Goal: Information Seeking & Learning: Learn about a topic

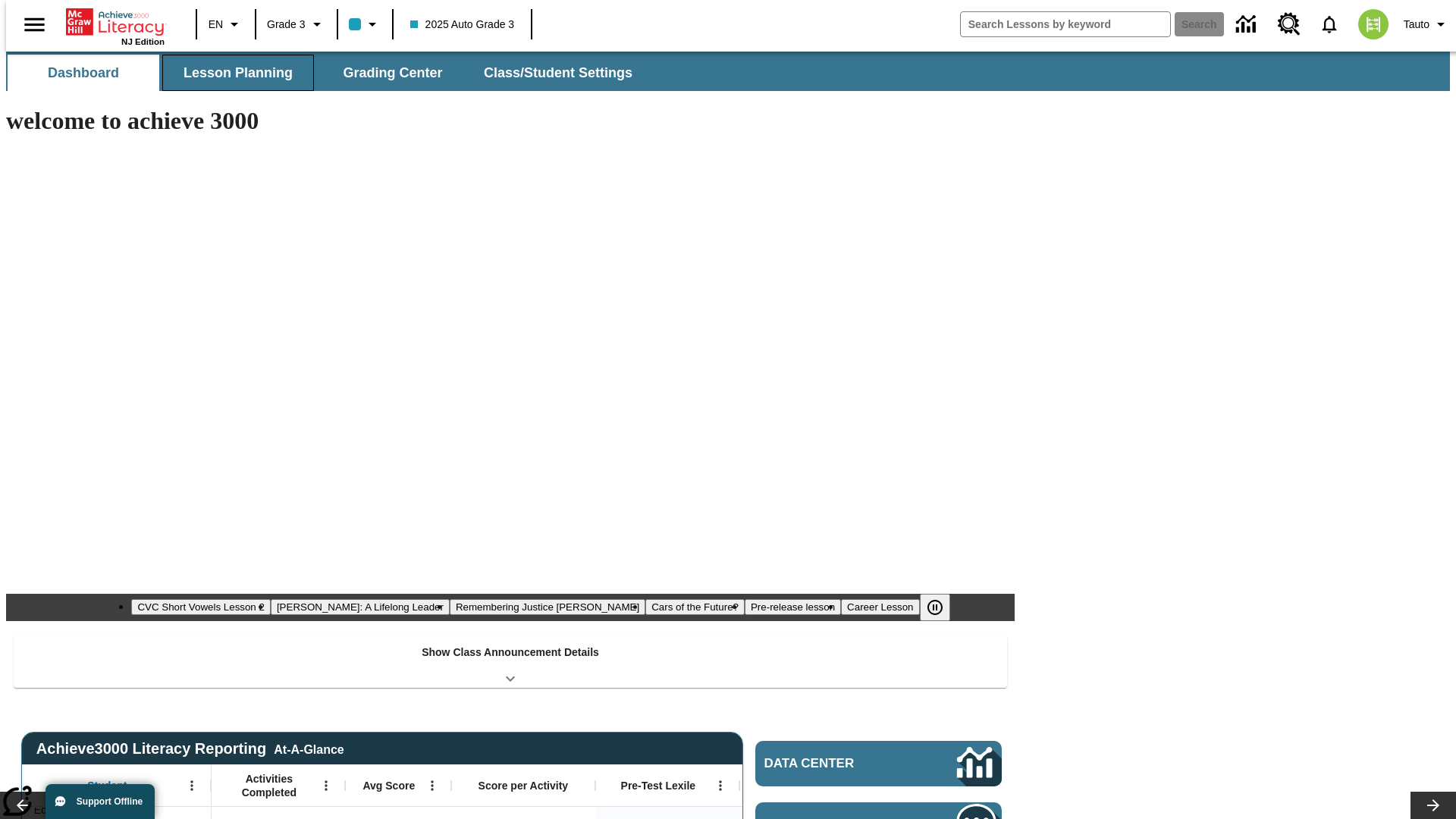
click at [232, 73] on button "Lesson Planning" at bounding box center [237, 73] width 151 height 37
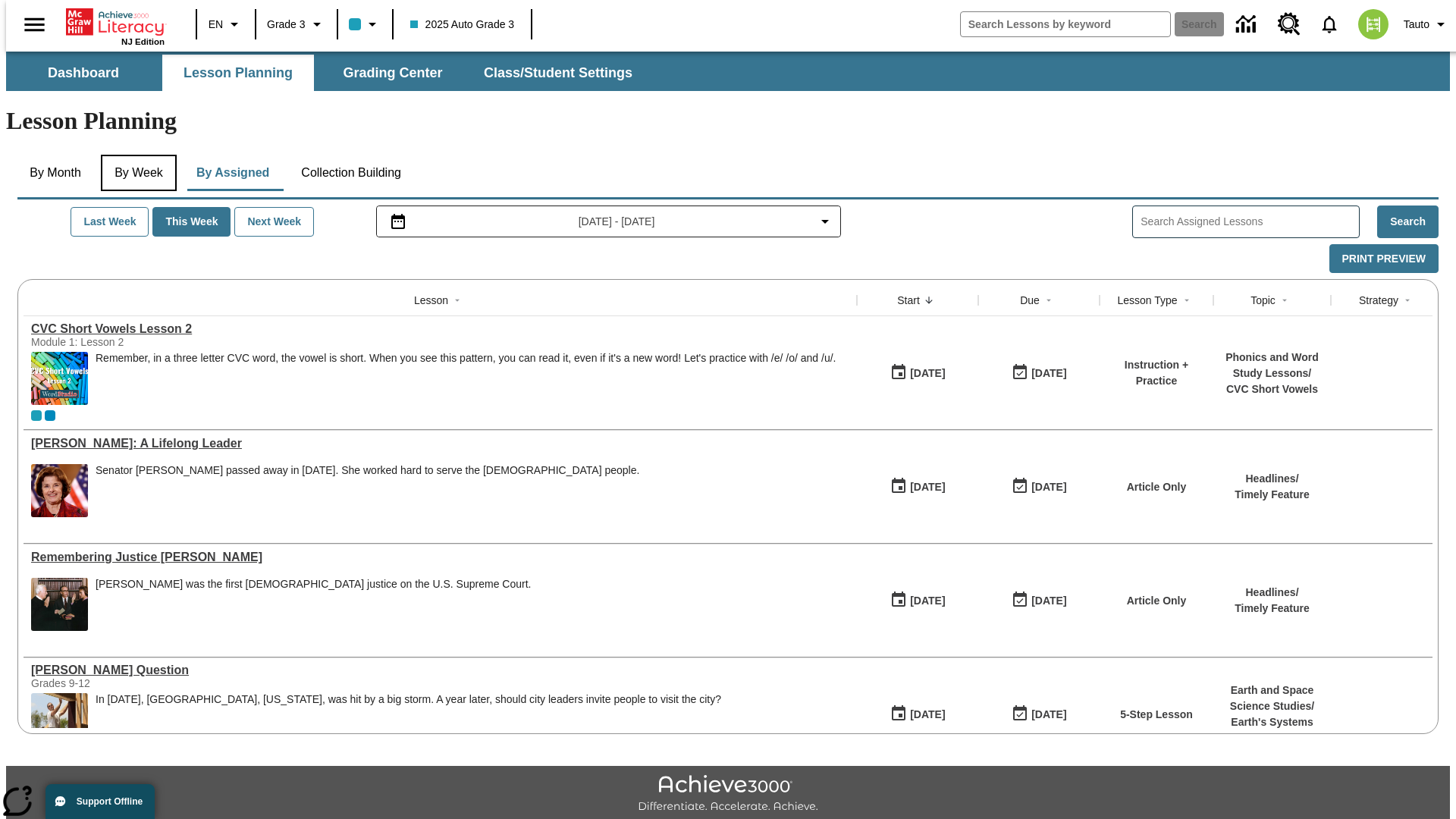
click at [135, 155] on button "By Week" at bounding box center [139, 173] width 76 height 37
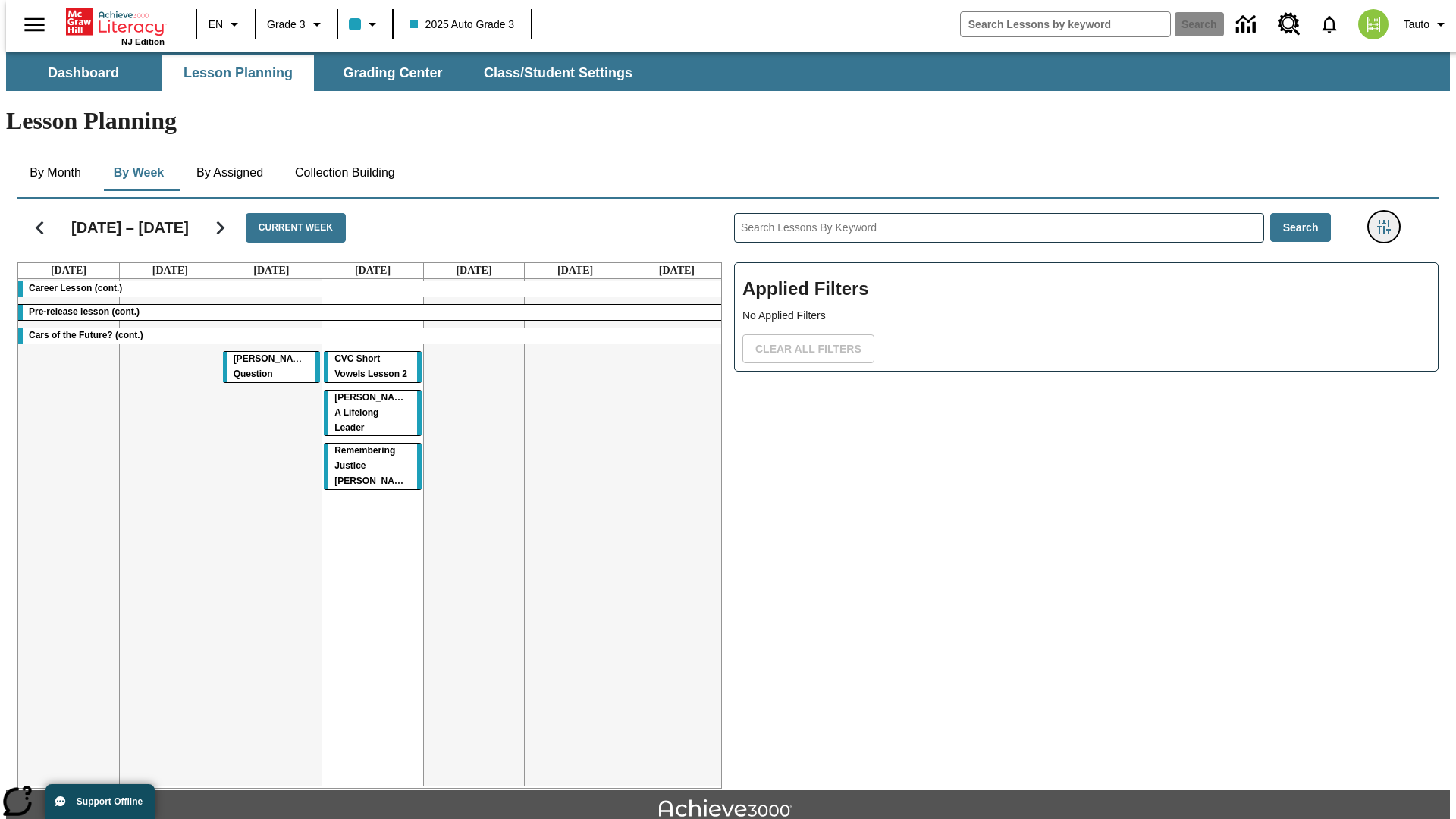
click at [1388, 220] on icon "Filters Side menu" at bounding box center [1384, 227] width 14 height 14
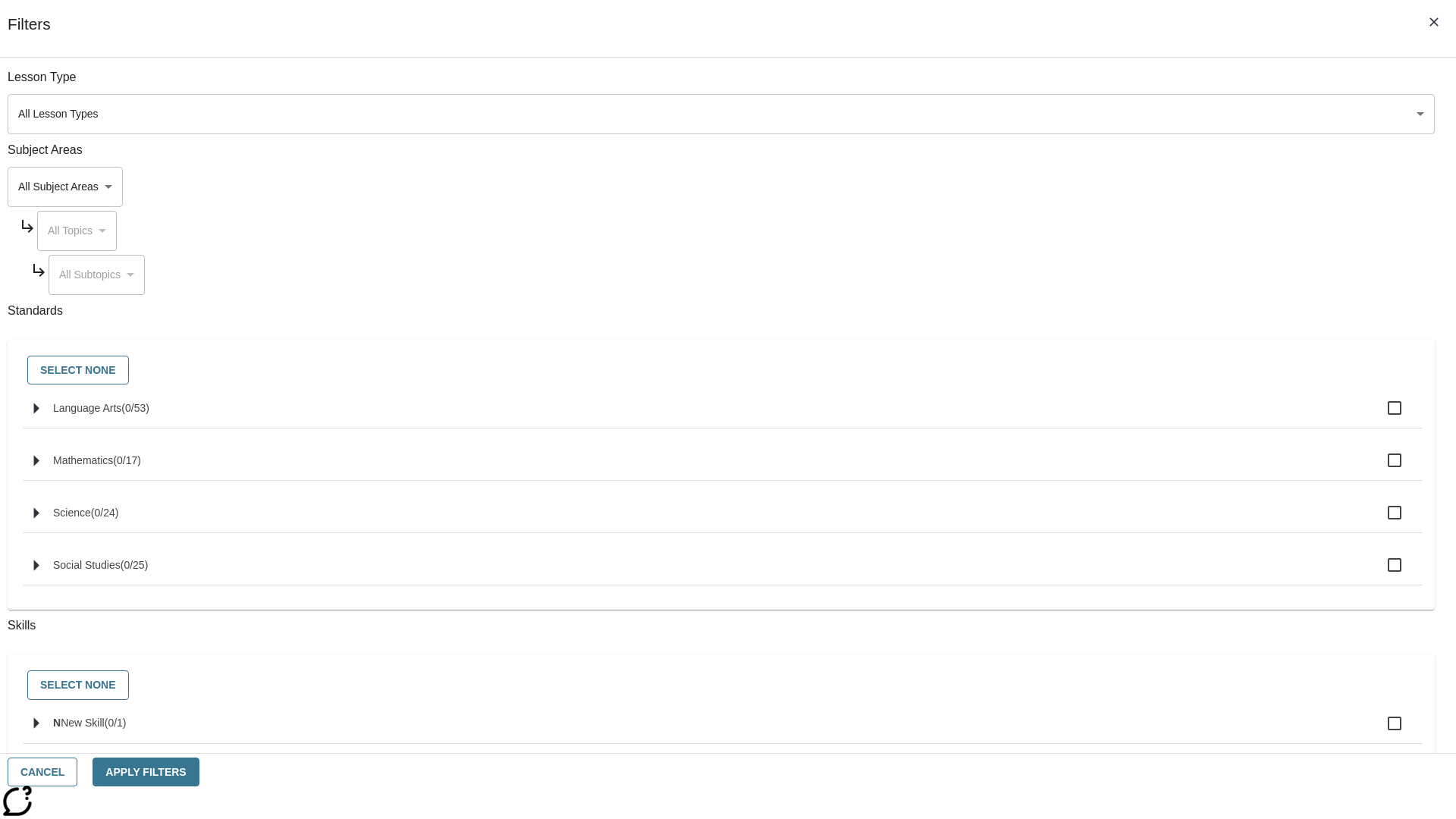
click at [1092, 186] on body "Skip to main content NJ Edition EN Grade 3 2025 Auto Grade 3 Search 0 Tauto Das…" at bounding box center [728, 470] width 1444 height 837
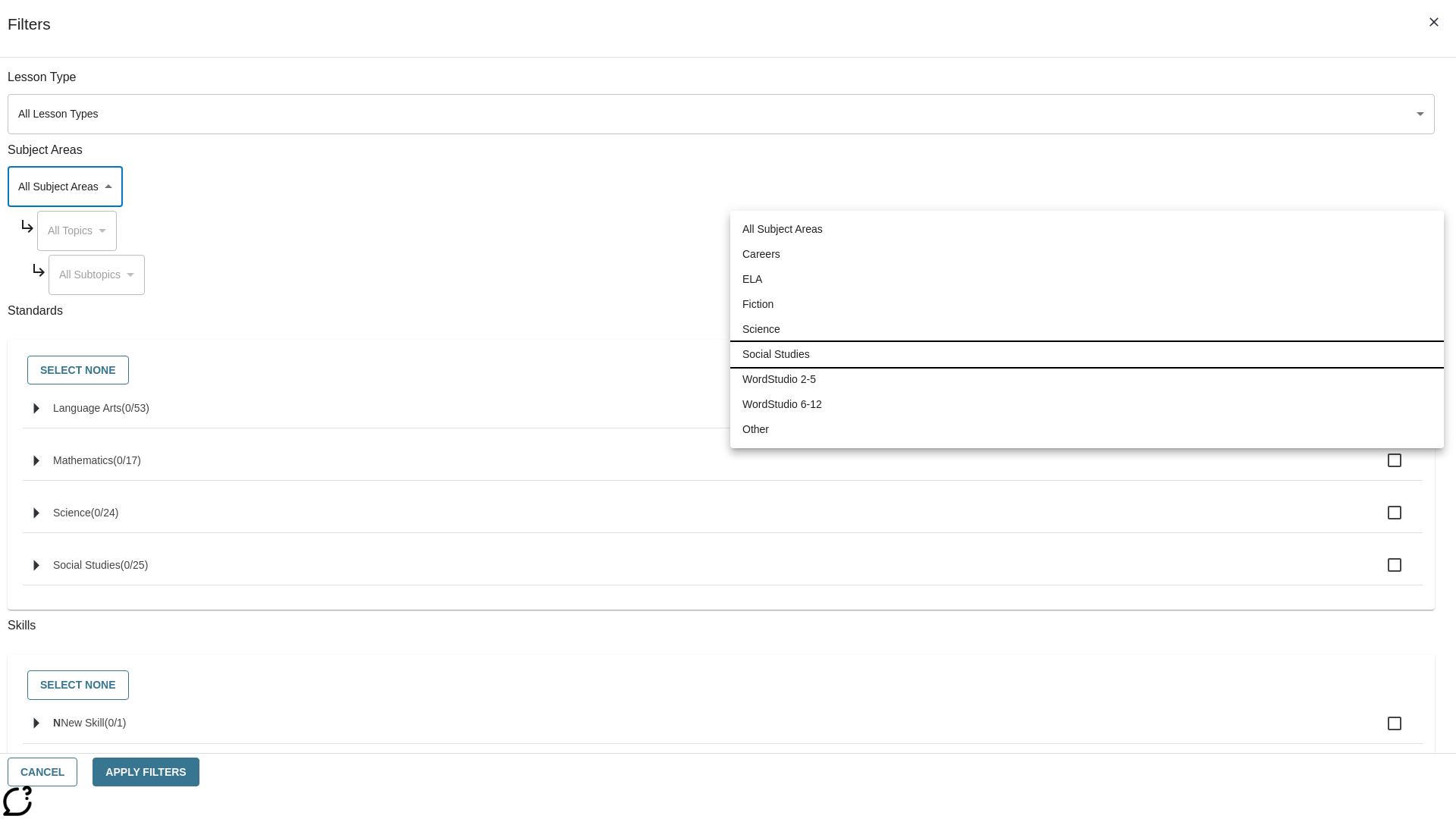
click at [1086, 354] on li "Social Studies" at bounding box center [1087, 355] width 714 height 25
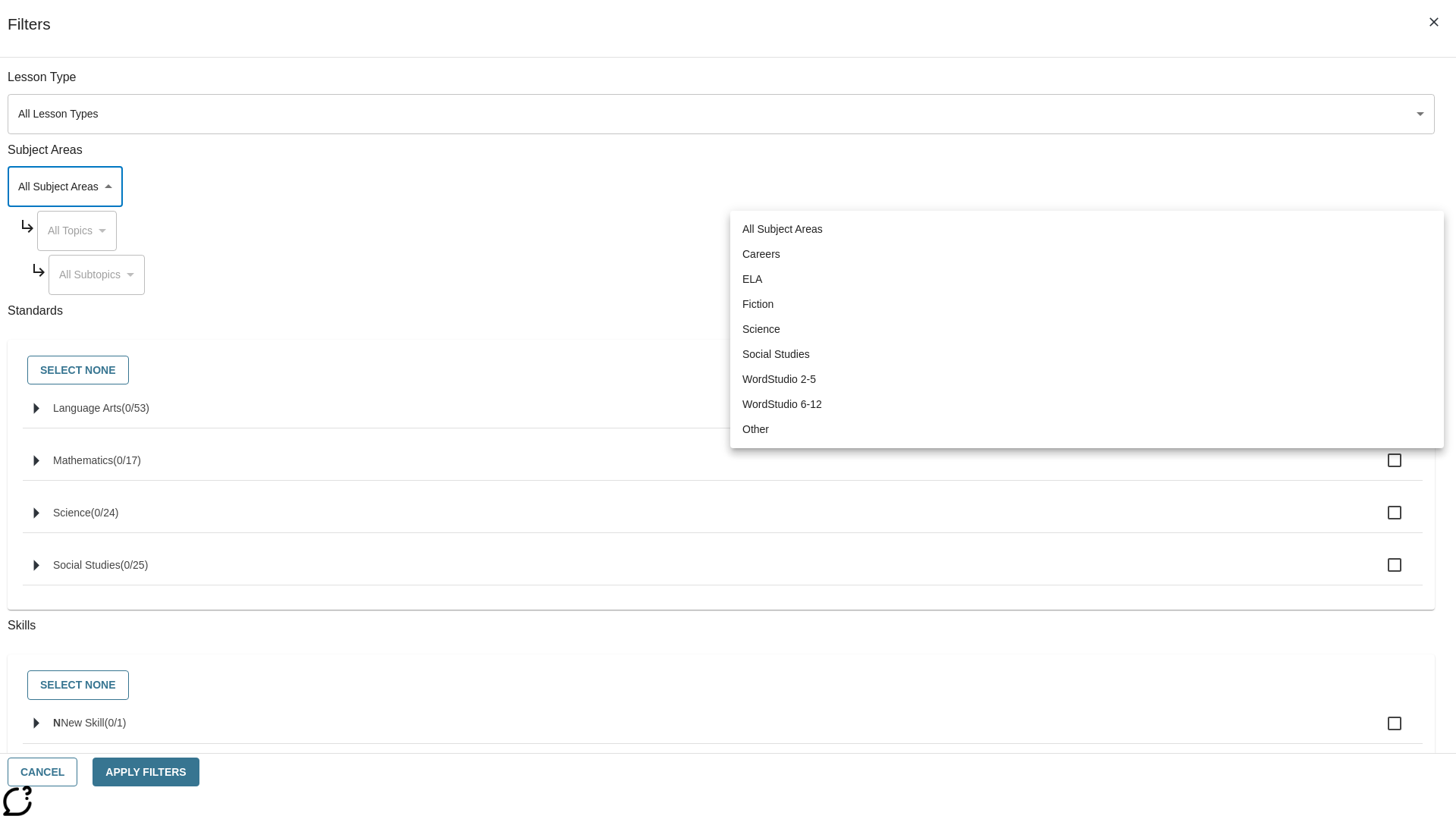
type input "3"
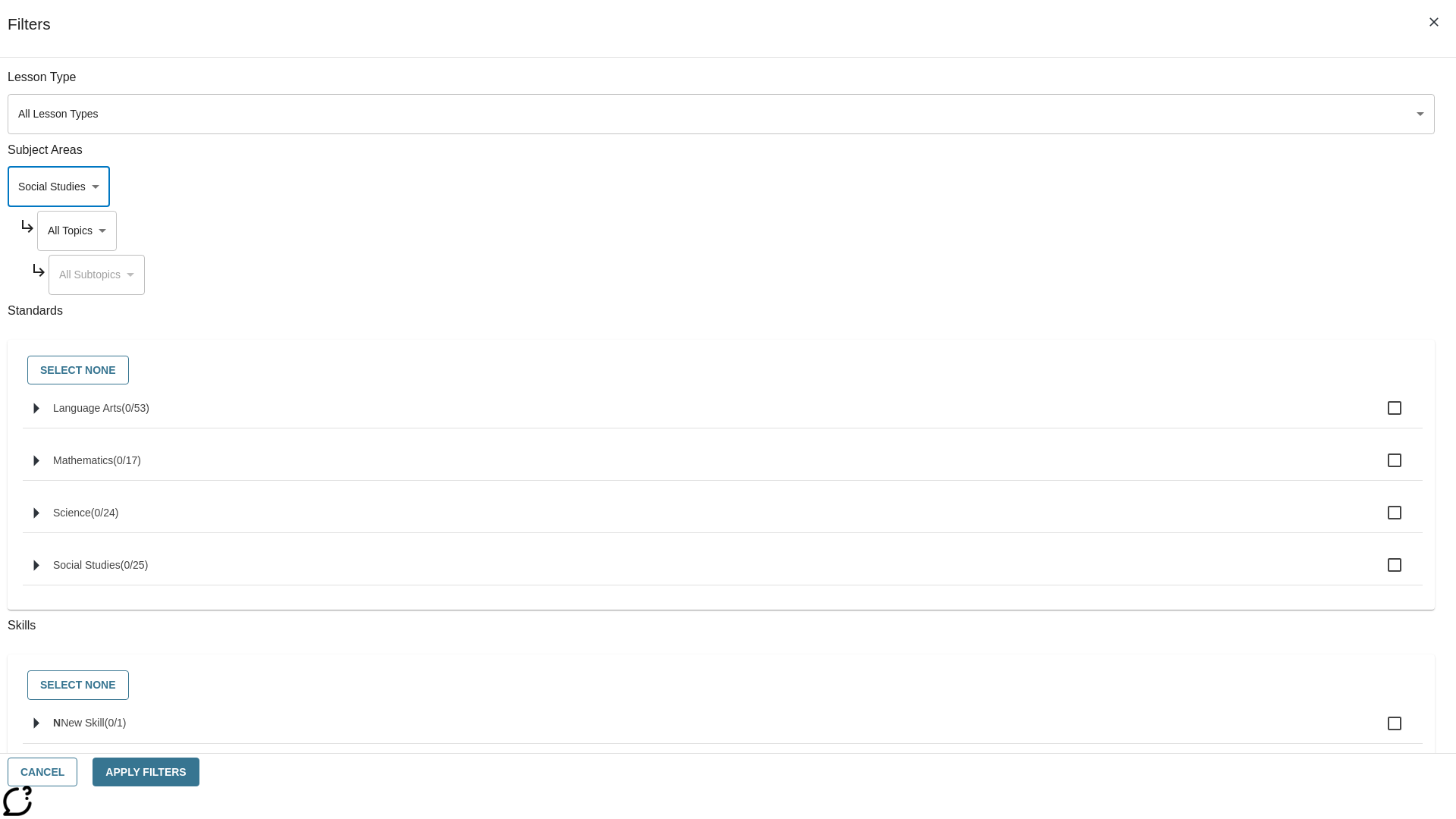
scroll to position [0, 1]
click at [1105, 85] on body "Skip to main content NJ Edition EN Grade 3 2025 Auto Grade 3 Search 0 Tauto Das…" at bounding box center [728, 470] width 1444 height 837
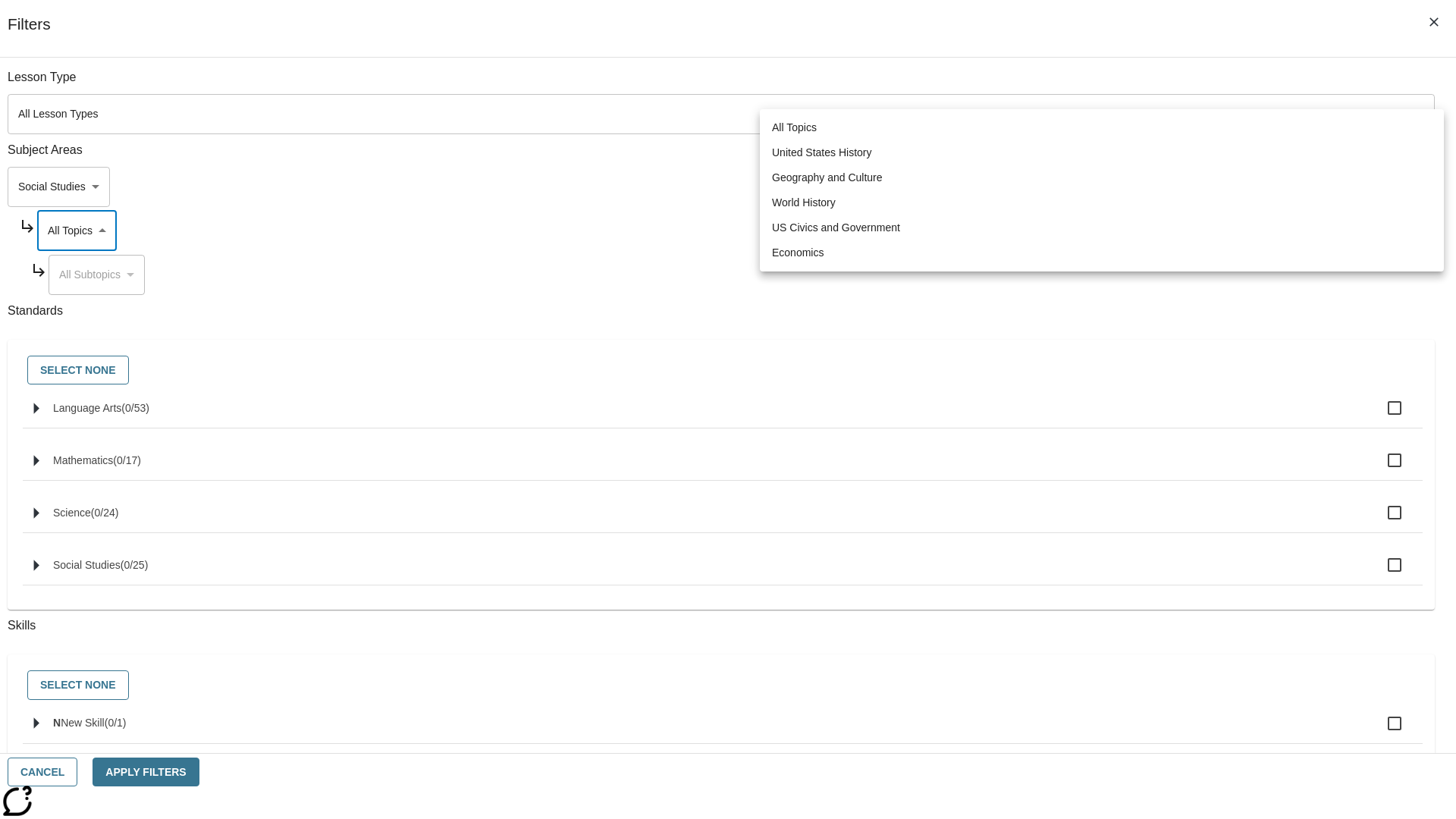
scroll to position [145, 1]
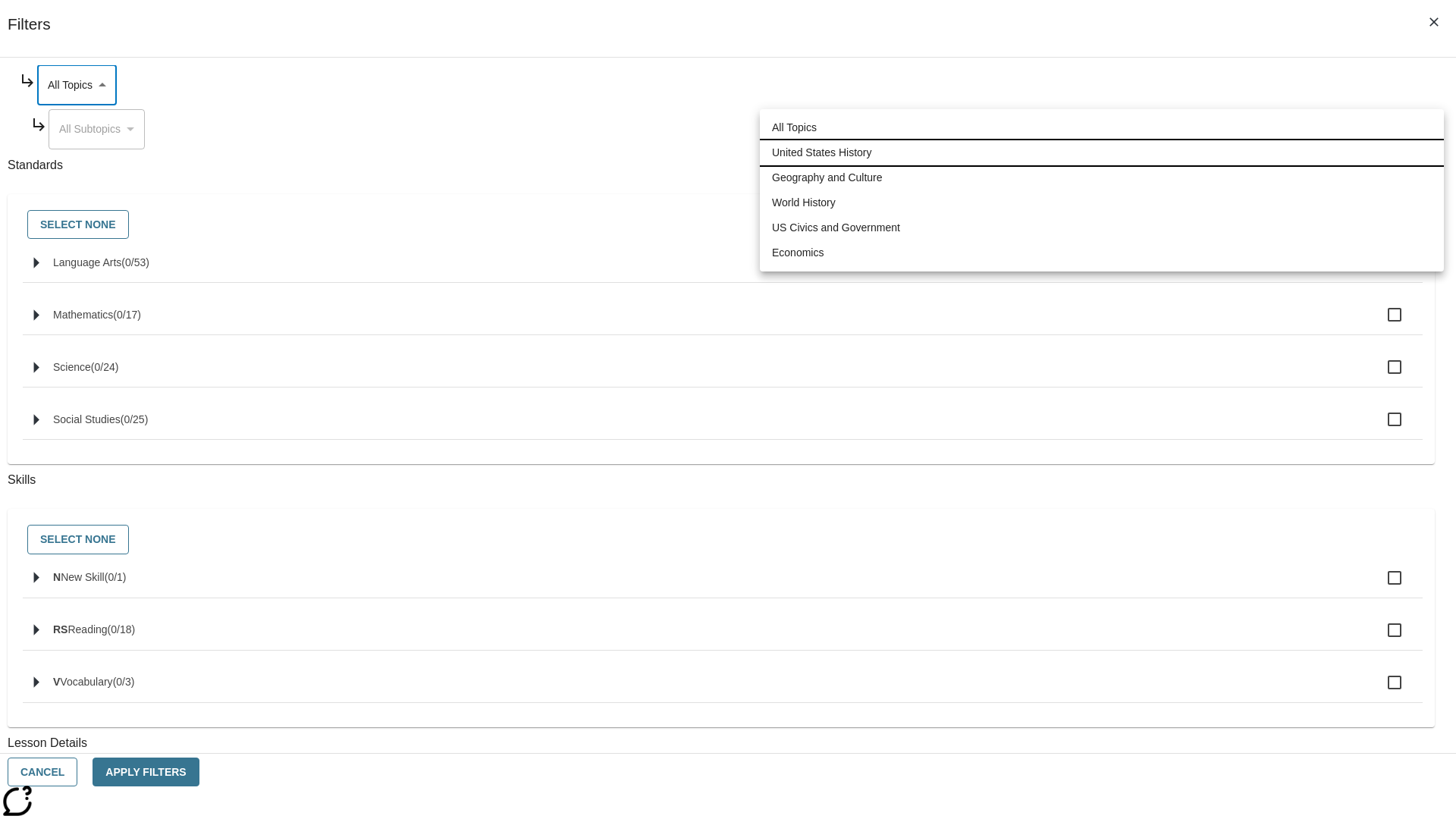
click at [1102, 152] on li "United States History" at bounding box center [1102, 152] width 684 height 25
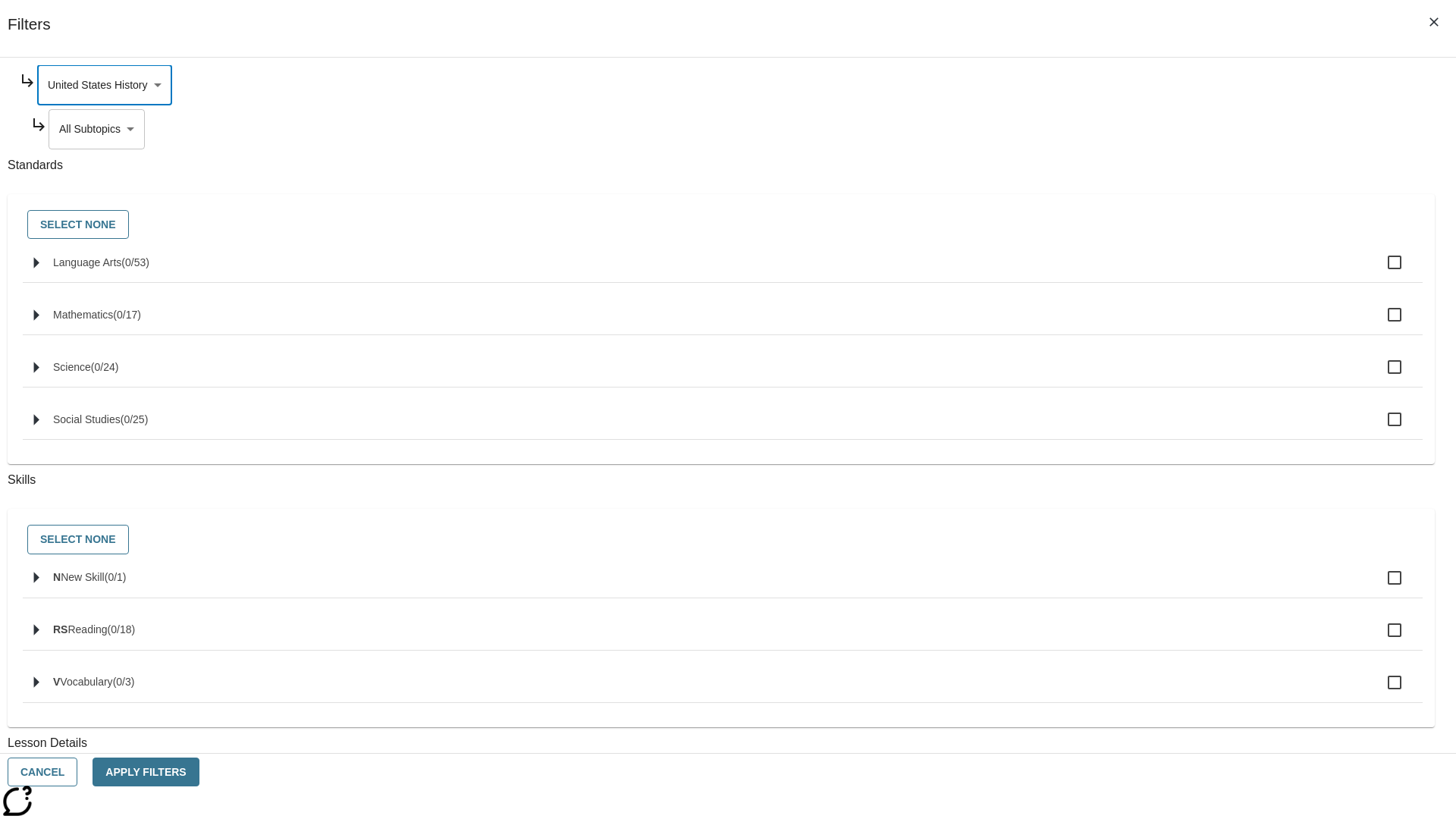
click at [1111, 275] on body "Skip to main content NJ Edition EN Grade 3 2025 Auto Grade 3 Search 0 Tauto Das…" at bounding box center [728, 470] width 1444 height 837
click at [1105, 85] on body "Skip to main content NJ Edition EN Grade 3 2025 Auto Grade 3 Search 0 Tauto Das…" at bounding box center [728, 470] width 1444 height 837
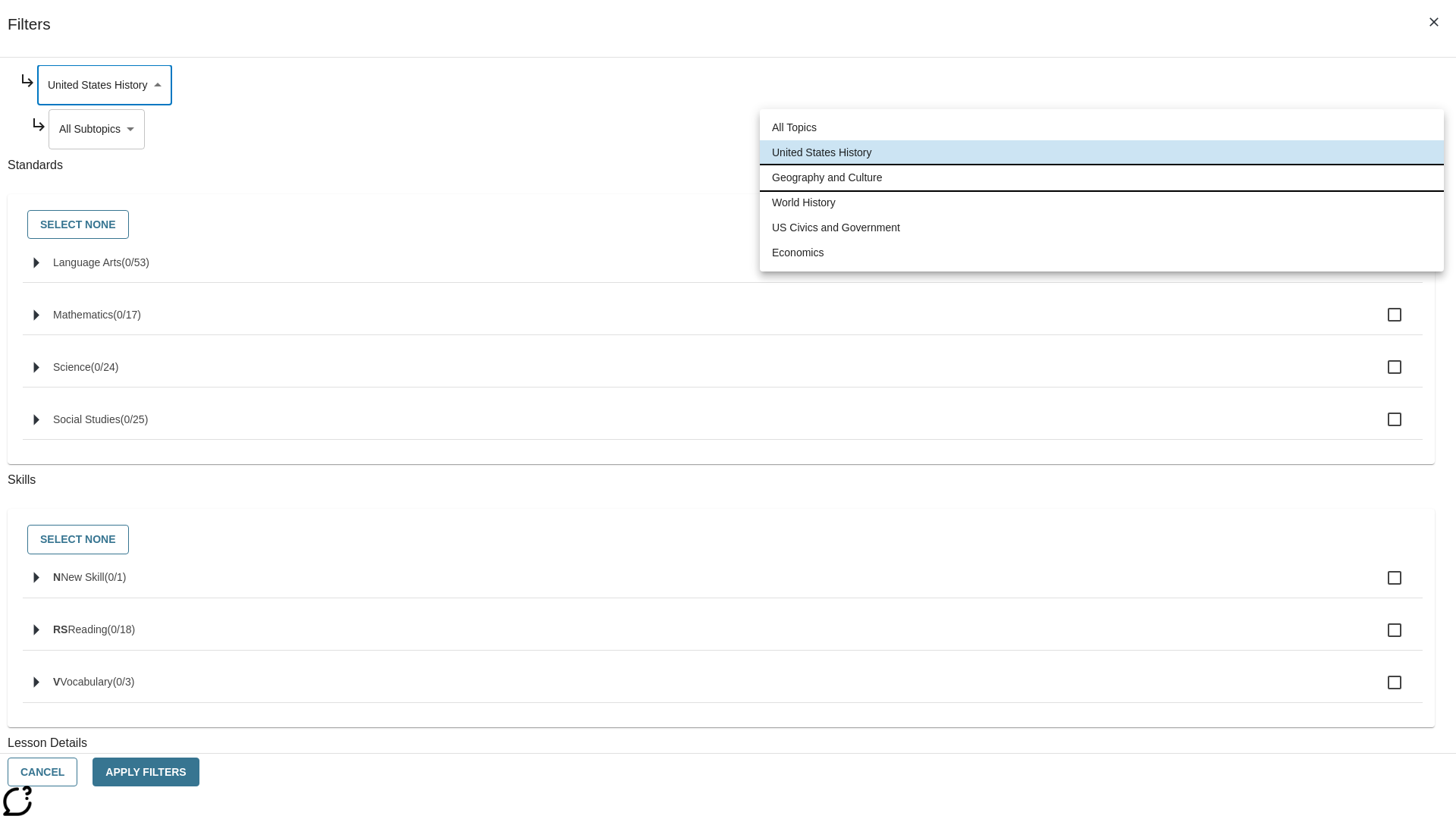
click at [1102, 177] on li "Geography and Culture" at bounding box center [1102, 177] width 684 height 25
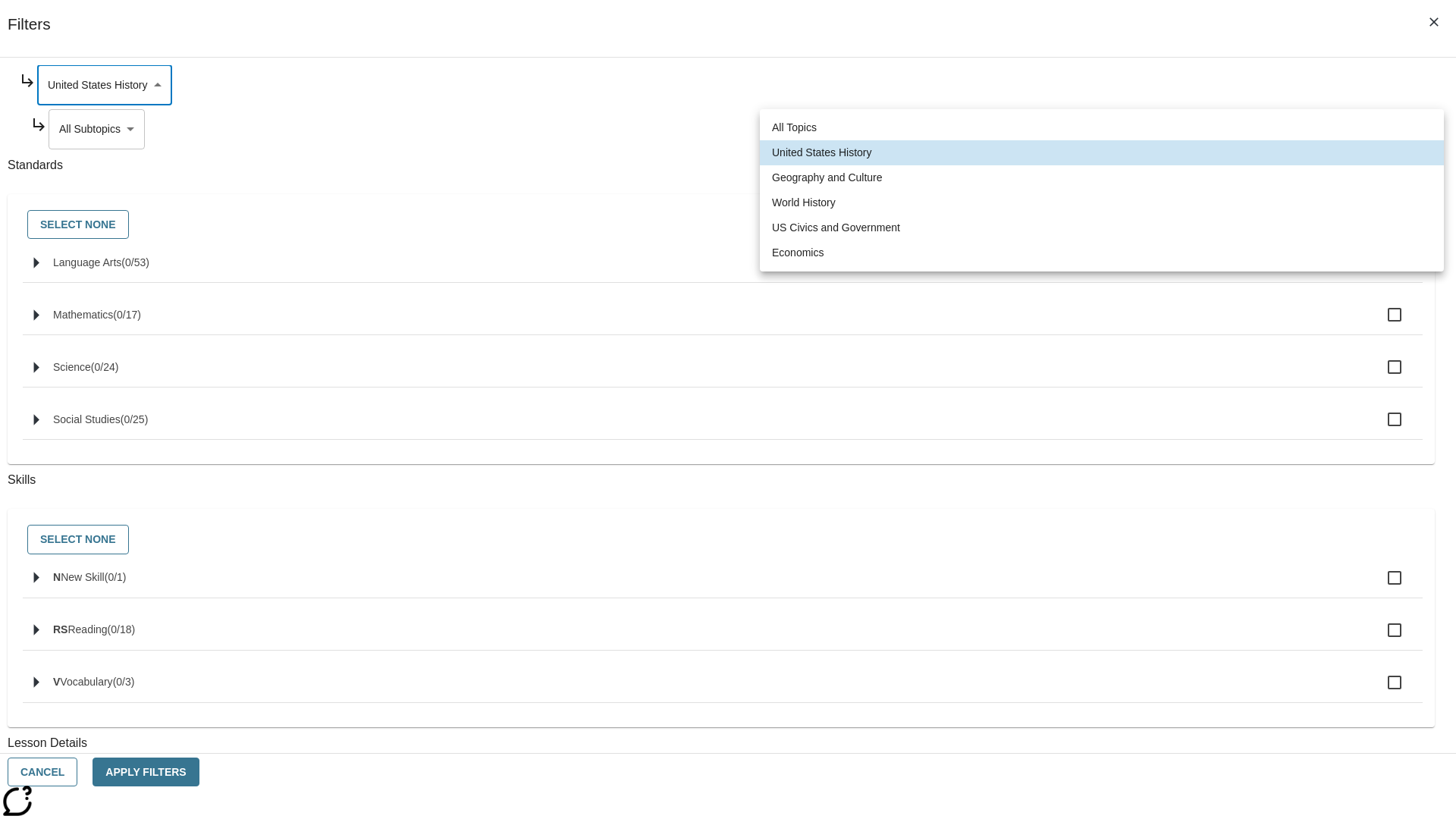
type input "186"
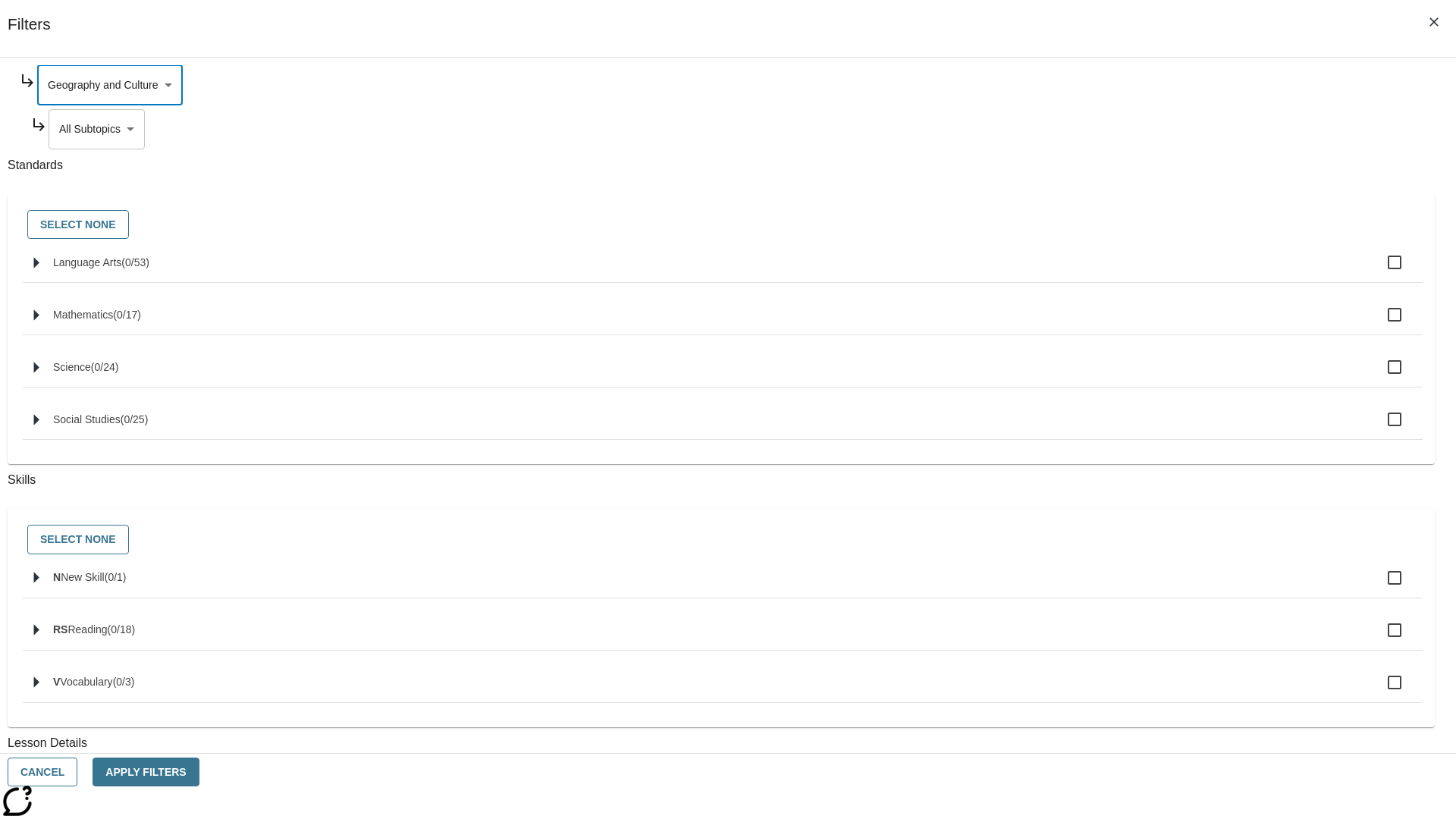
scroll to position [0, 0]
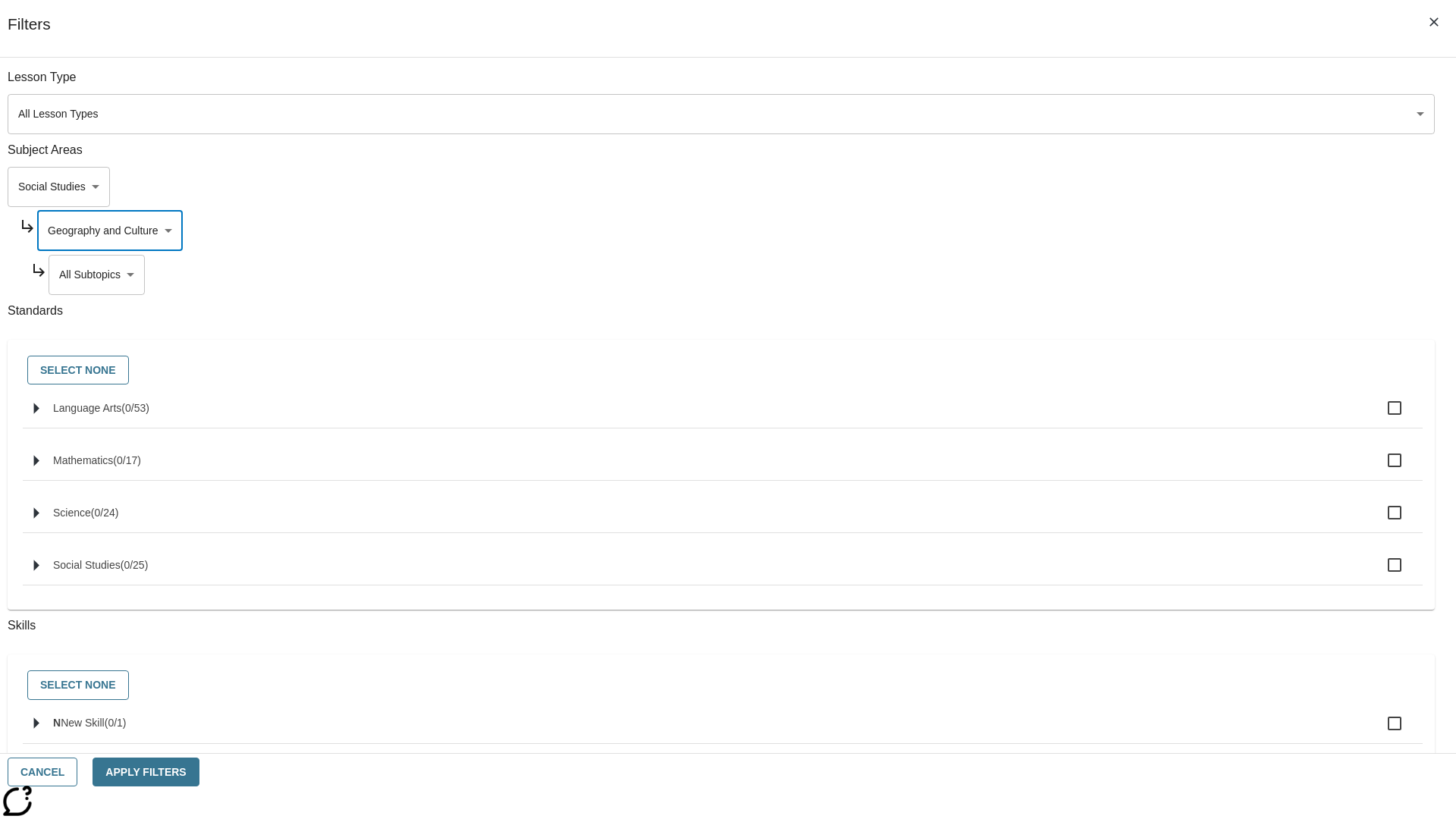
click at [1111, 275] on body "Skip to main content NJ Edition EN Grade 3 2025 Auto Grade 3 Search 0 Tauto Das…" at bounding box center [728, 470] width 1444 height 837
click at [1105, 231] on body "Skip to main content NJ Edition EN Grade 3 2025 Auto Grade 3 Search 0 Tauto Das…" at bounding box center [728, 470] width 1444 height 837
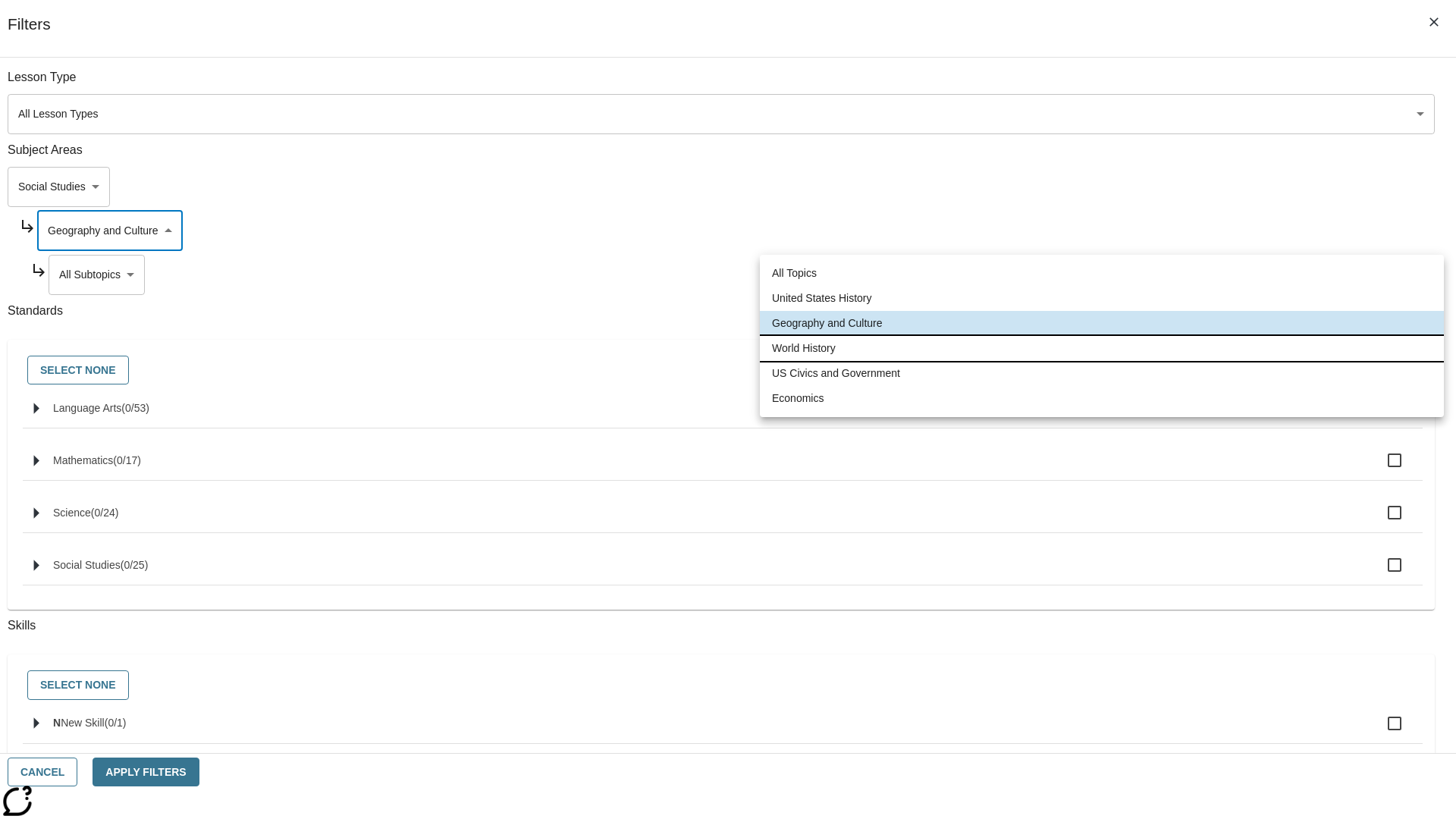
click at [1102, 348] on li "World History" at bounding box center [1102, 349] width 684 height 25
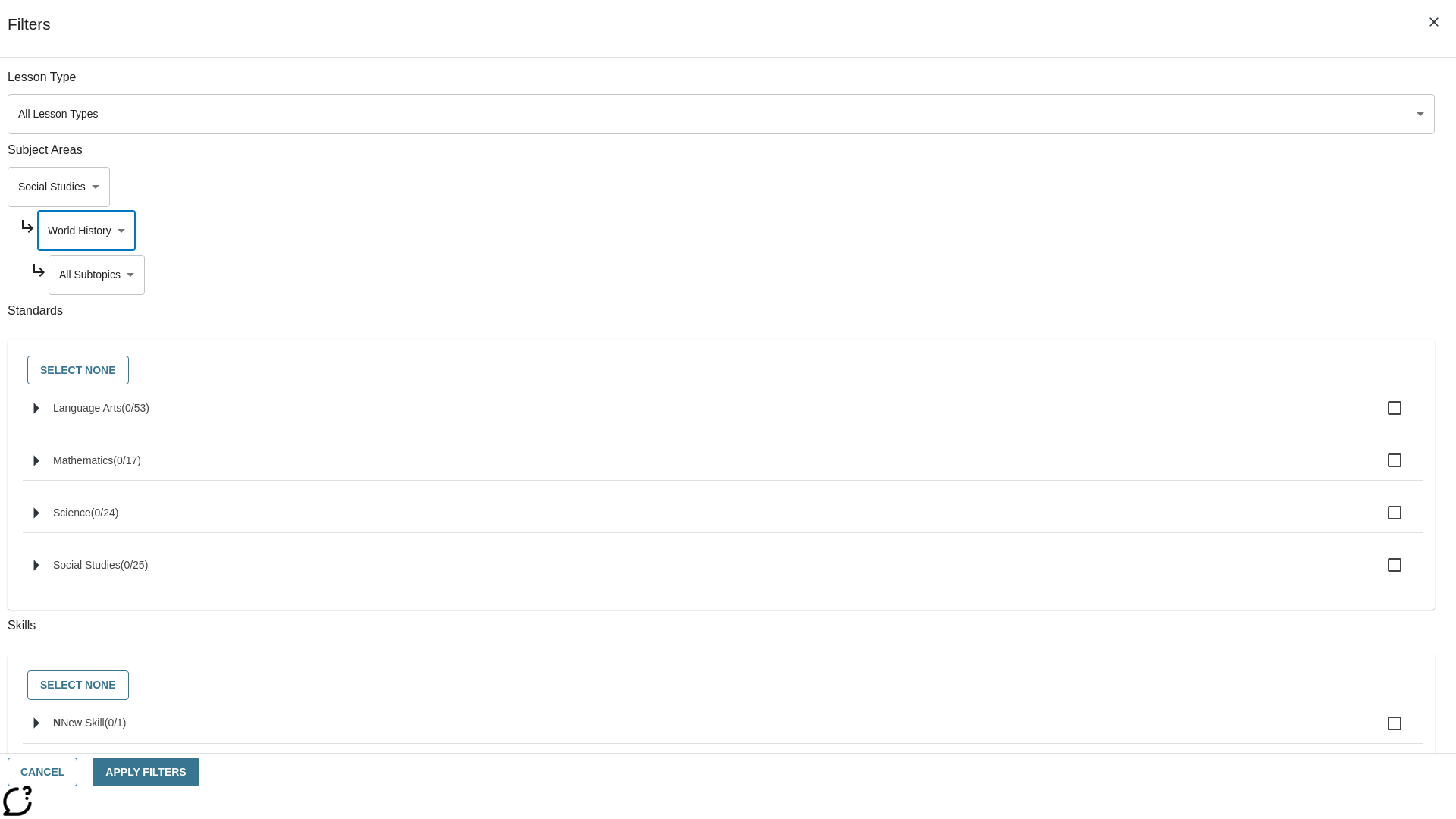
click at [1111, 275] on body "Skip to main content NJ Edition EN Grade 3 2025 Auto Grade 3 Search 0 Tauto Das…" at bounding box center [728, 470] width 1444 height 837
click at [1105, 85] on body "Skip to main content NJ Edition EN Grade 3 2025 Auto Grade 3 Search 0 Tauto Das…" at bounding box center [728, 470] width 1444 height 837
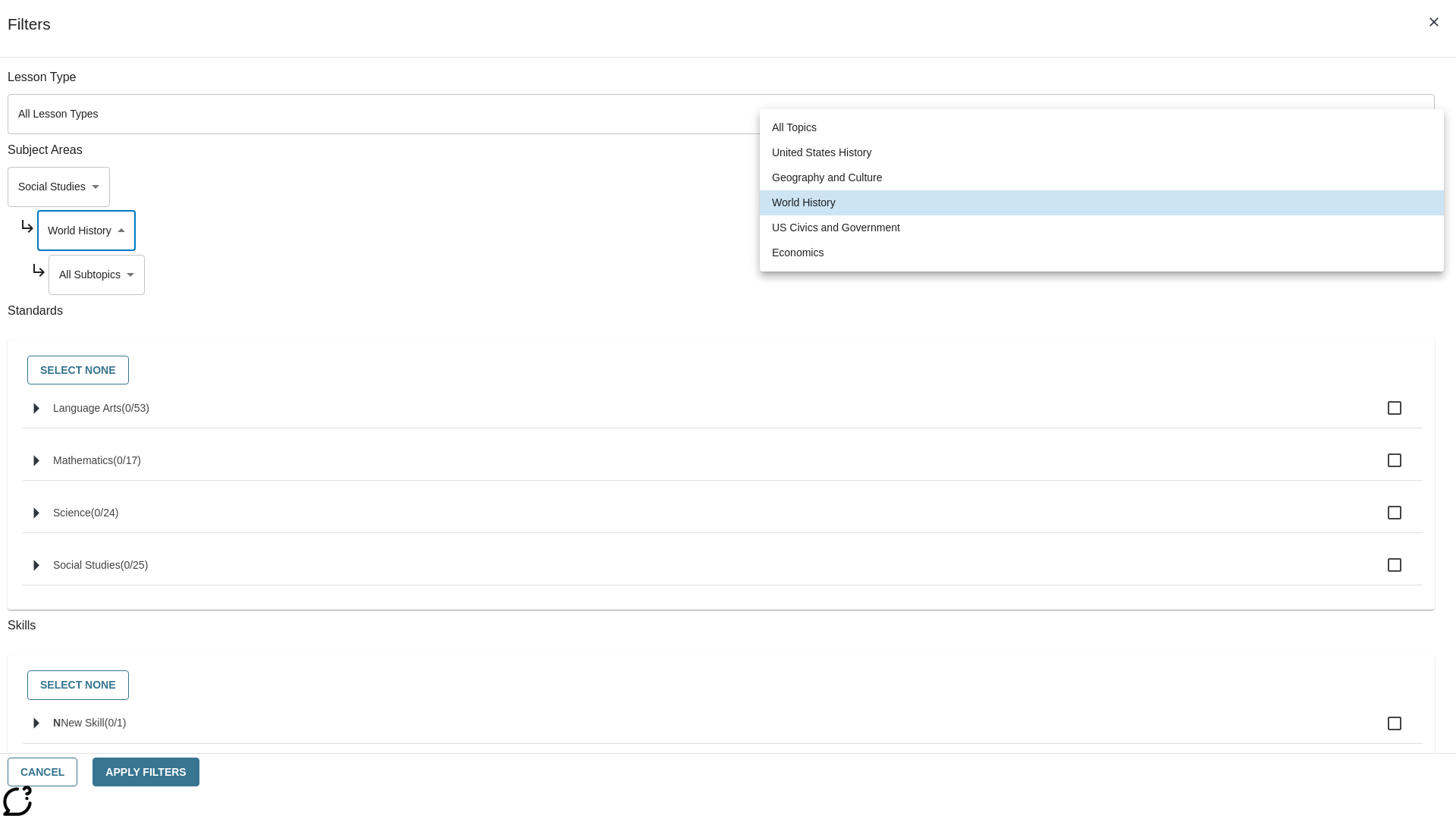
scroll to position [145, 1]
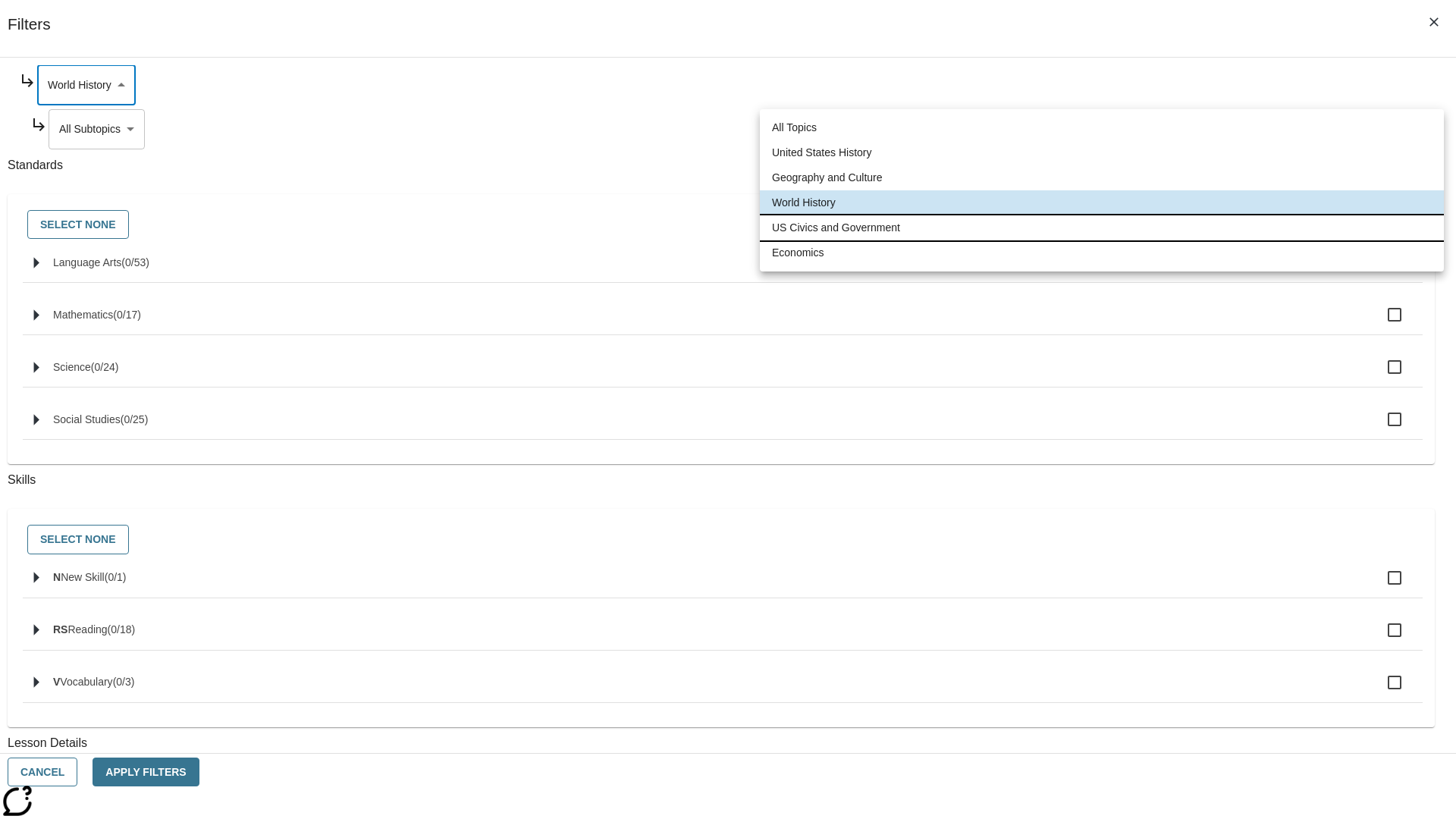
click at [1102, 228] on li "US Civics and Government" at bounding box center [1102, 228] width 684 height 25
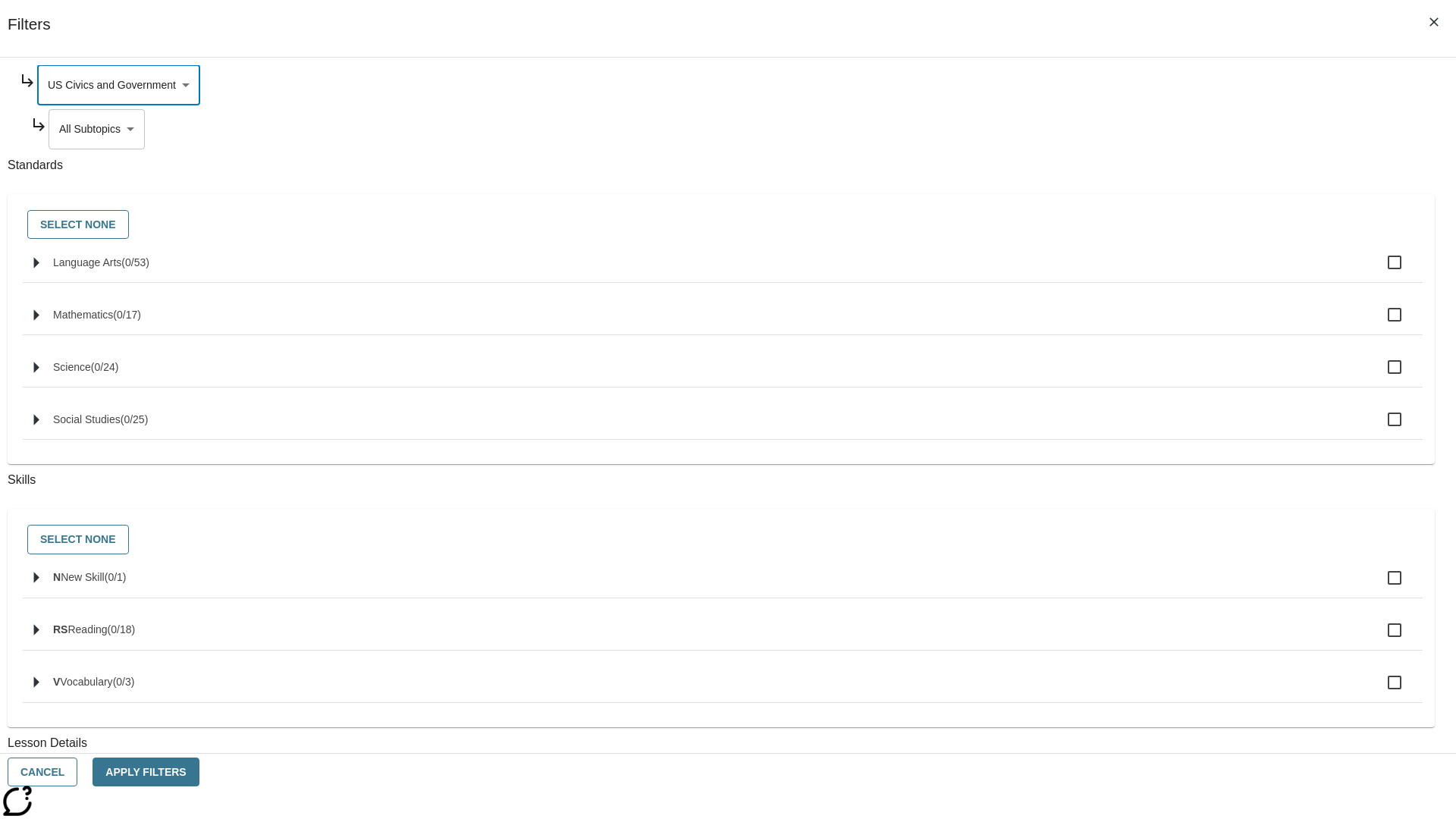
click at [1112, 275] on body "Skip to main content NJ Edition EN Grade 3 2025 Auto Grade 3 Search 0 Tauto Das…" at bounding box center [728, 470] width 1444 height 837
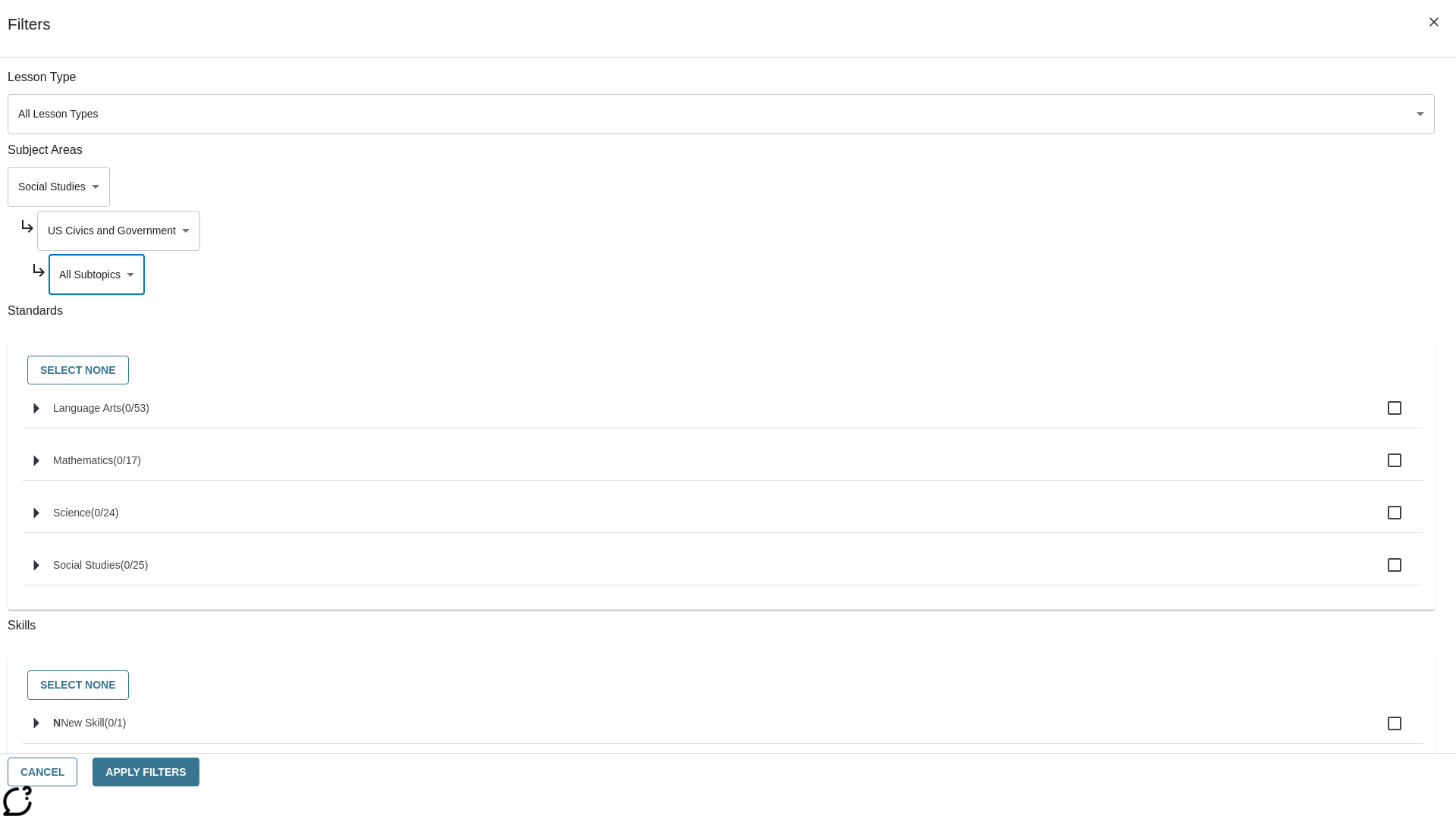
scroll to position [0, 1]
click at [1105, 85] on body "Skip to main content NJ Edition EN Grade 3 2025 Auto Grade 3 Search 0 Tauto Das…" at bounding box center [728, 470] width 1444 height 837
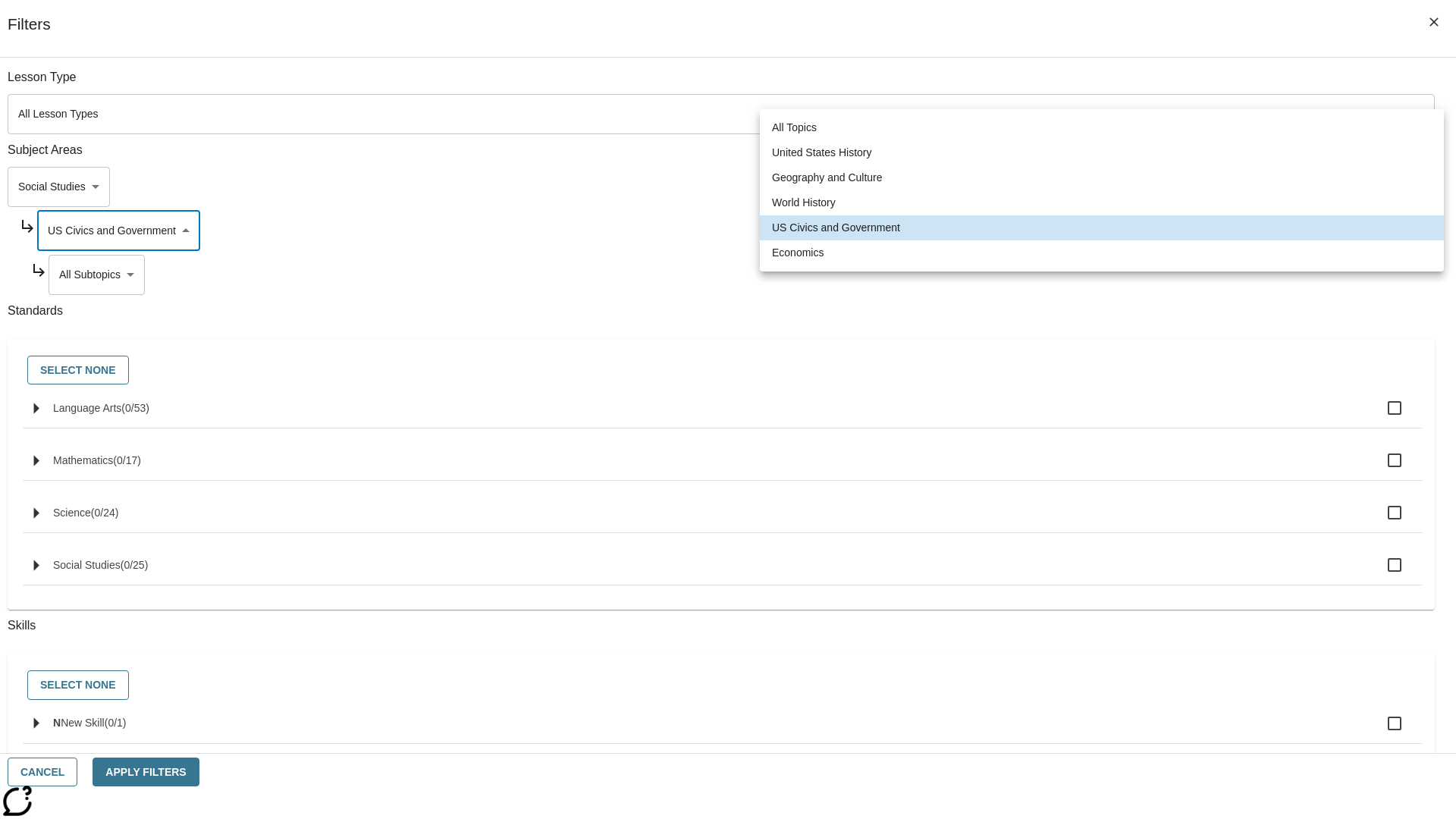
scroll to position [145, 1]
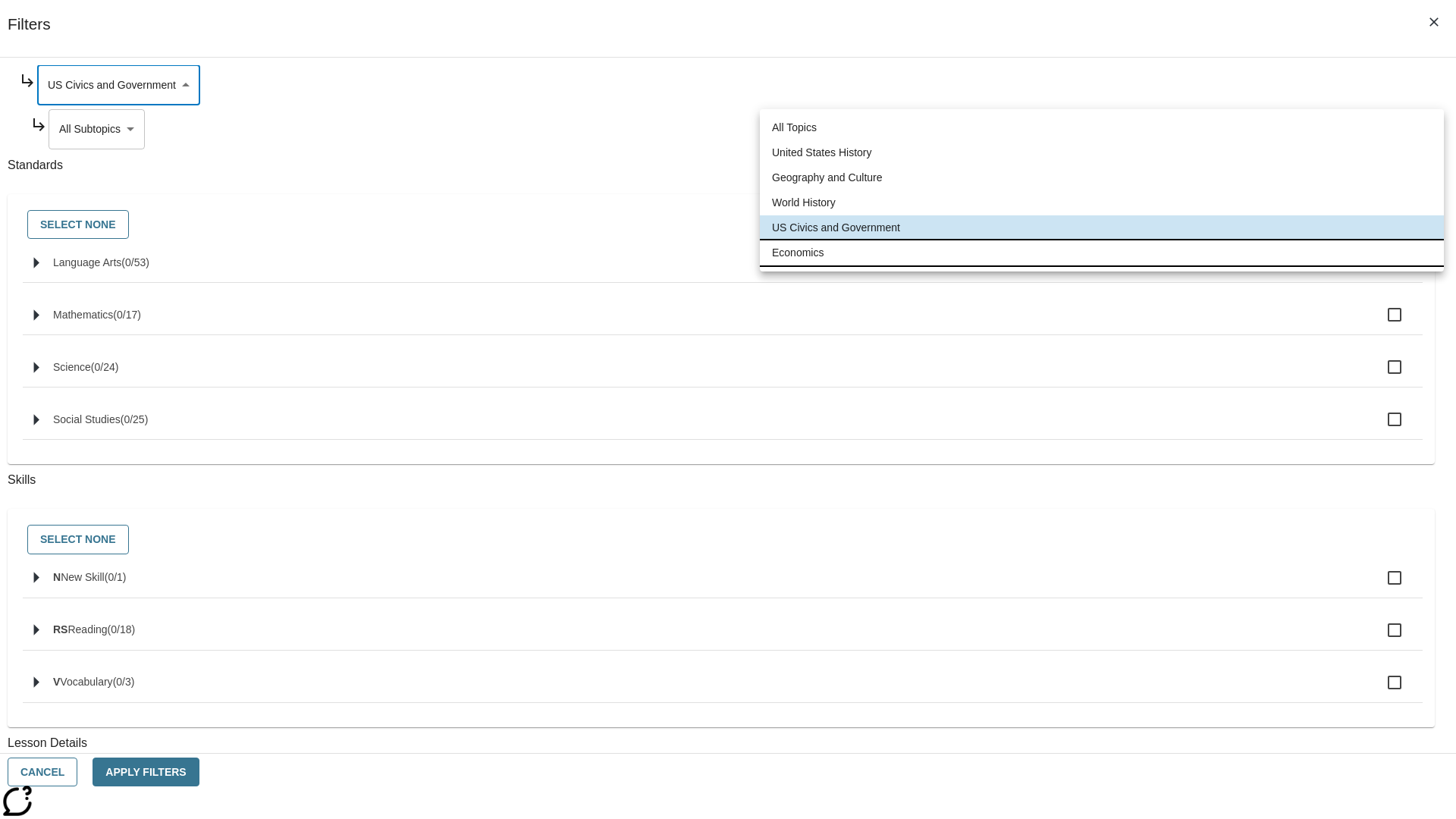
click at [1102, 253] on li "Economics" at bounding box center [1102, 253] width 684 height 25
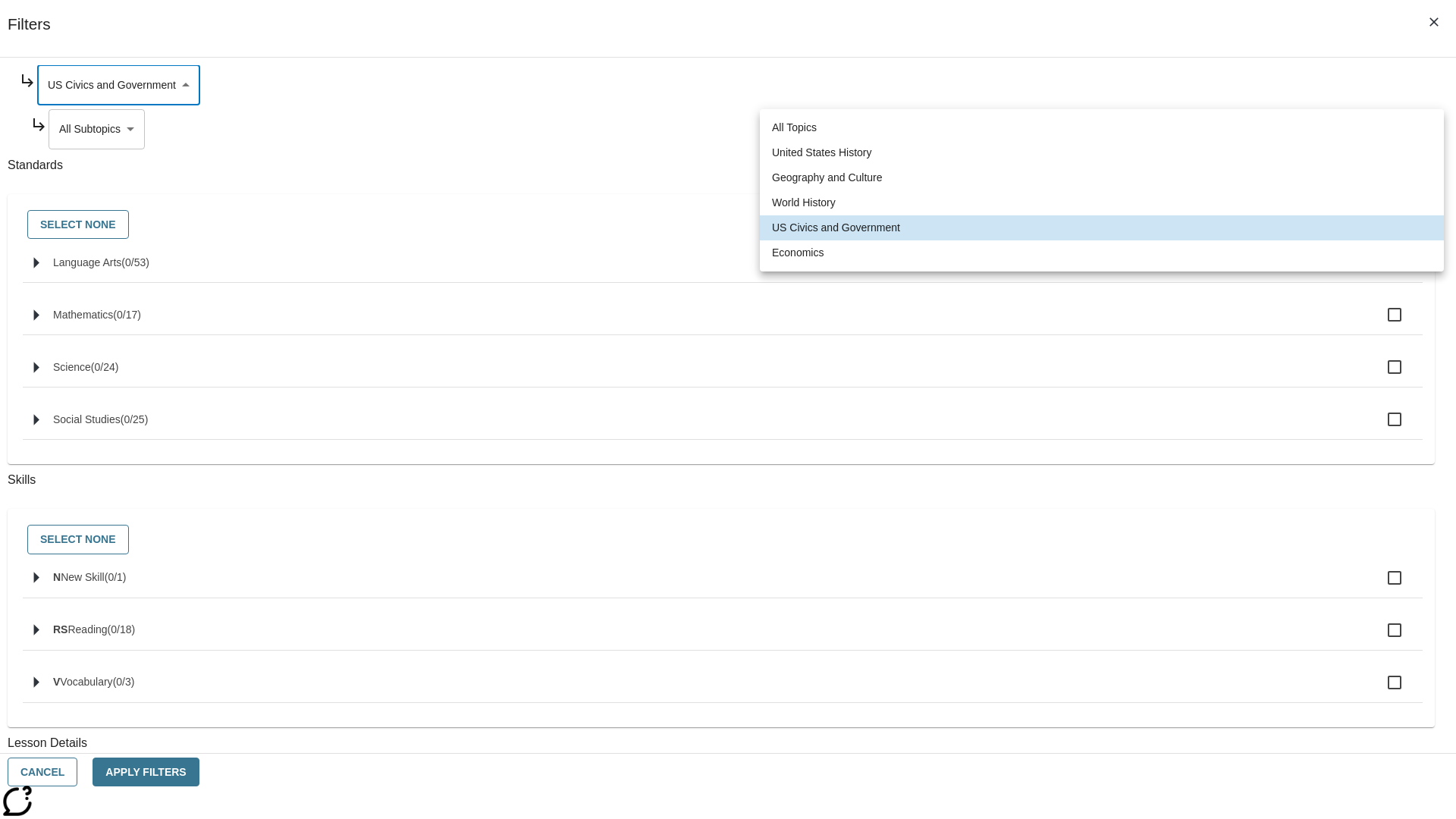
type input "195"
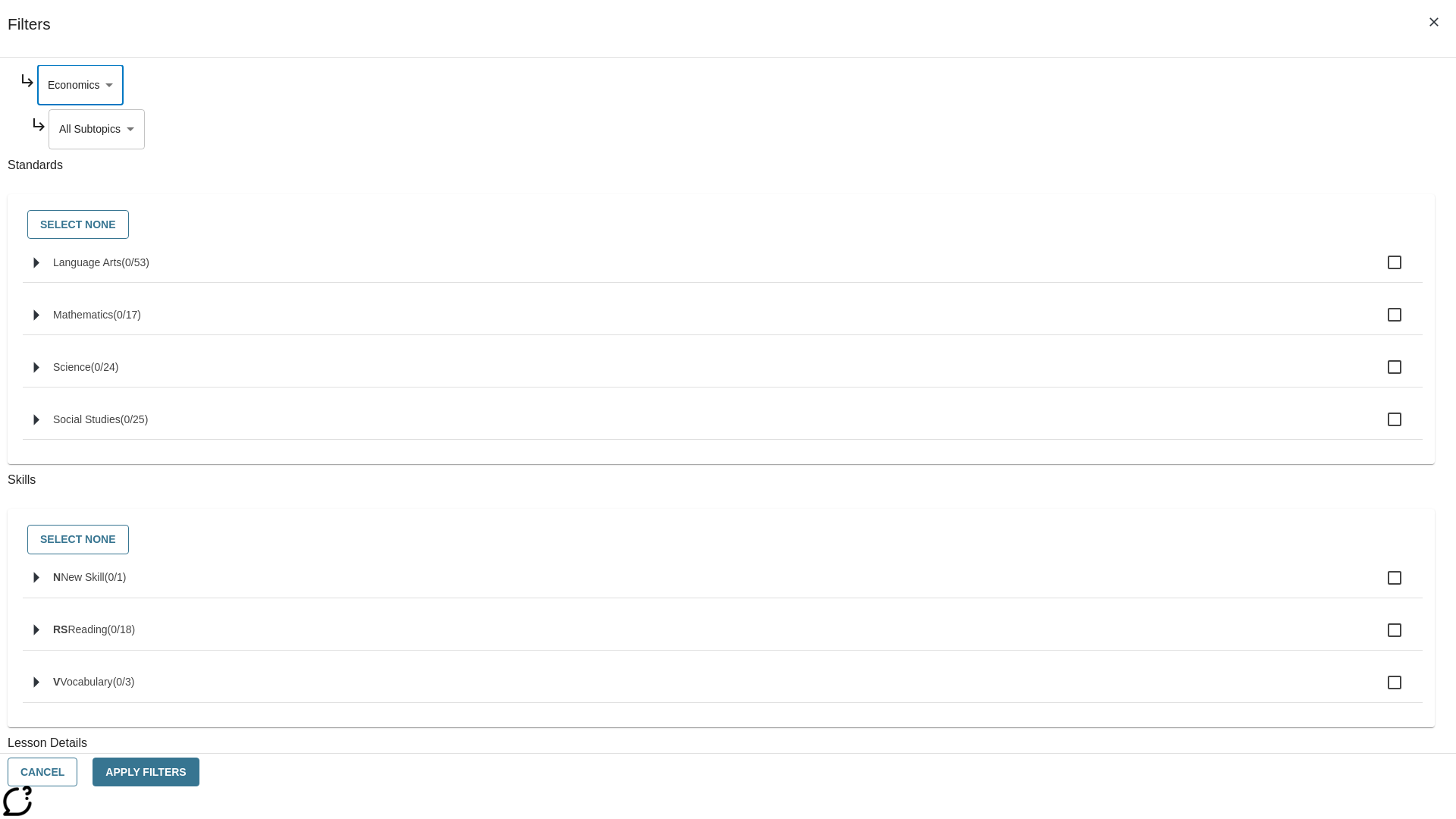
click at [1111, 275] on body "Skip to main content NJ Edition EN Grade 3 2025 Auto Grade 3 Search 0 Tauto Das…" at bounding box center [728, 470] width 1444 height 837
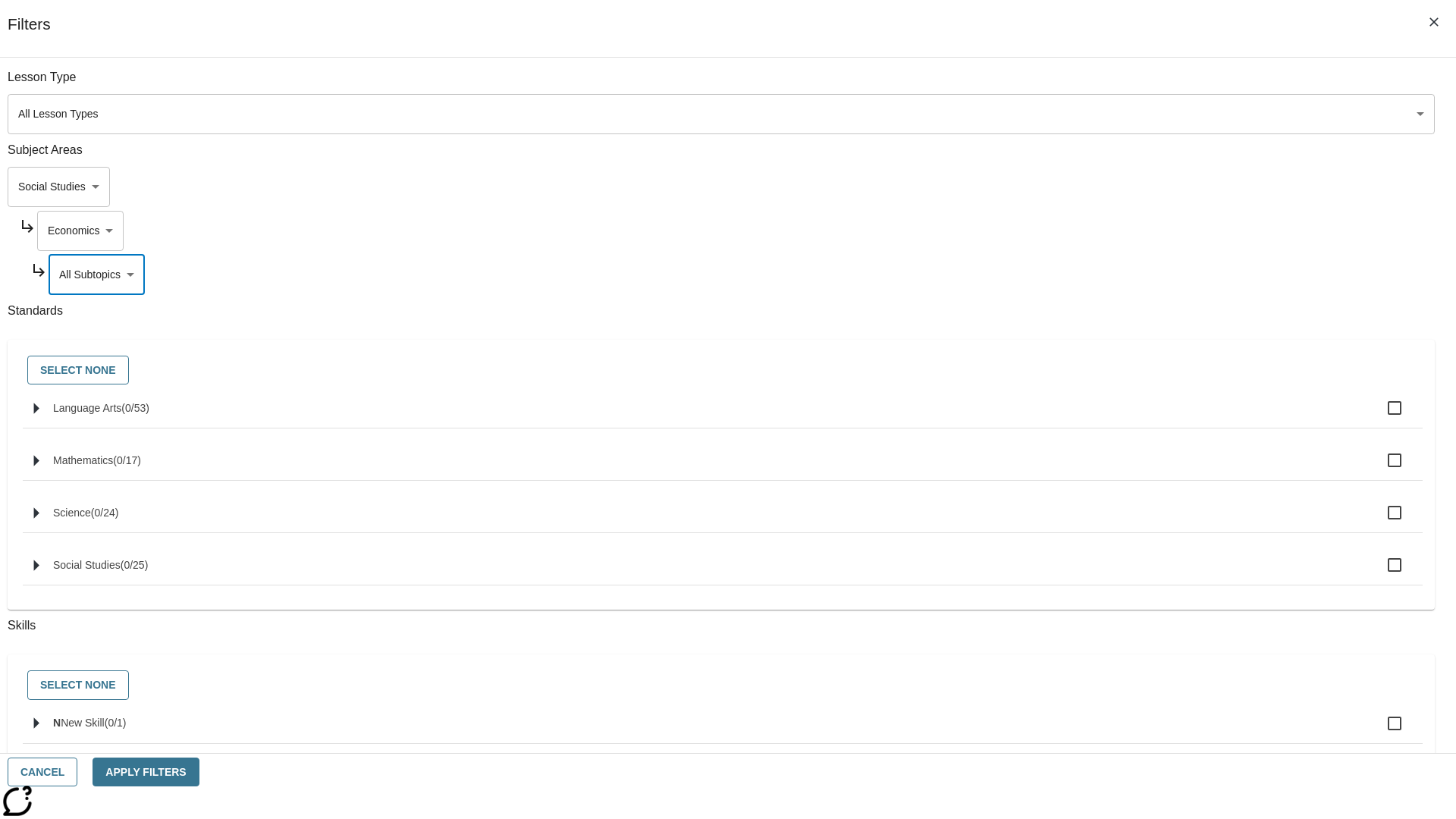
scroll to position [0, 0]
click at [1092, 186] on body "Skip to main content NJ Edition EN Grade 3 2025 Auto Grade 3 Search 0 Tauto Das…" at bounding box center [728, 470] width 1444 height 837
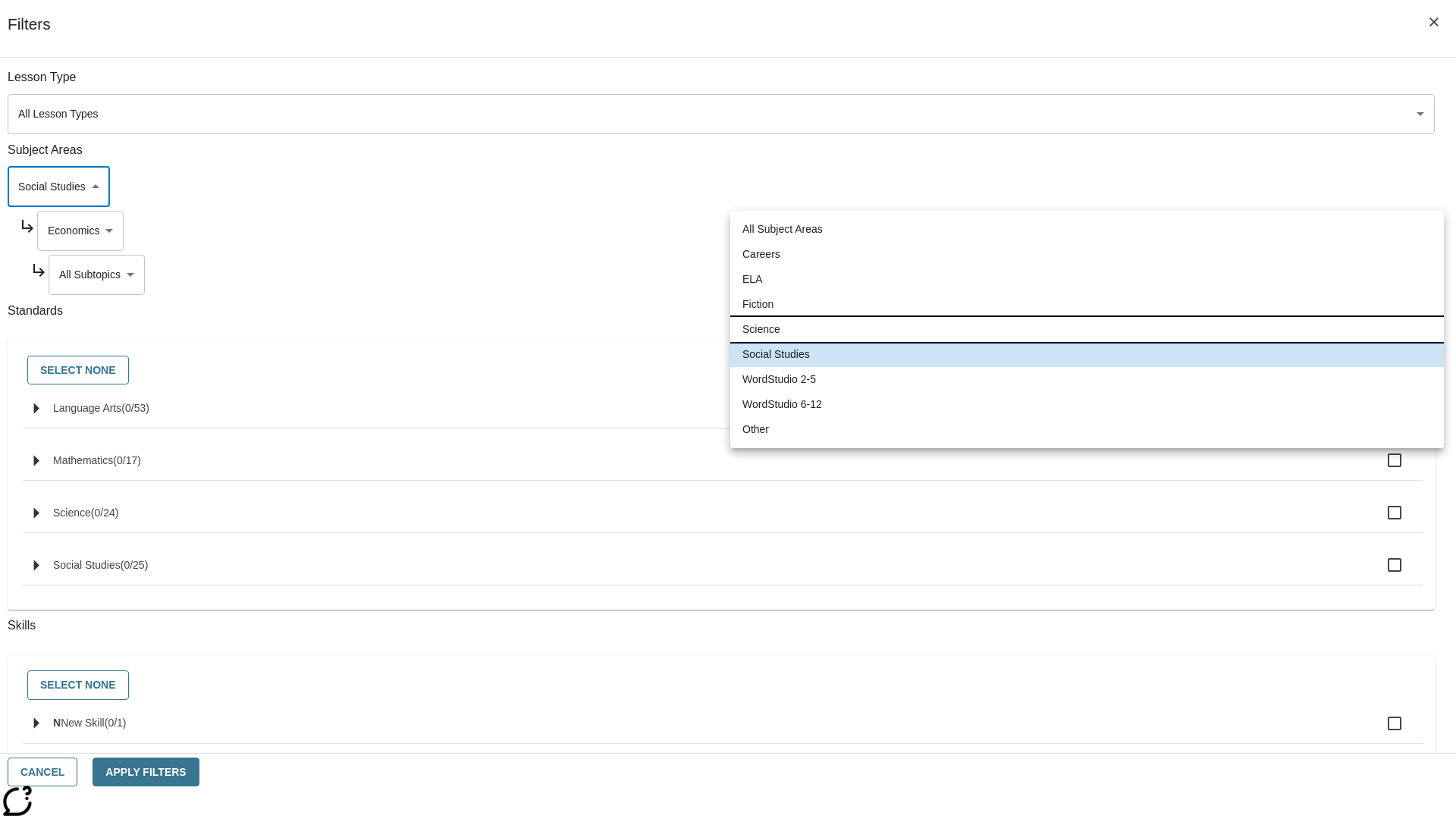
click at [1086, 330] on li "Science" at bounding box center [1087, 330] width 714 height 25
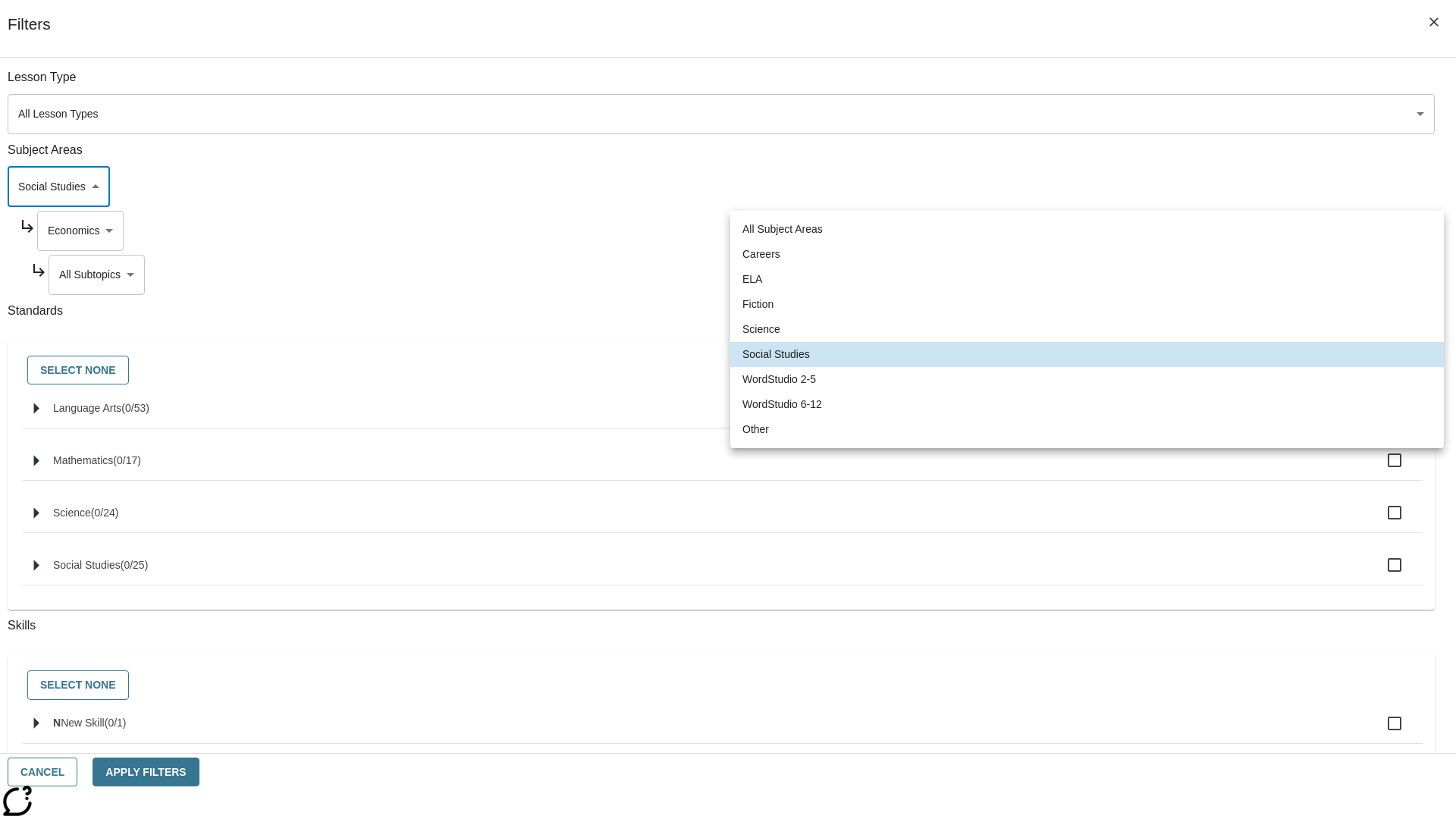
type input "2"
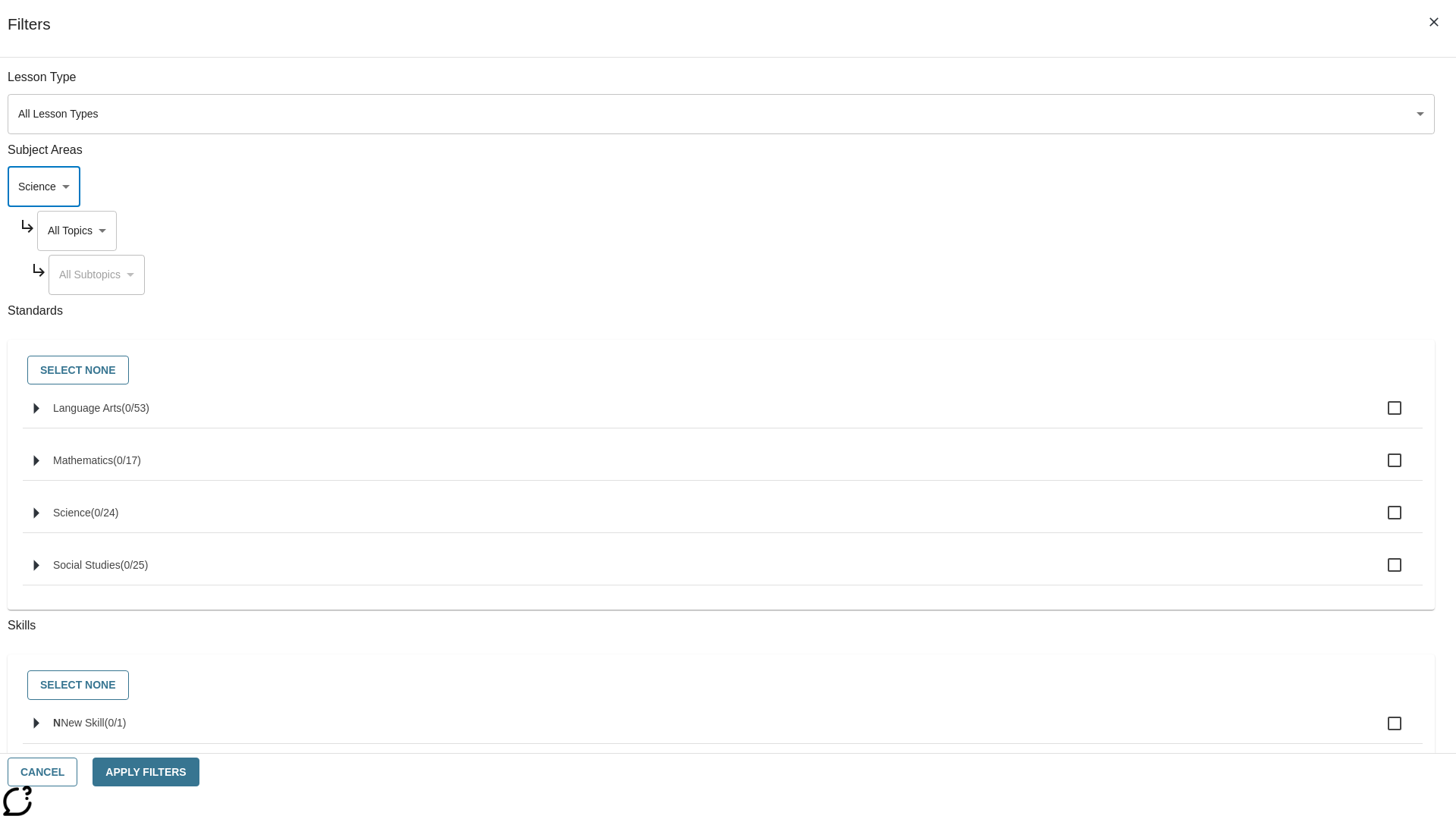
click at [1105, 231] on body "Skip to main content NJ Edition EN Grade 3 2025 Auto Grade 3 Search 0 Tauto Das…" at bounding box center [728, 470] width 1444 height 837
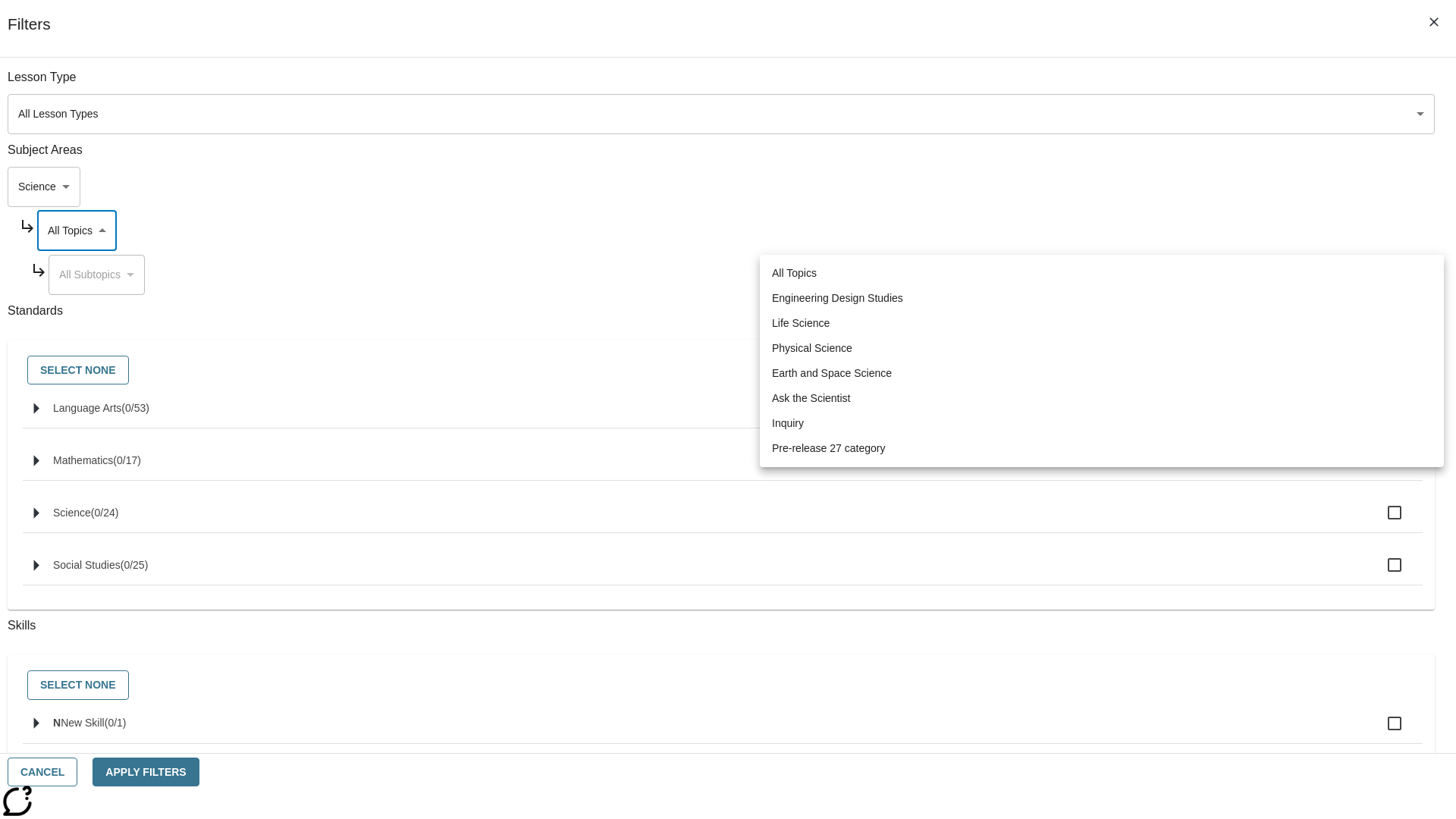
scroll to position [0, 1]
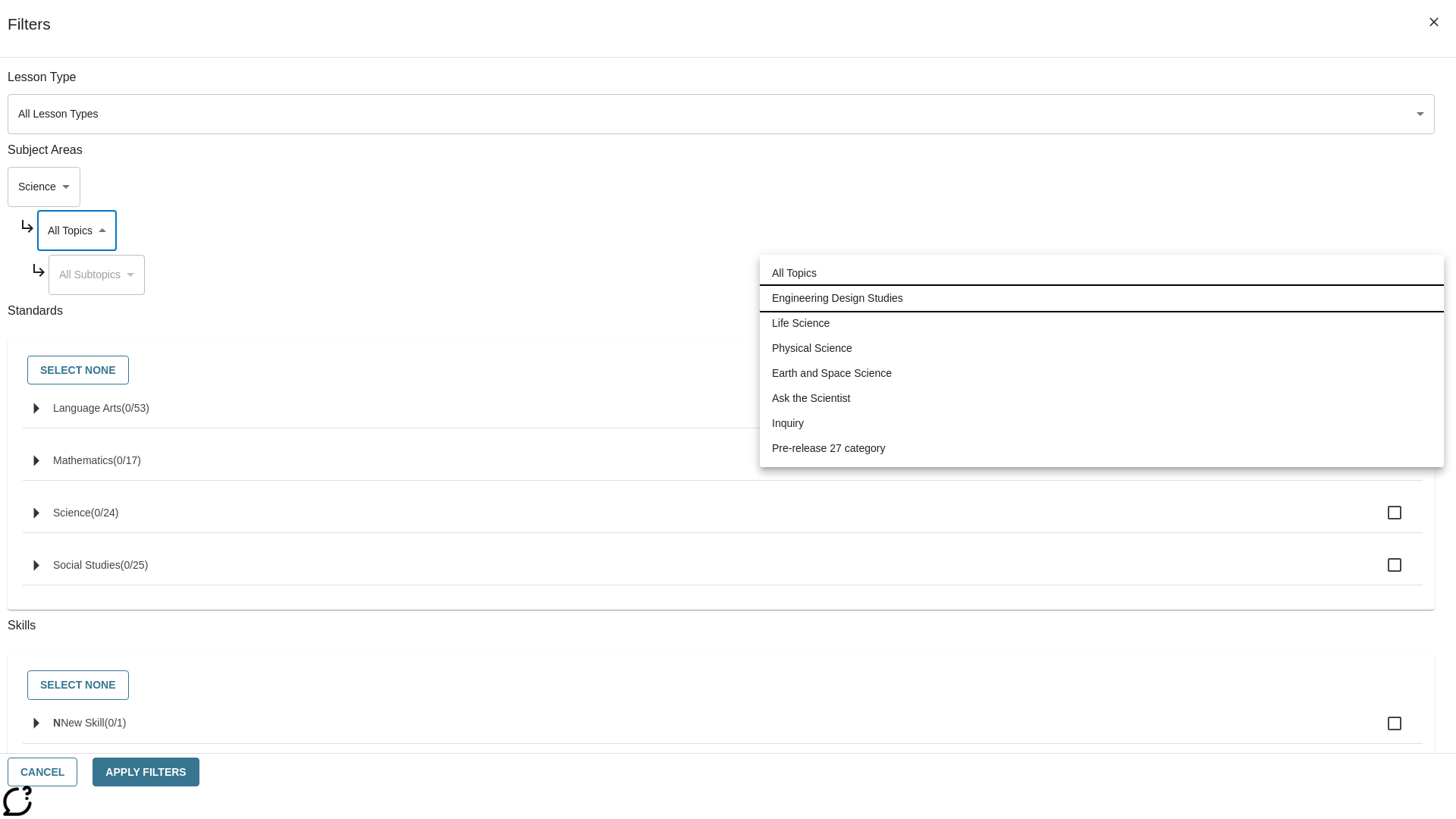
click at [1102, 298] on li "Engineering Design Studies" at bounding box center [1102, 298] width 684 height 25
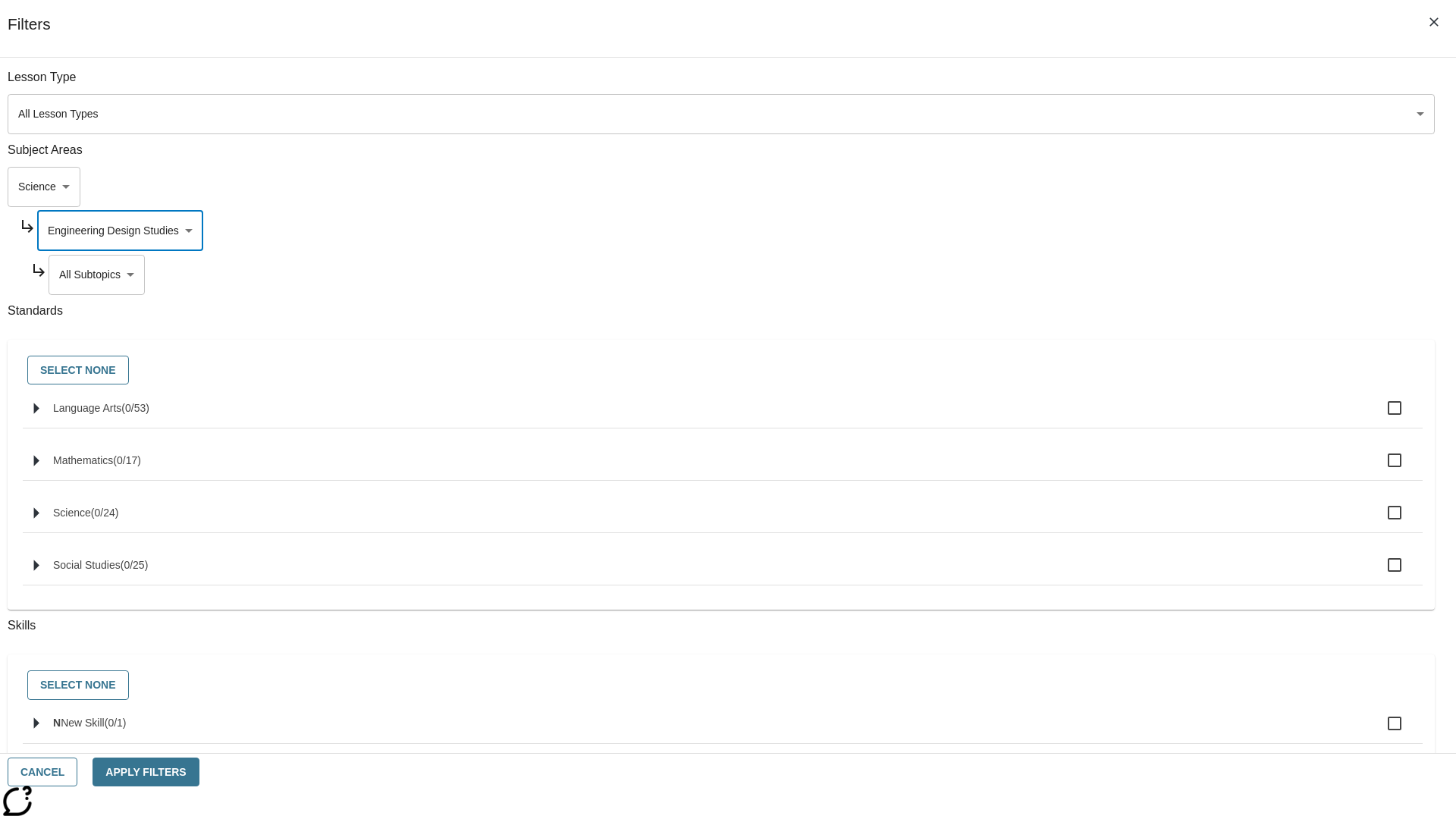
click at [1111, 85] on body "Skip to main content NJ Edition EN Grade 3 2025 Auto Grade 3 Search 0 Tauto Das…" at bounding box center [728, 470] width 1444 height 837
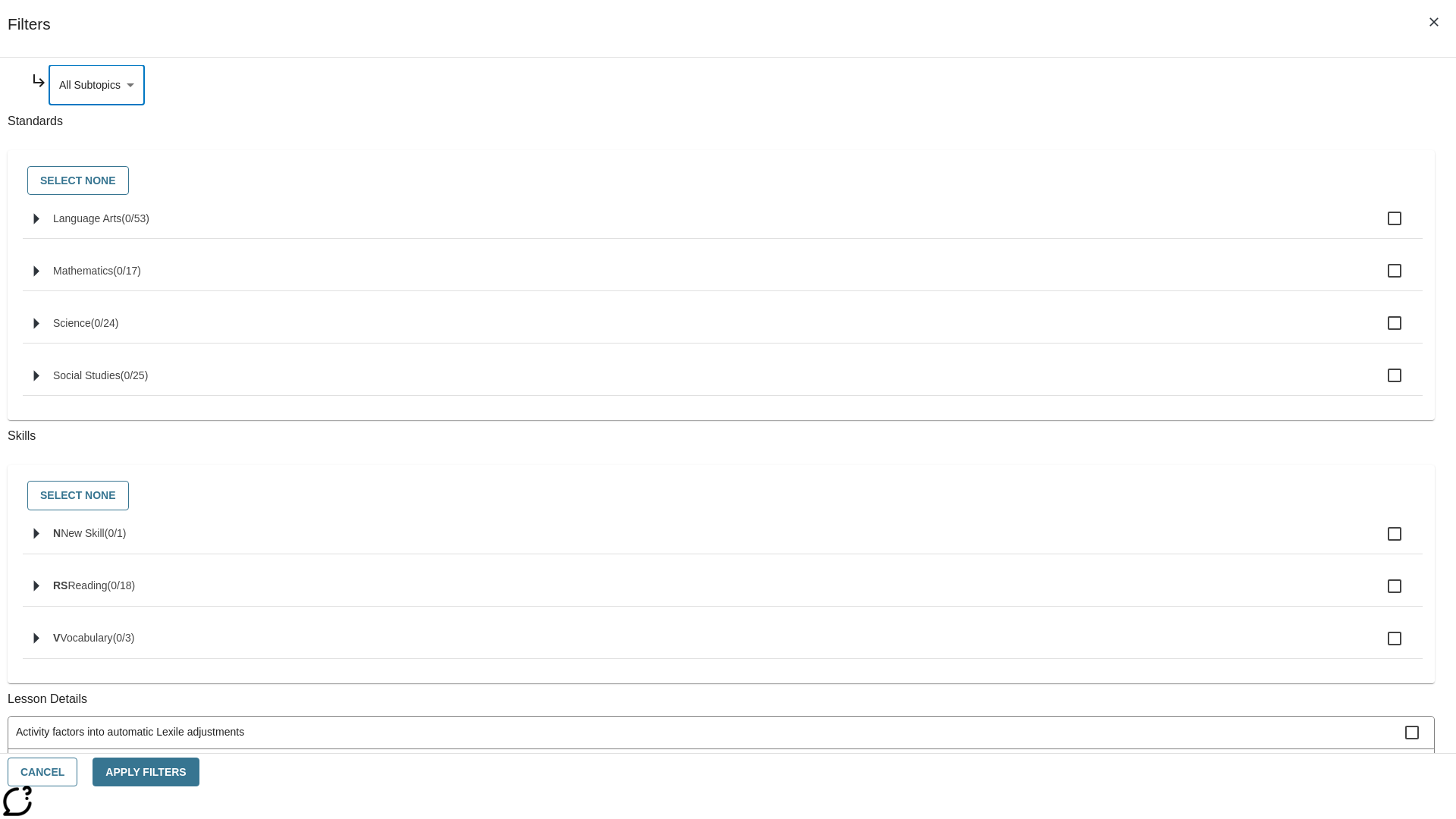
scroll to position [0, 0]
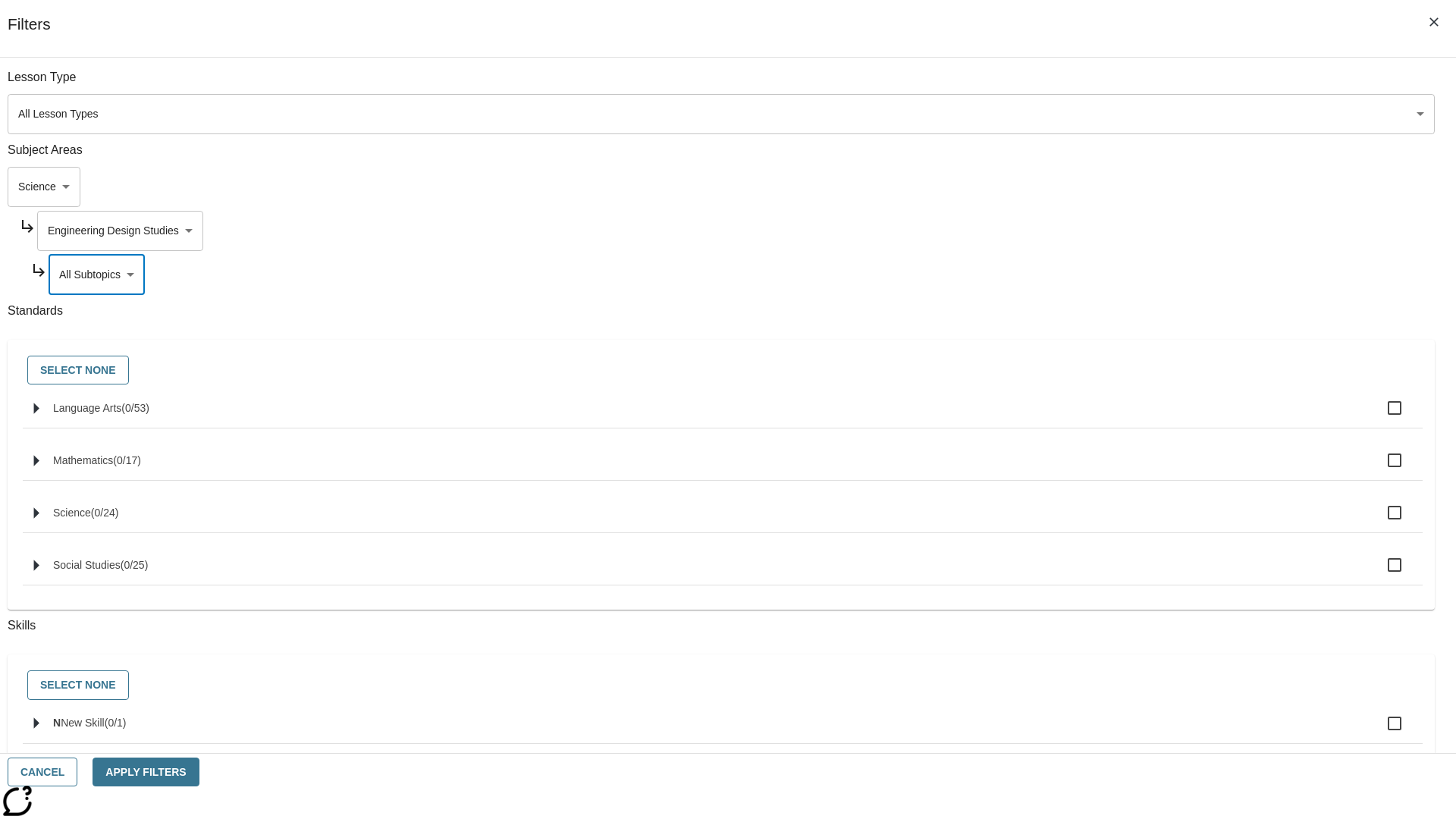
click at [1105, 231] on body "Skip to main content NJ Edition EN Grade 3 2025 Auto Grade 3 Search 0 Tauto Das…" at bounding box center [728, 470] width 1444 height 837
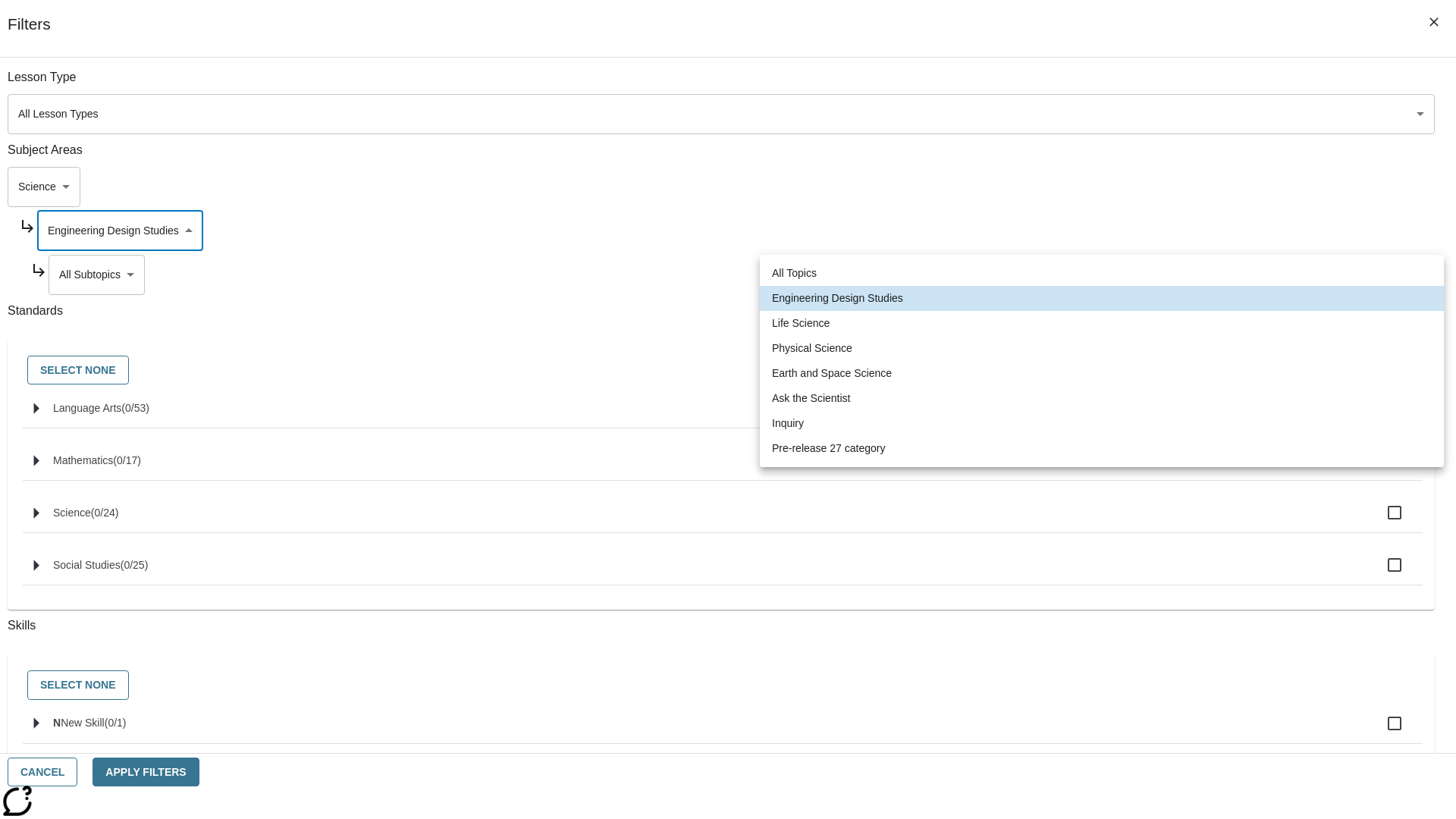
scroll to position [0, 1]
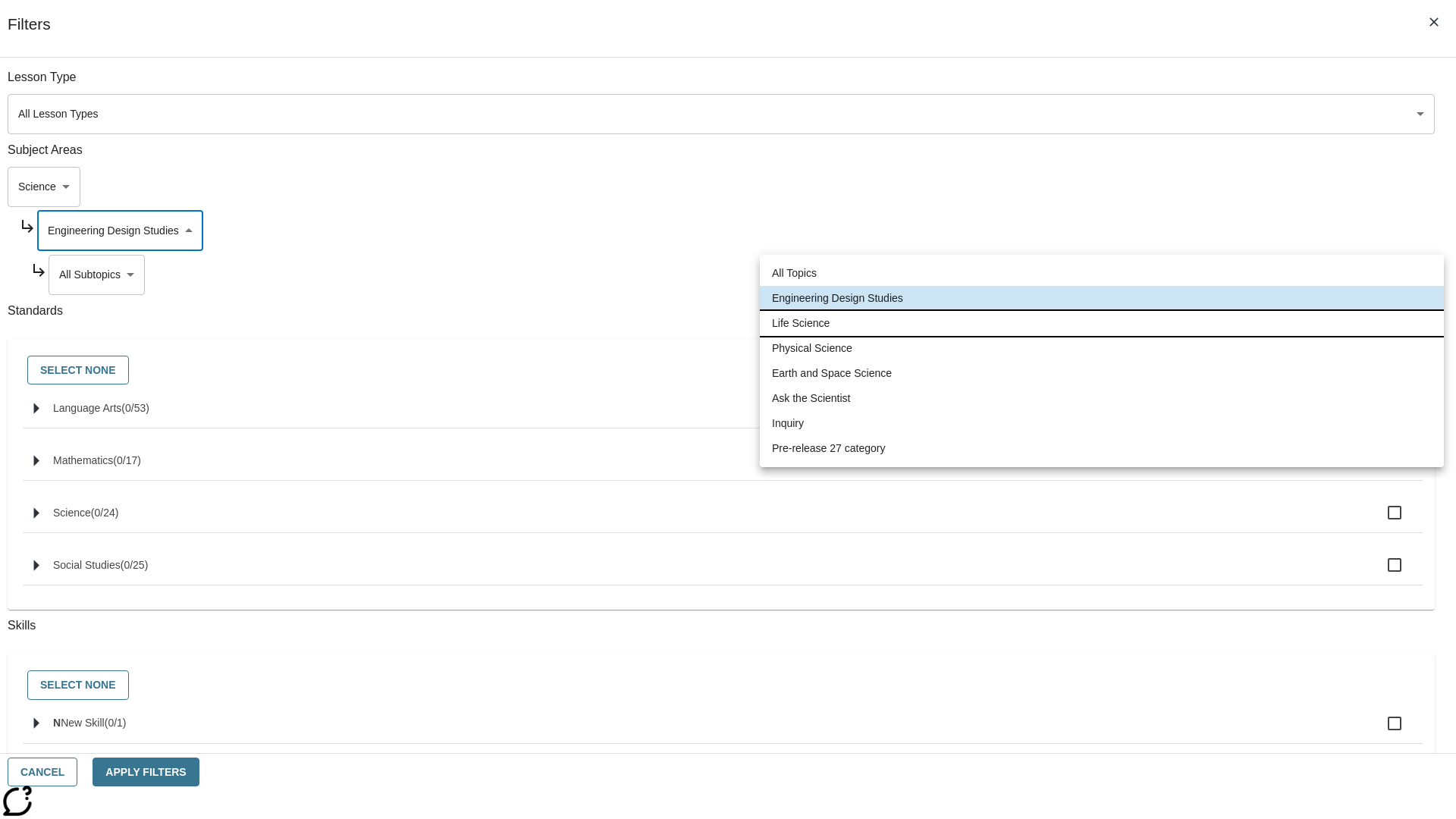
click at [1102, 323] on li "Life Science" at bounding box center [1102, 323] width 684 height 25
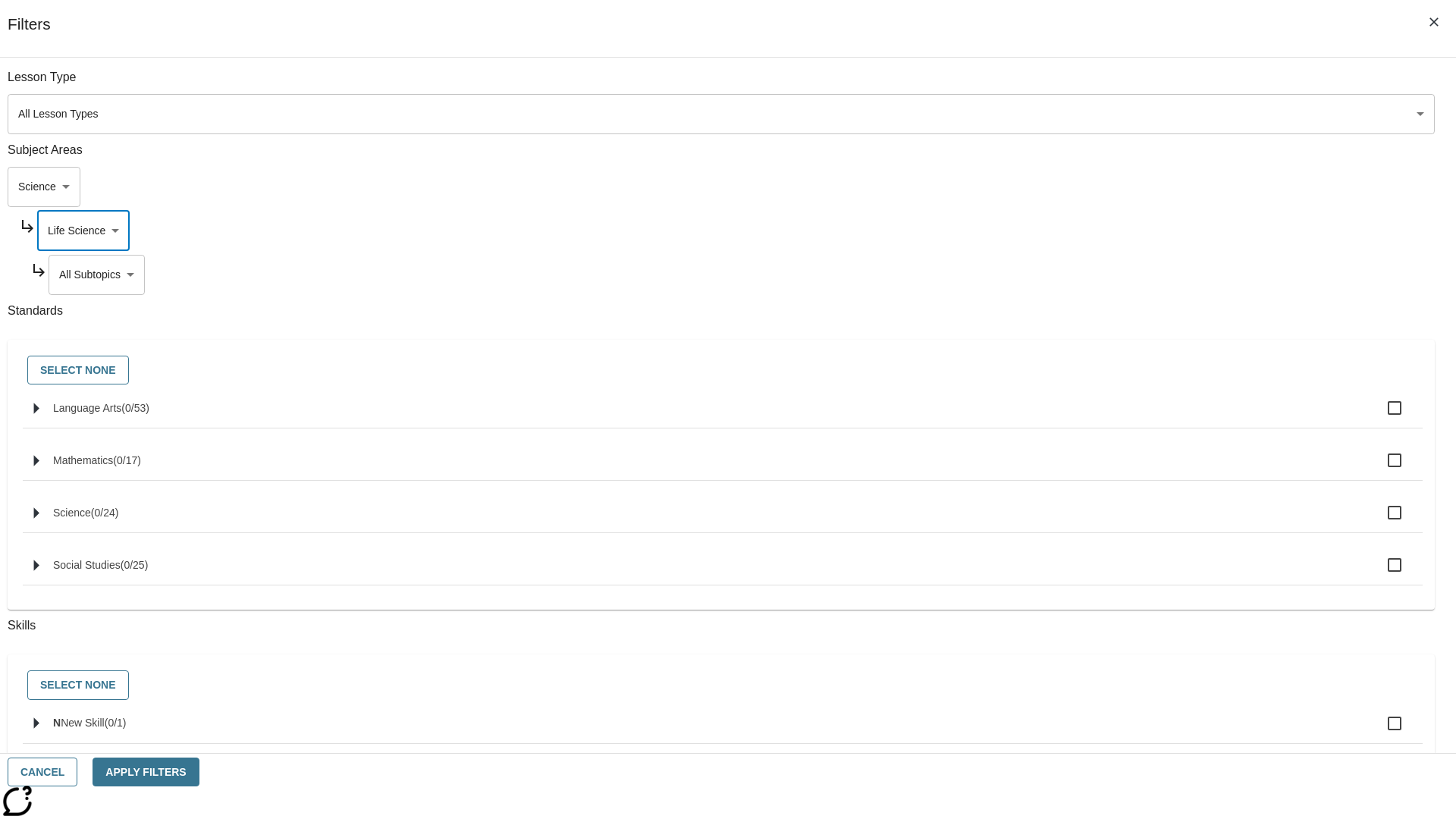
scroll to position [0, 0]
click at [1111, 275] on body "Skip to main content NJ Edition EN Grade 3 2025 Auto Grade 3 Search 0 Tauto Das…" at bounding box center [728, 470] width 1444 height 837
click at [1106, 231] on body "Skip to main content NJ Edition EN Grade 3 2025 Auto Grade 3 Search 0 Tauto Das…" at bounding box center [728, 470] width 1444 height 837
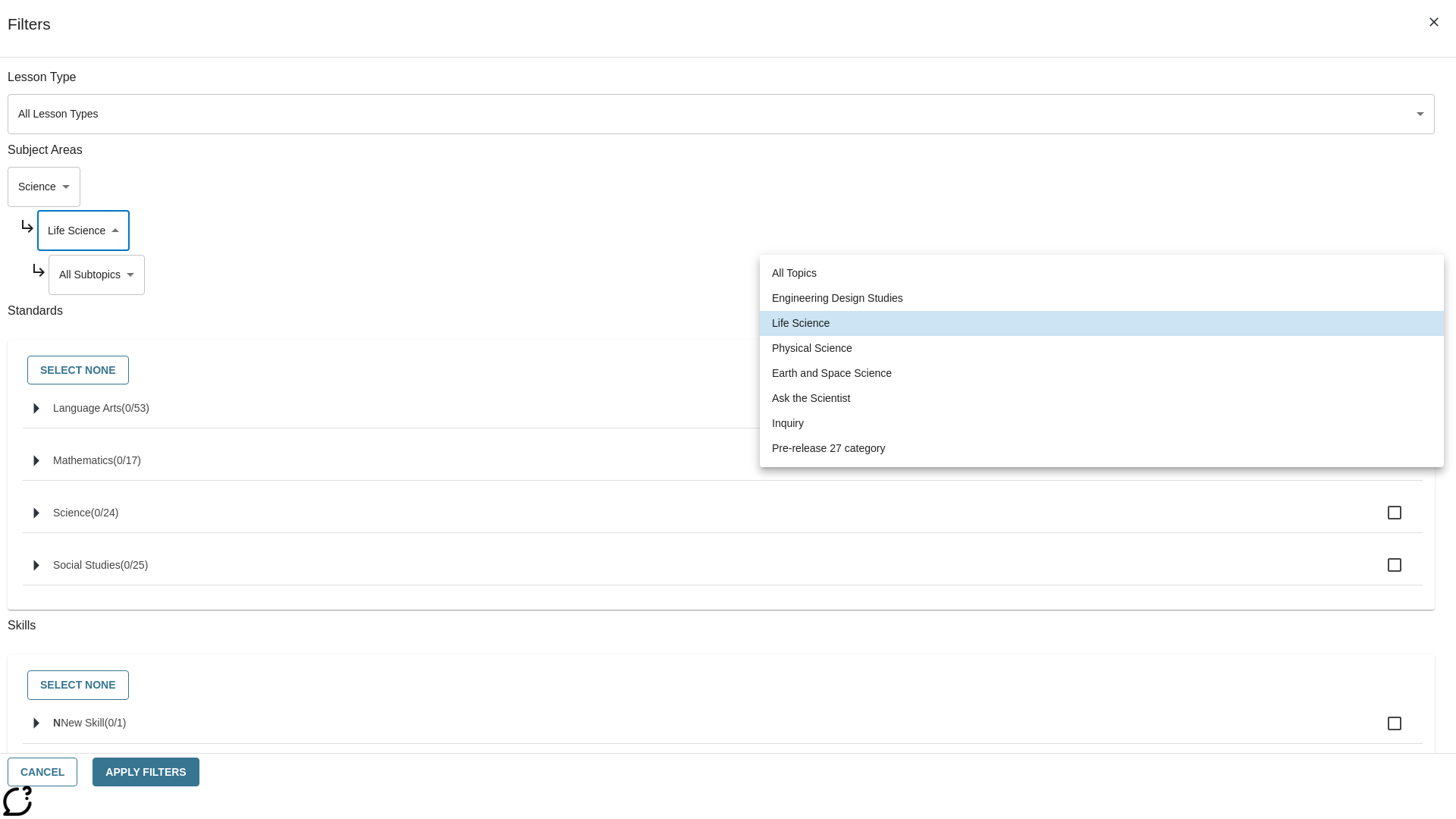
scroll to position [0, 0]
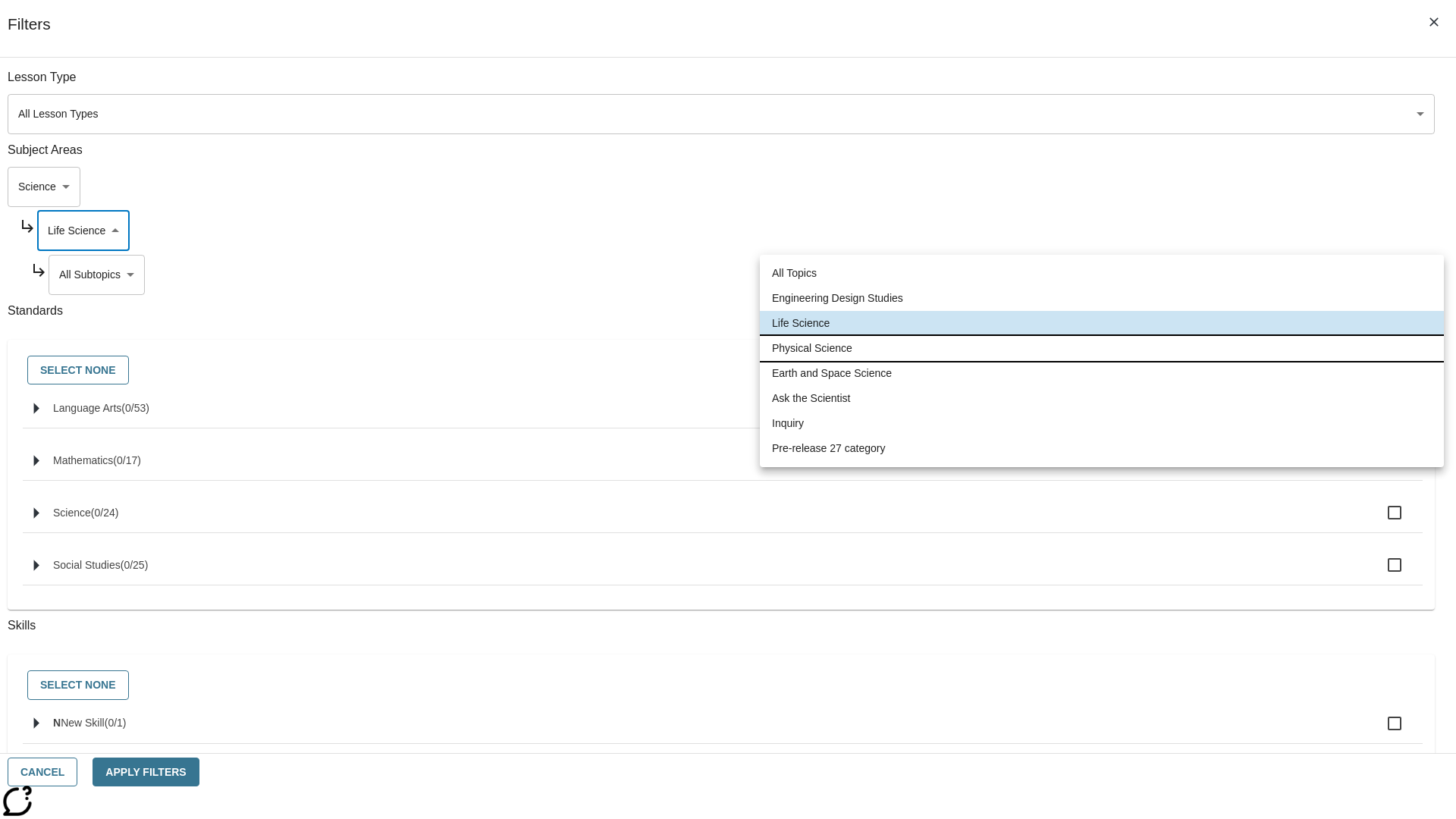
click at [1102, 348] on li "Physical Science" at bounding box center [1102, 349] width 684 height 25
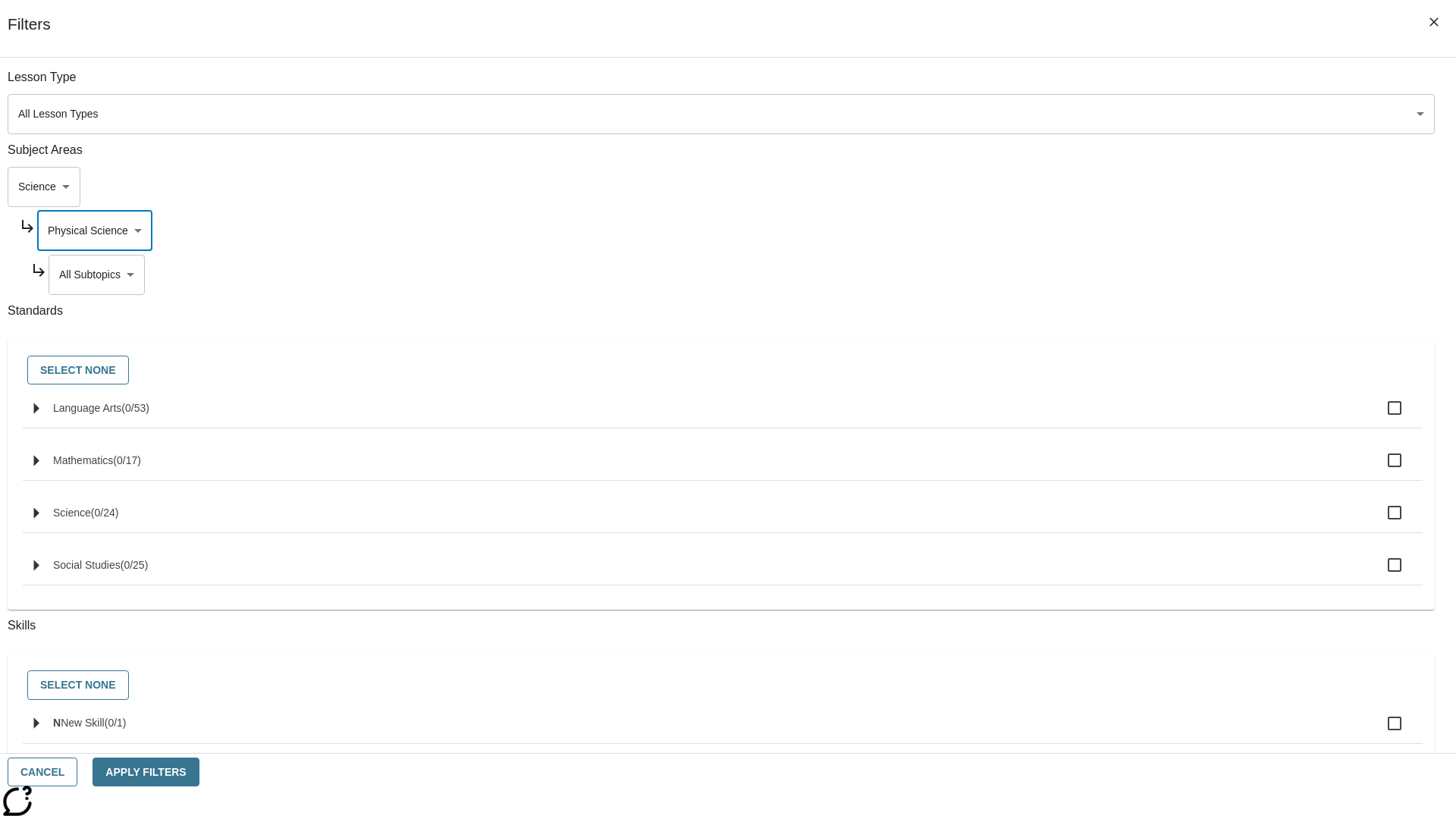
click at [1111, 275] on body "Skip to main content NJ Edition EN Grade 3 2025 Auto Grade 3 Search 0 Tauto Das…" at bounding box center [728, 470] width 1444 height 837
click at [1105, 85] on body "Skip to main content NJ Edition EN Grade 3 2025 Auto Grade 3 Search 0 Tauto Das…" at bounding box center [728, 470] width 1444 height 837
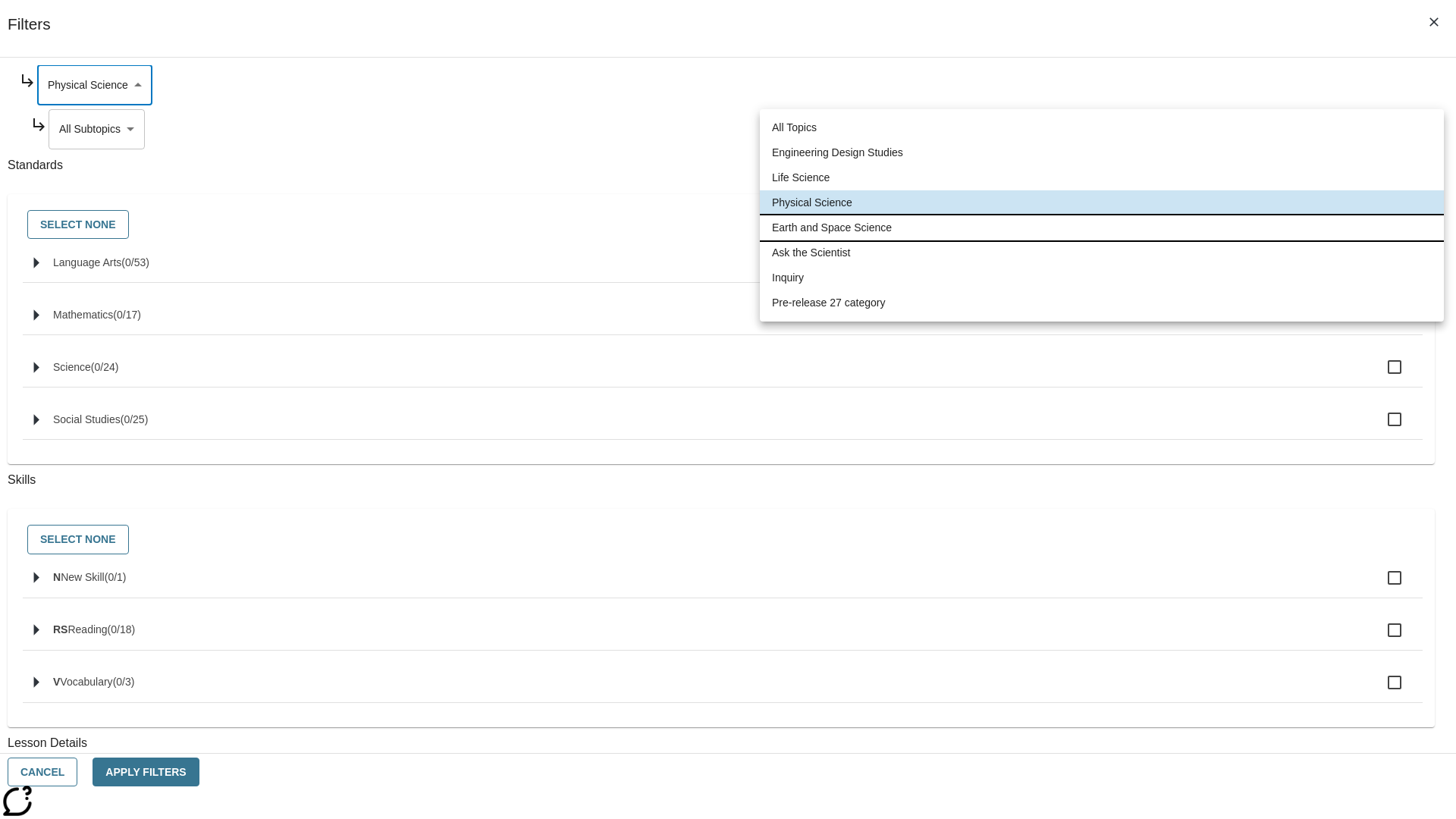
click at [1102, 228] on li "Earth and Space Science" at bounding box center [1102, 228] width 684 height 25
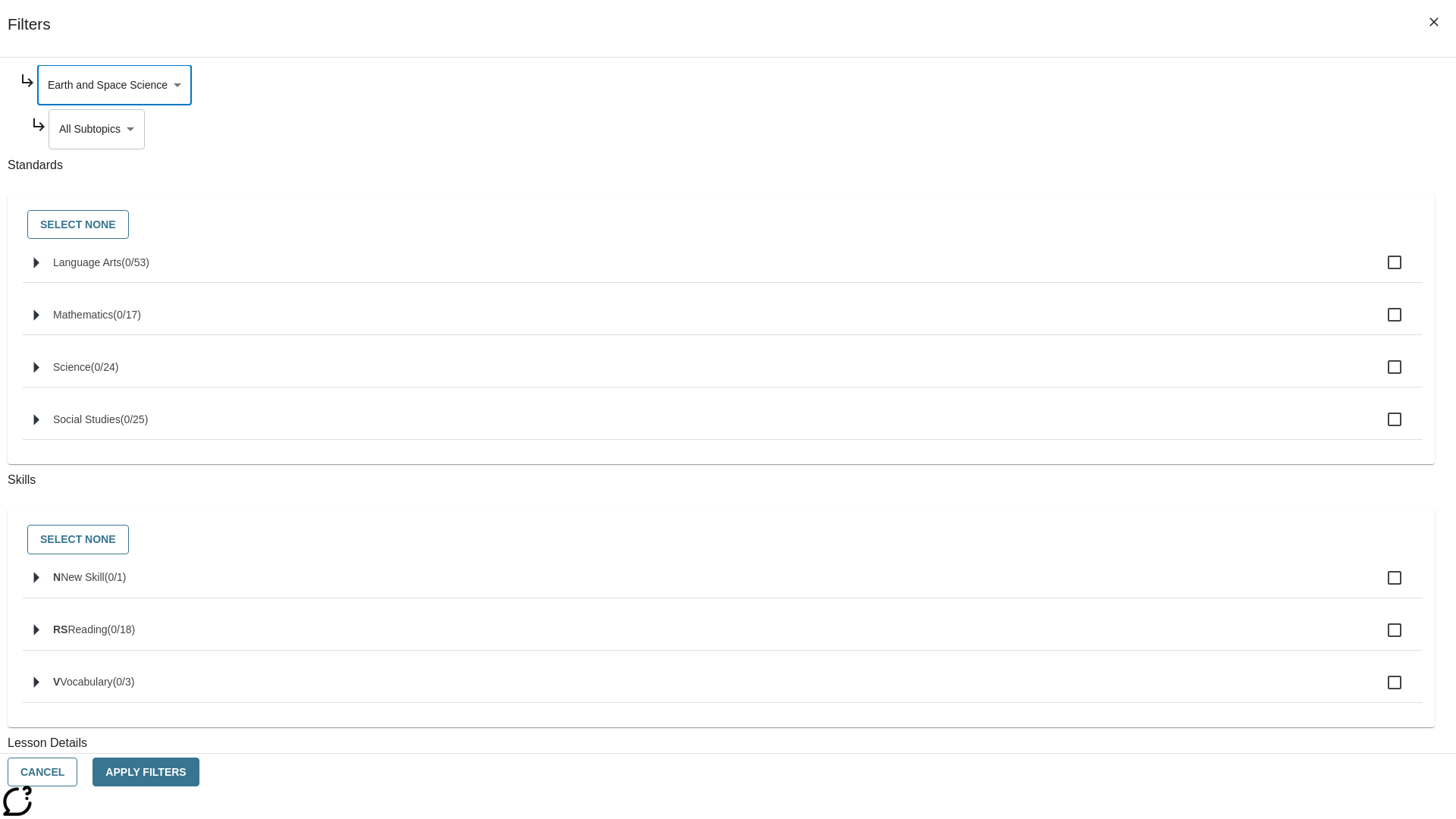
scroll to position [0, 1]
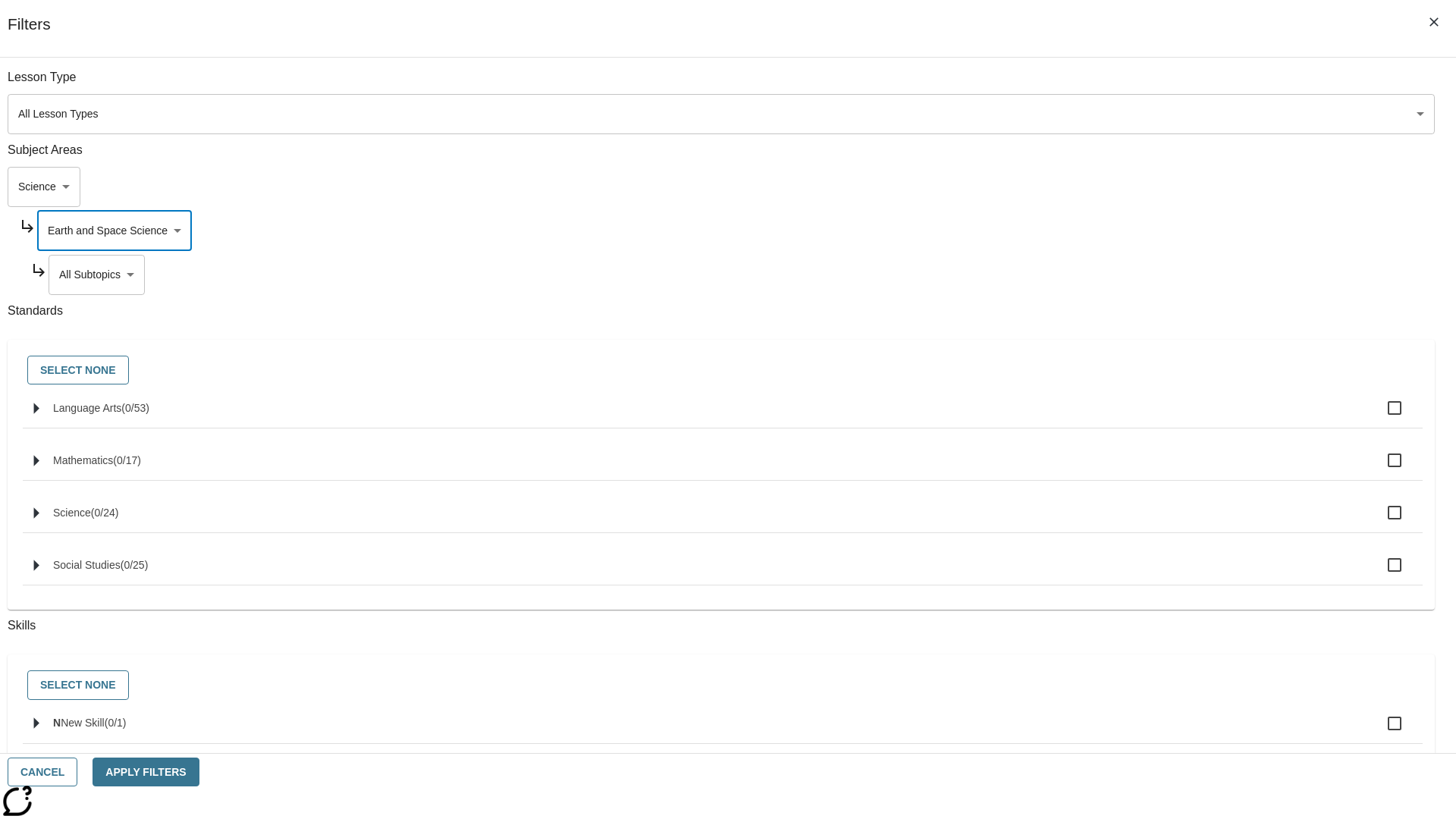
click at [1111, 85] on body "Skip to main content NJ Edition EN Grade 3 2025 Auto Grade 3 Search 0 Tauto Das…" at bounding box center [728, 470] width 1444 height 837
click at [1105, 85] on body "Skip to main content NJ Edition EN Grade 3 2025 Auto Grade 3 Search 0 Tauto Das…" at bounding box center [728, 470] width 1444 height 837
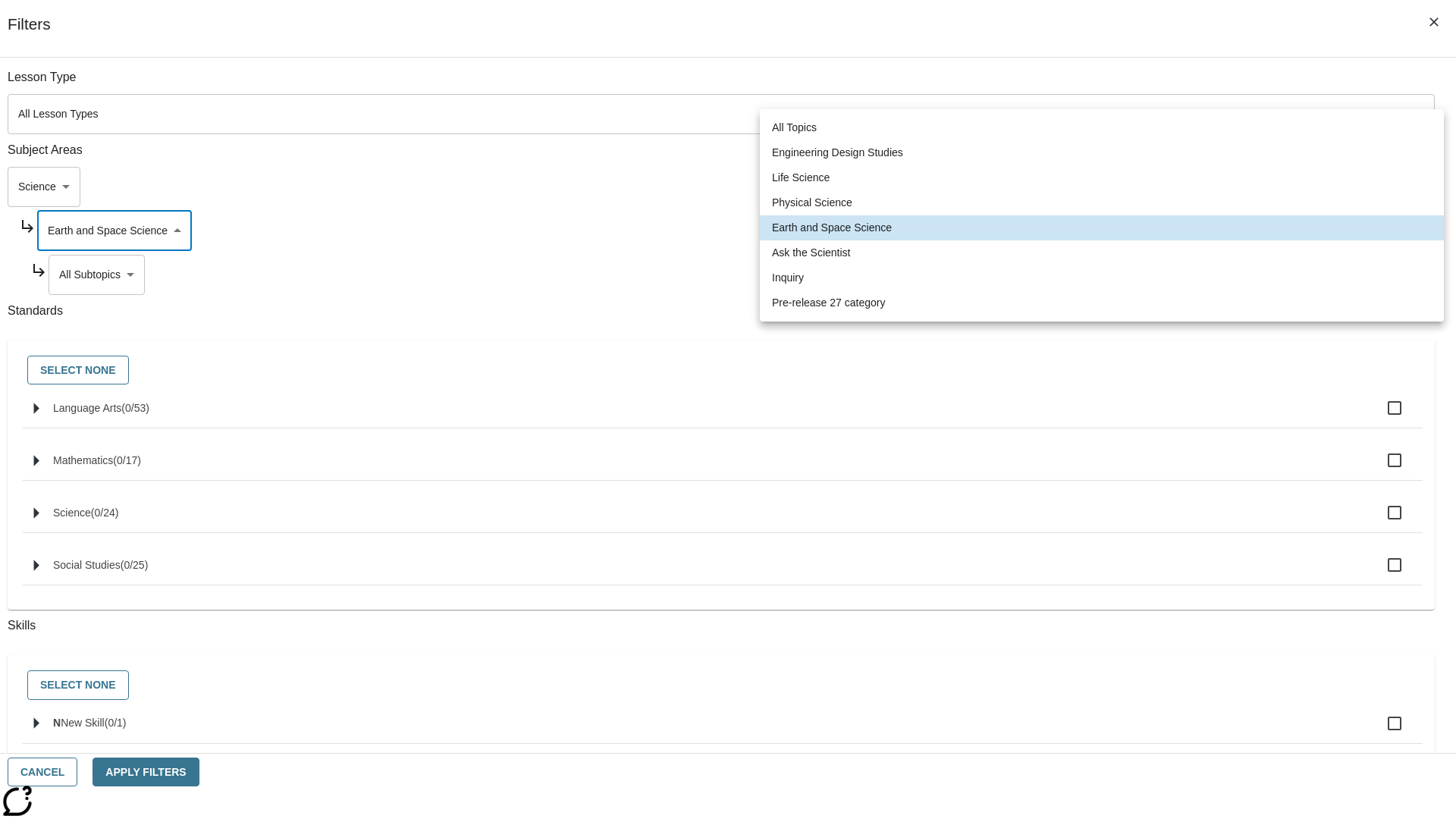
scroll to position [145, 1]
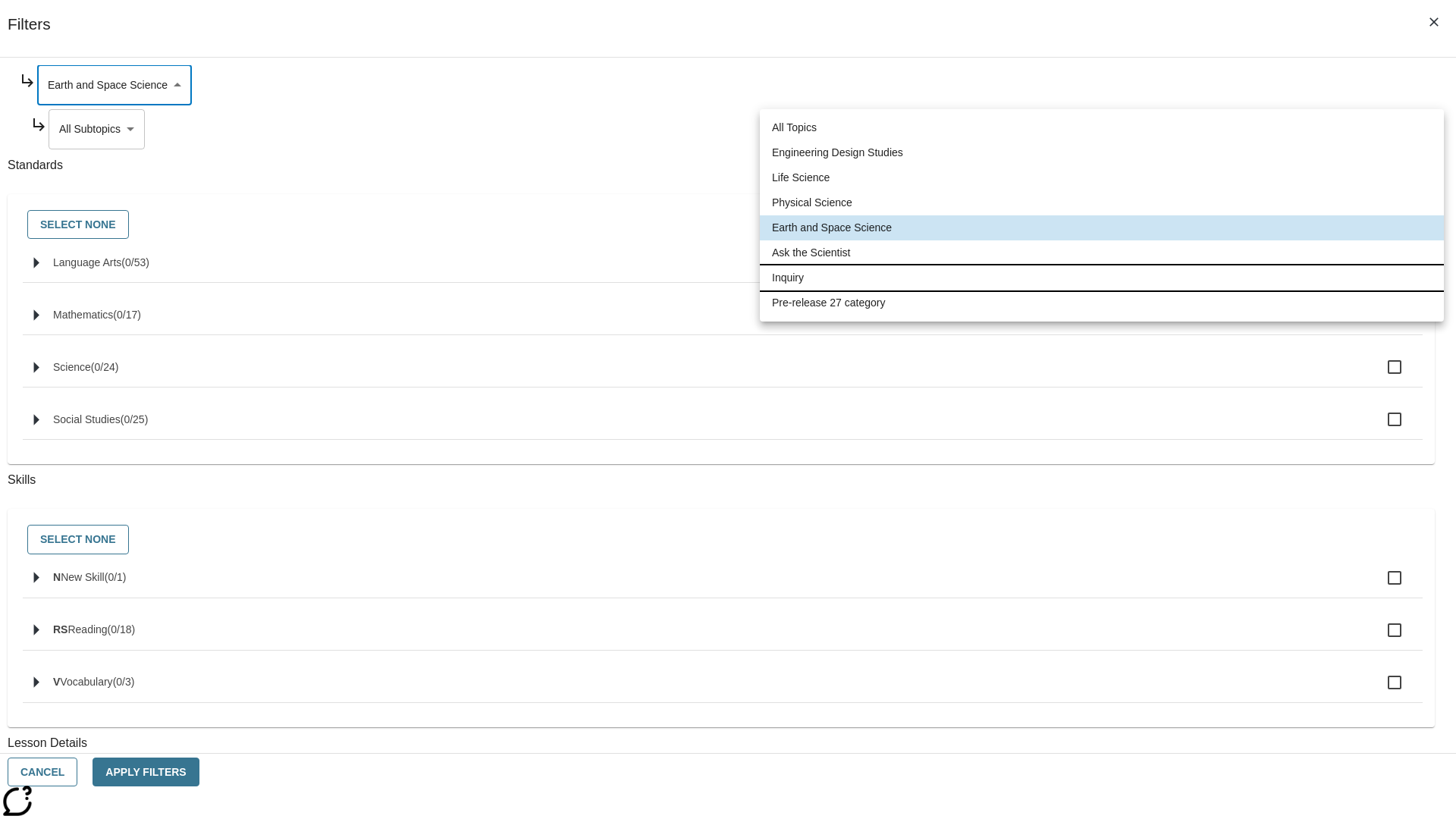
click at [1102, 278] on li "Inquiry" at bounding box center [1102, 278] width 684 height 25
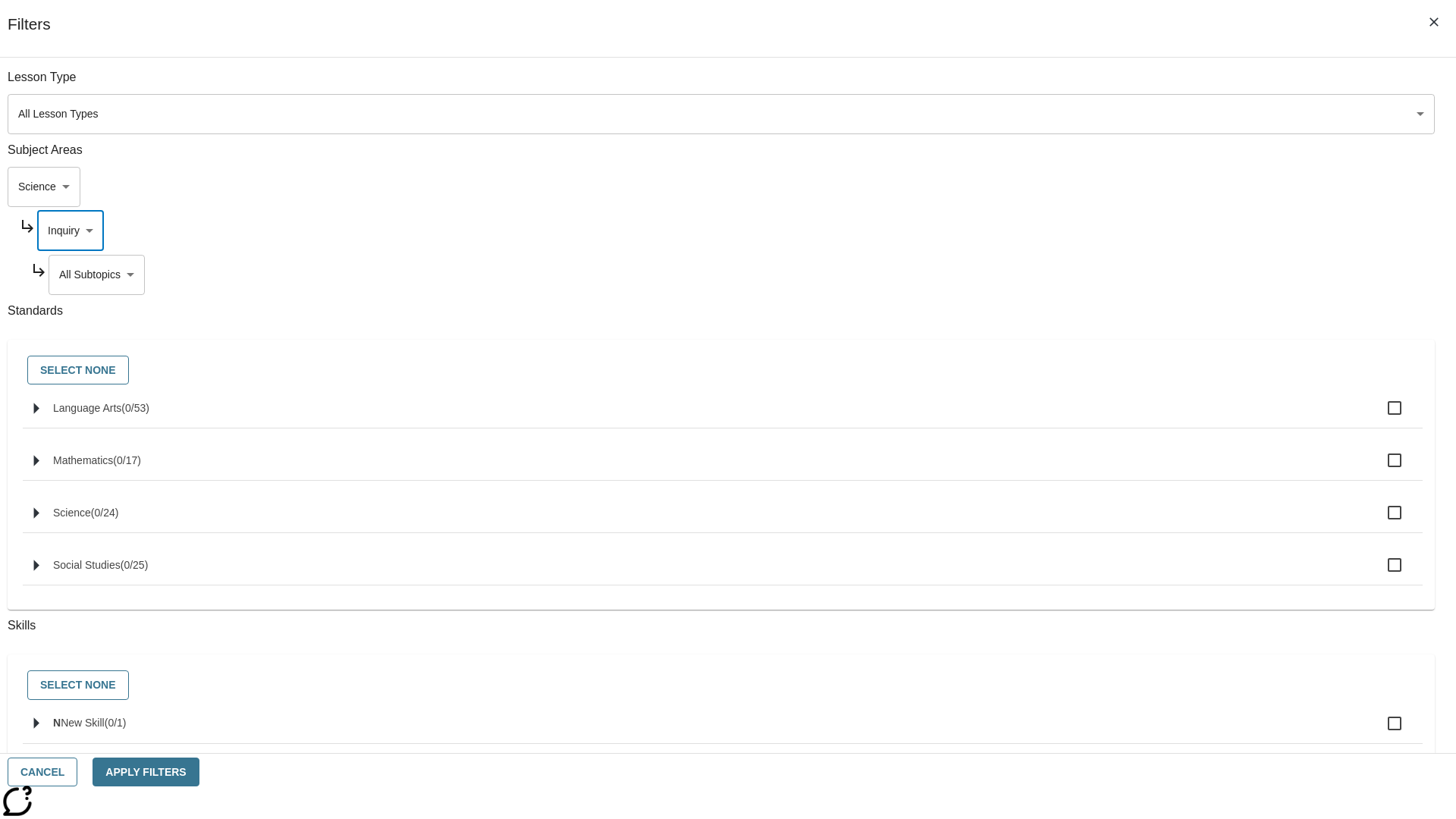
click at [1111, 275] on body "Skip to main content NJ Edition EN Grade 3 2025 Auto Grade 3 Search 0 Tauto Das…" at bounding box center [728, 470] width 1444 height 837
click at [1105, 231] on body "Skip to main content NJ Edition EN Grade 3 2025 Auto Grade 3 Search 0 Tauto Das…" at bounding box center [728, 470] width 1444 height 837
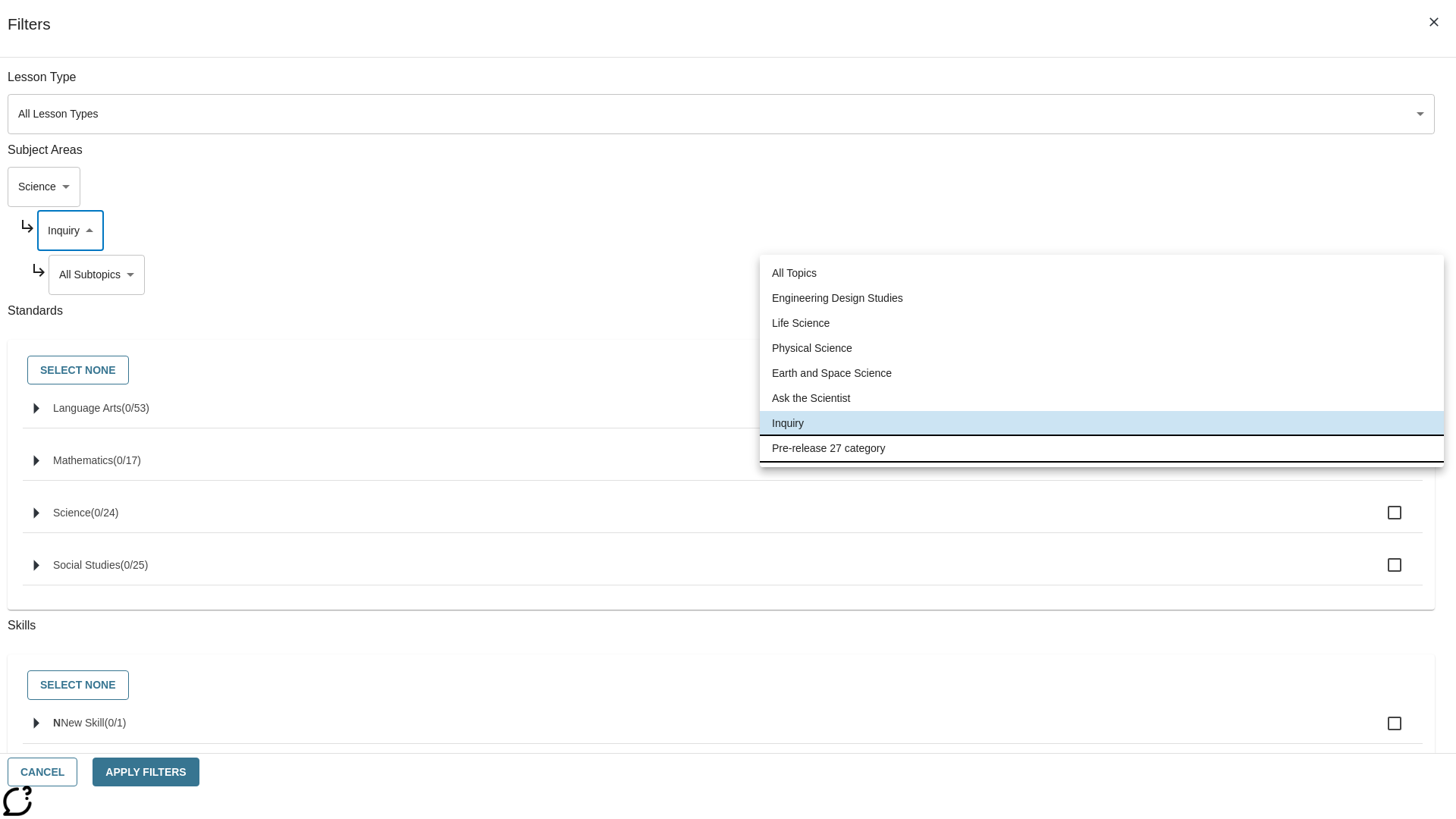
click at [1102, 448] on li "Pre-release 27 category" at bounding box center [1102, 448] width 684 height 25
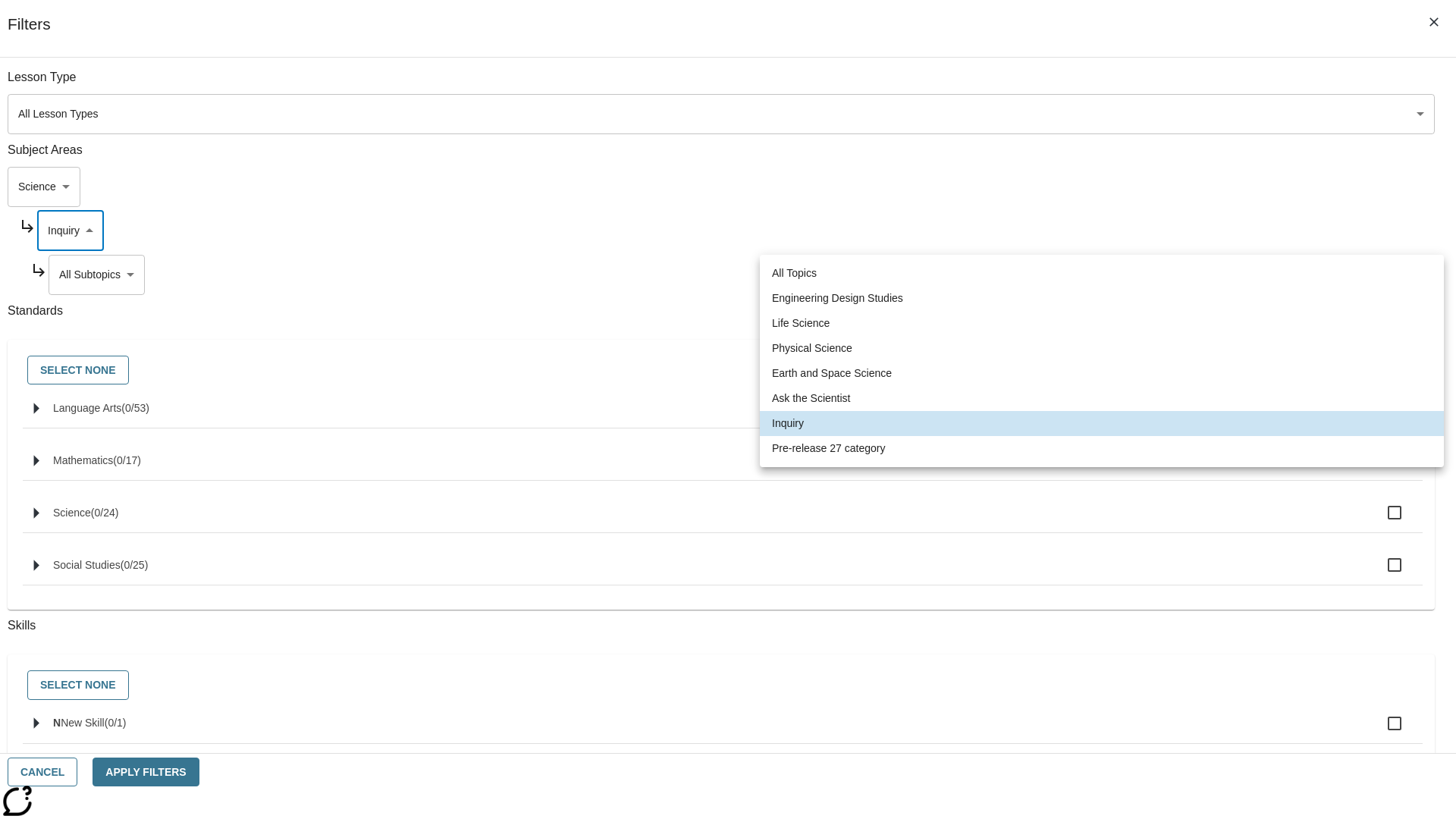
type input "271"
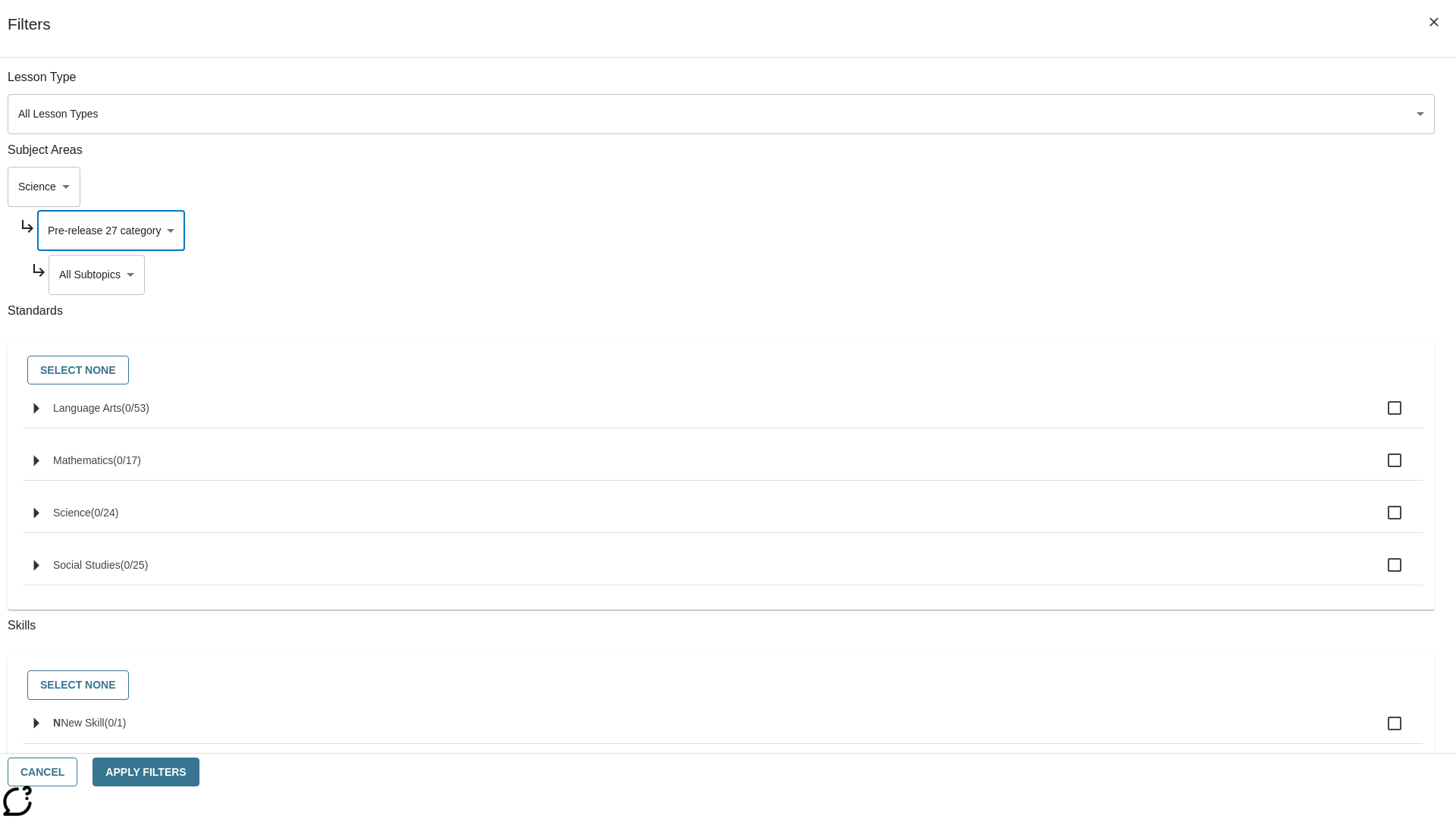
click at [1111, 275] on body "Skip to main content NJ Edition EN Grade 3 2025 Auto Grade 3 Search 0 Tauto Das…" at bounding box center [728, 470] width 1444 height 837
click at [1091, 186] on body "Skip to main content NJ Edition EN Grade 3 2025 Auto Grade 3 Search 0 Tauto Das…" at bounding box center [728, 470] width 1444 height 837
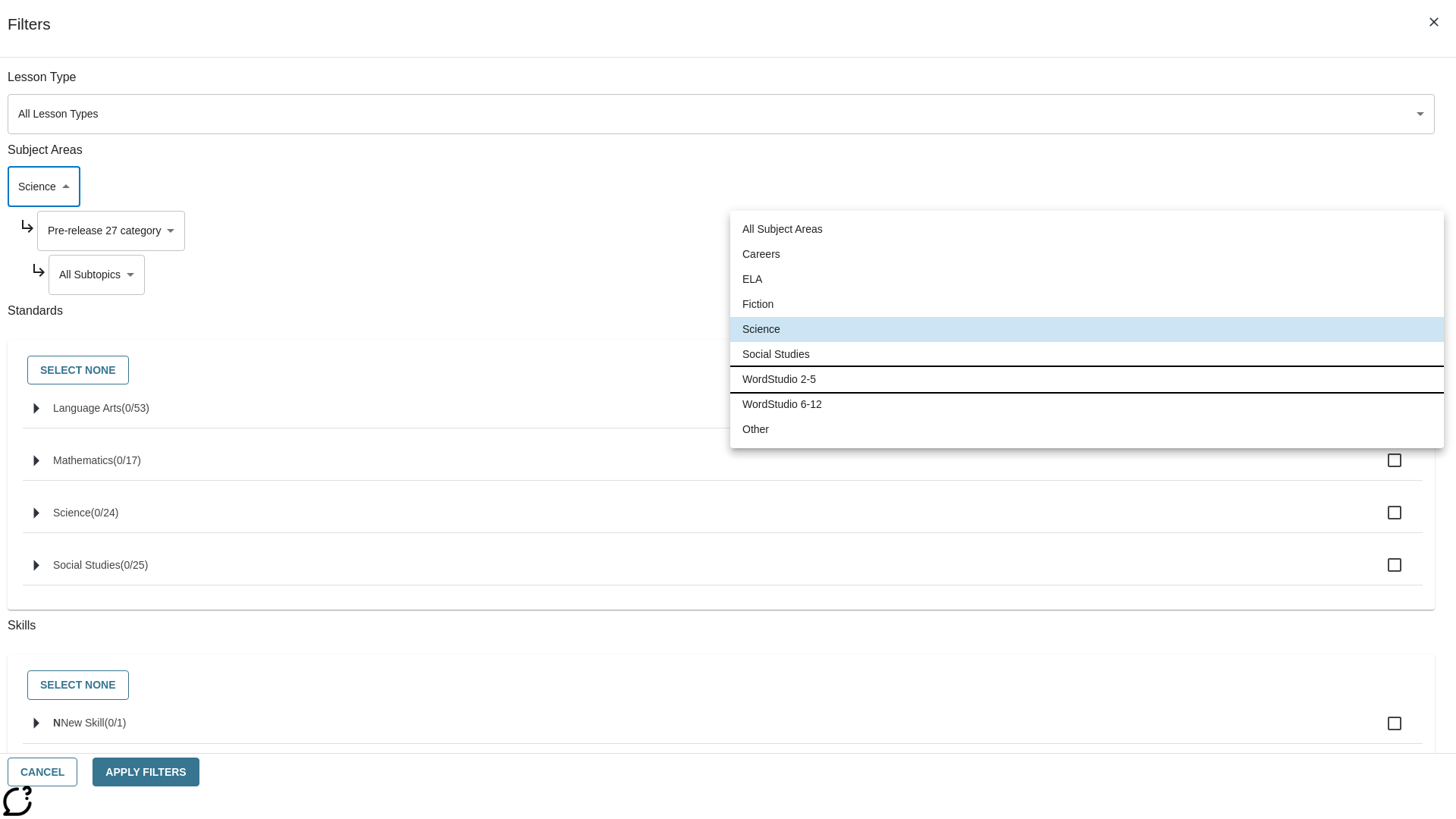
click at [1086, 379] on li "WordStudio 2-5" at bounding box center [1087, 379] width 714 height 25
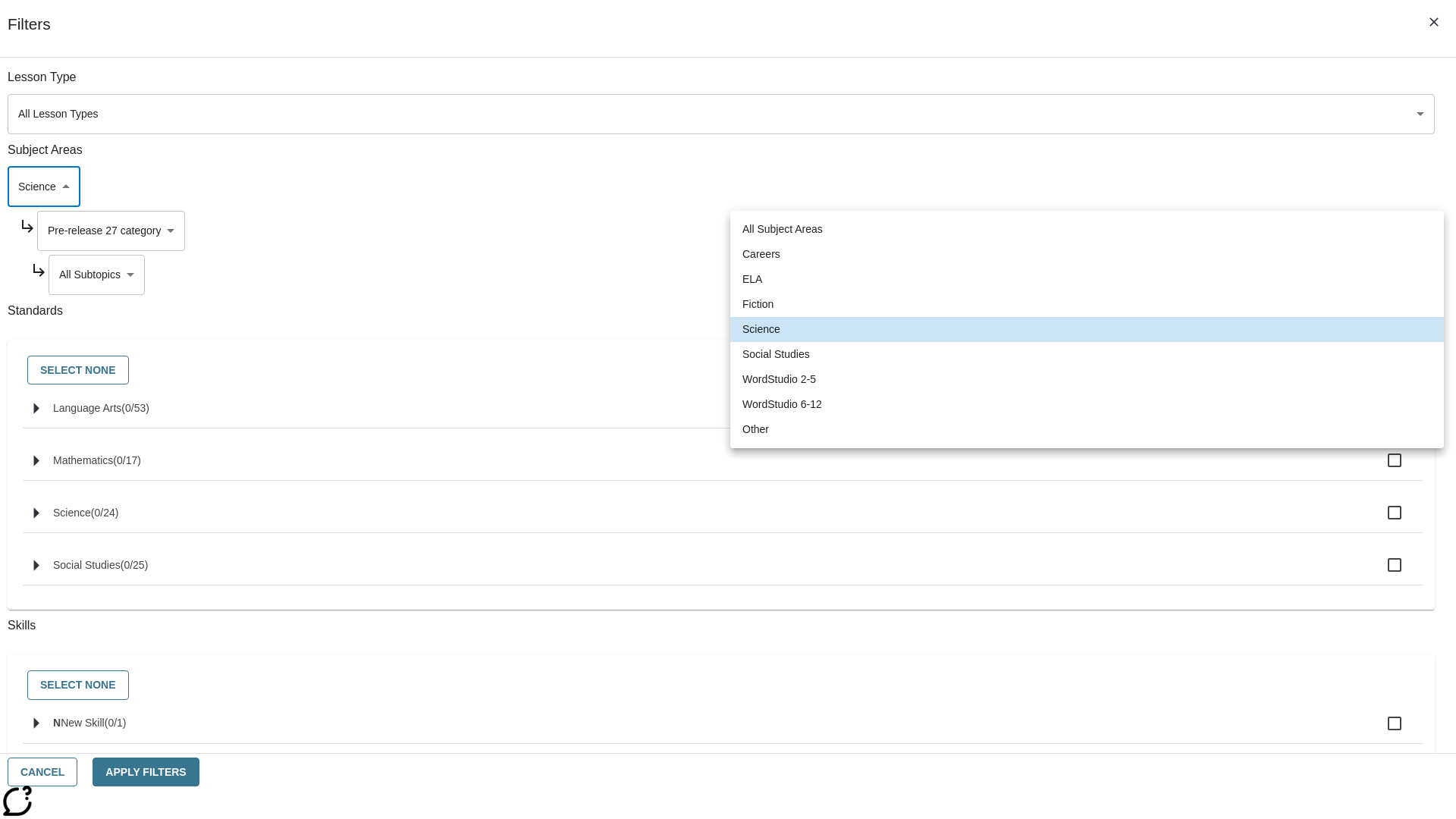
type input "6"
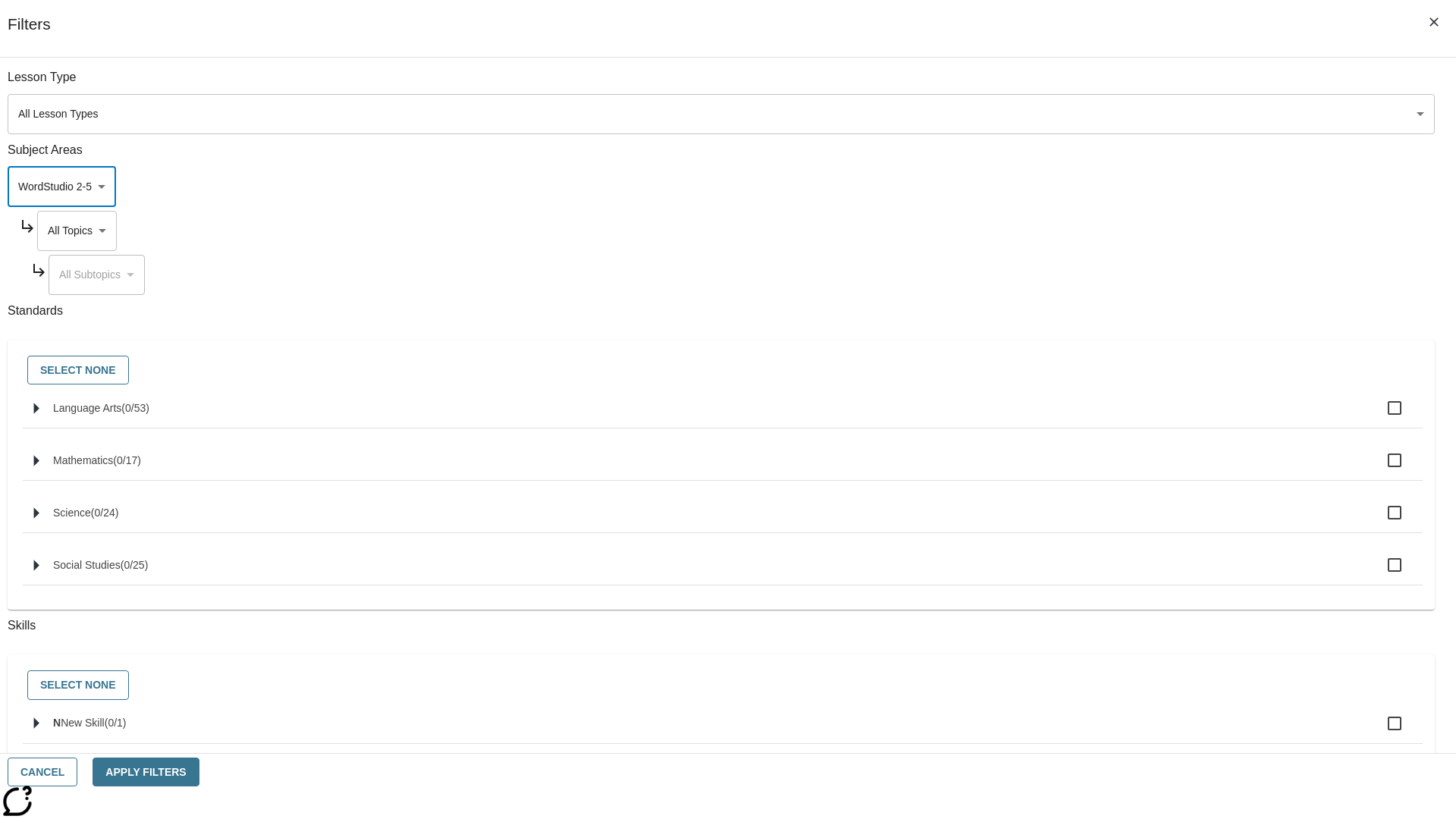
click at [1105, 231] on body "Skip to main content NJ Edition EN Grade 3 2025 Auto Grade 3 Search 0 Tauto Das…" at bounding box center [728, 470] width 1444 height 837
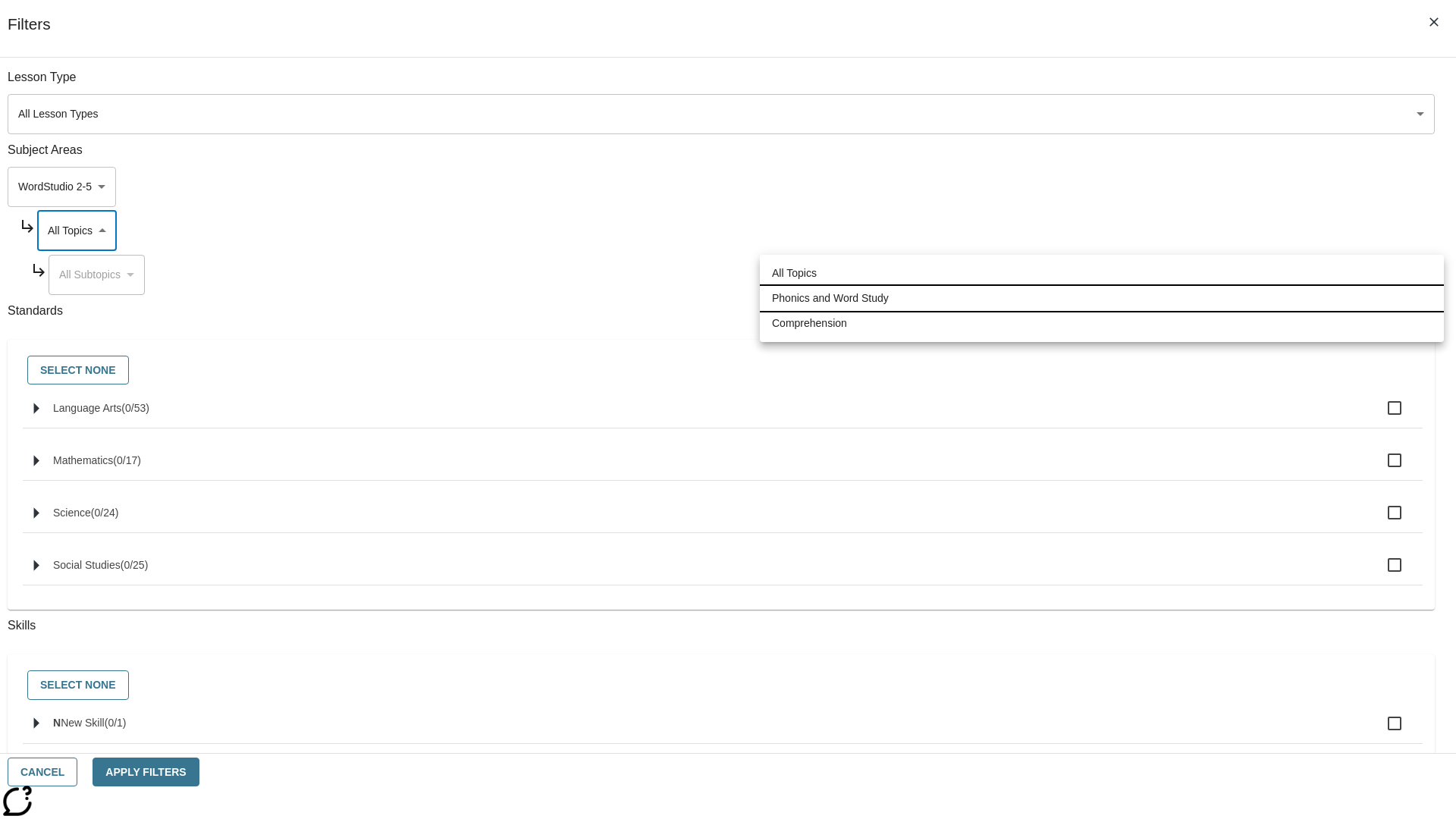
click at [1102, 298] on li "Phonics and Word Study" at bounding box center [1102, 298] width 684 height 25
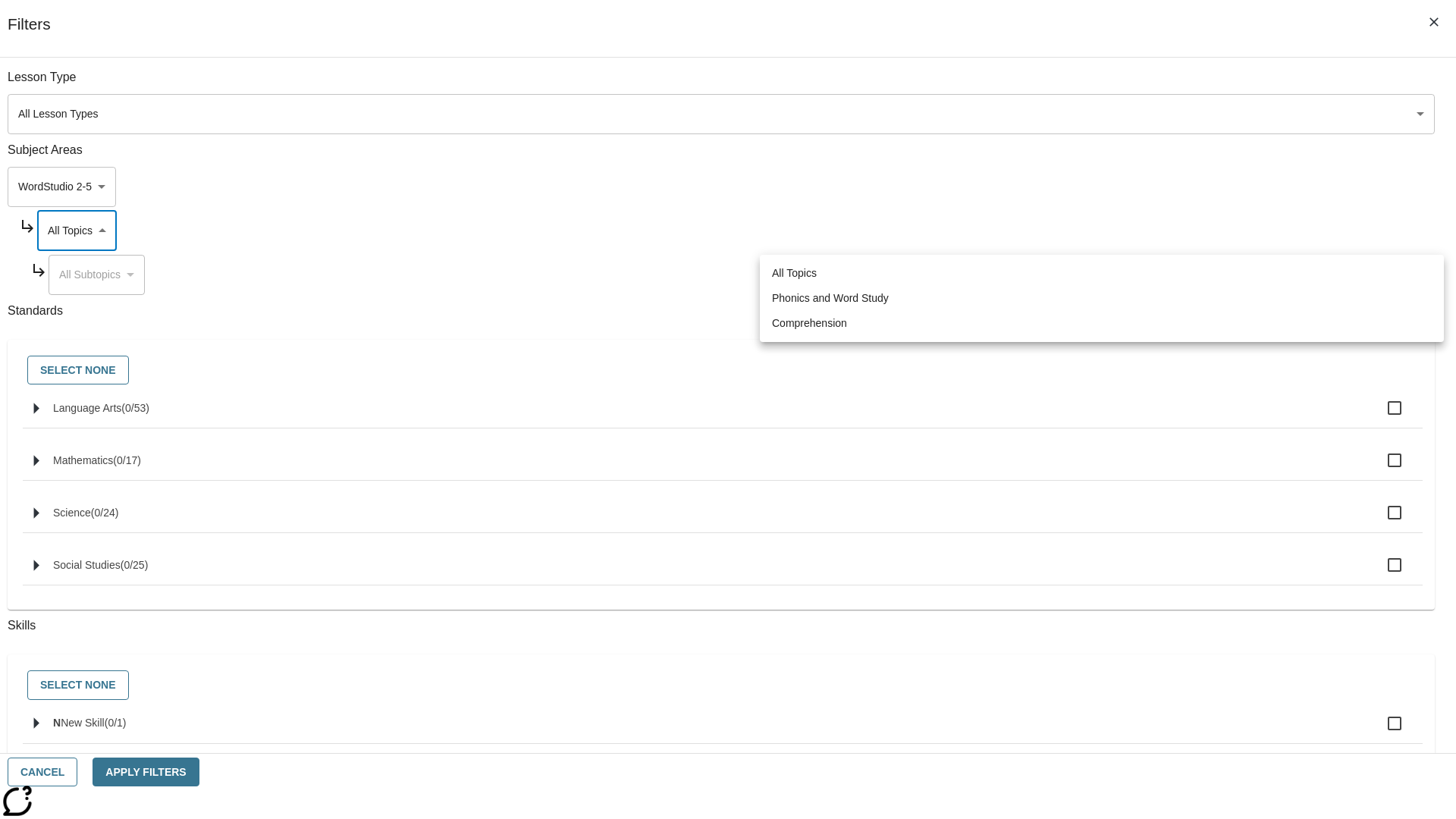
type input "249"
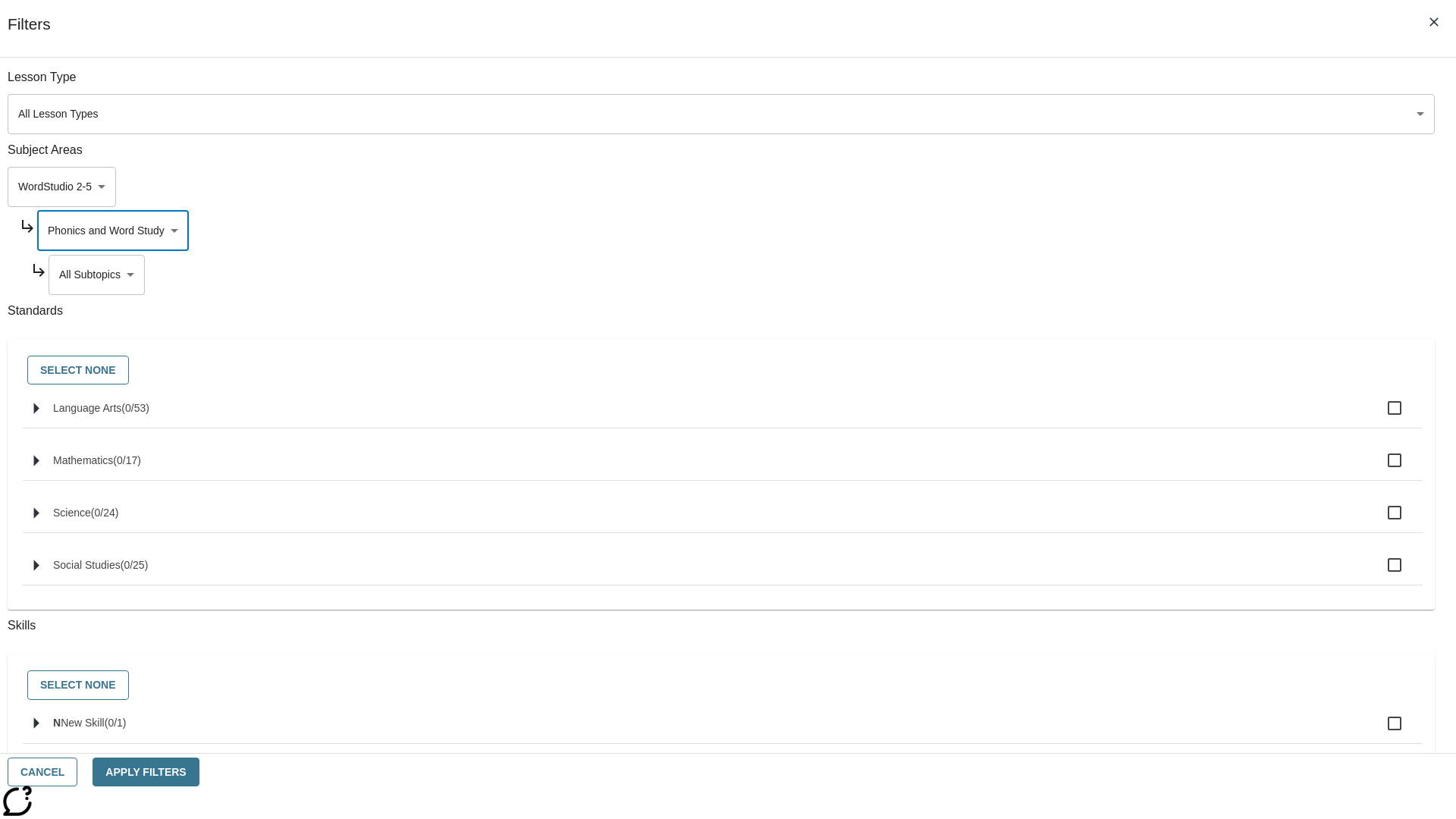
click at [1111, 275] on body "Skip to main content NJ Edition EN Grade 3 2025 Auto Grade 3 Search 0 Tauto Das…" at bounding box center [728, 470] width 1444 height 837
click at [1105, 85] on body "Skip to main content NJ Edition EN Grade 3 2025 Auto Grade 3 Search 0 Tauto Das…" at bounding box center [728, 470] width 1444 height 837
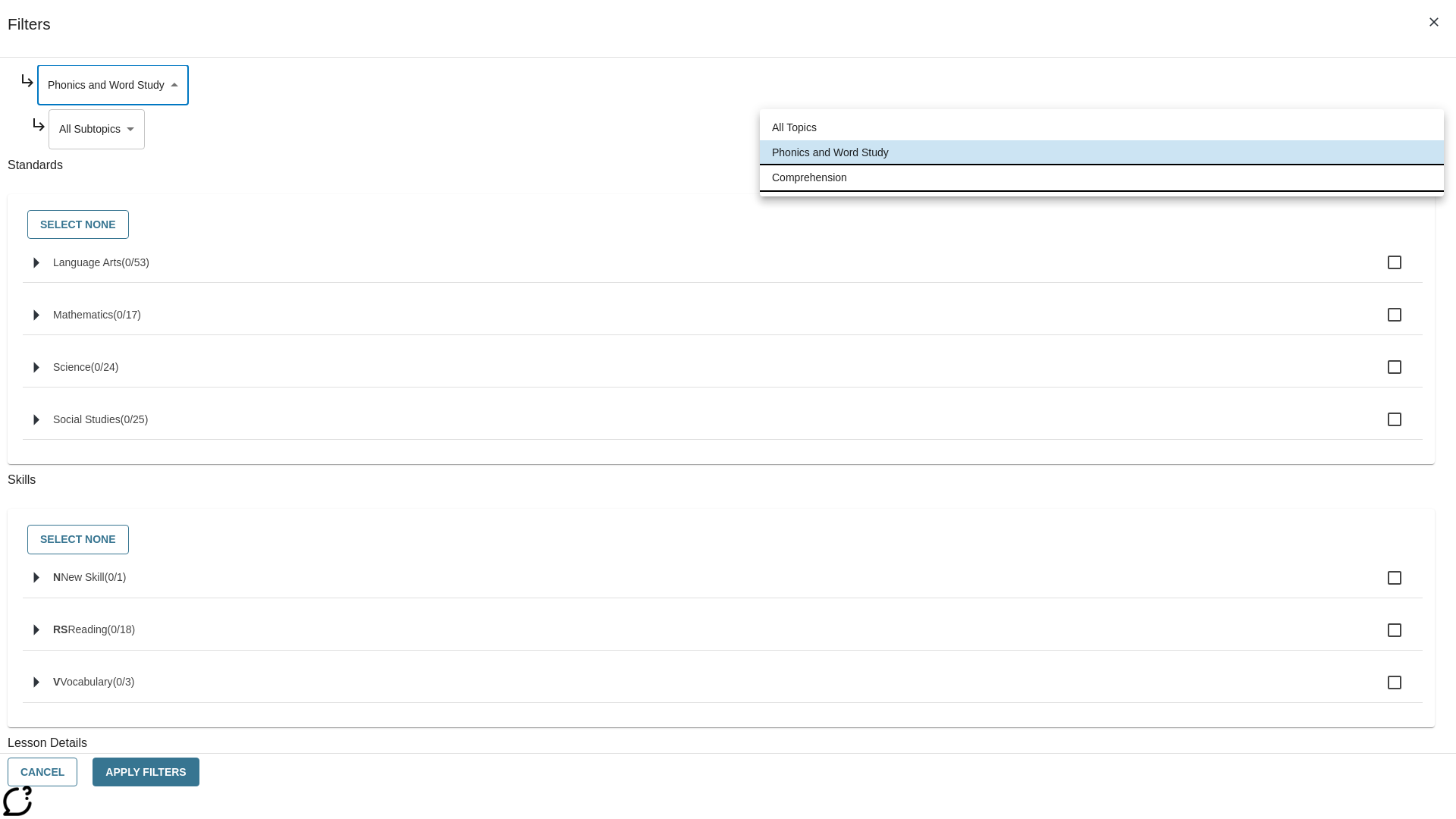
click at [1102, 177] on li "Comprehension" at bounding box center [1102, 177] width 684 height 25
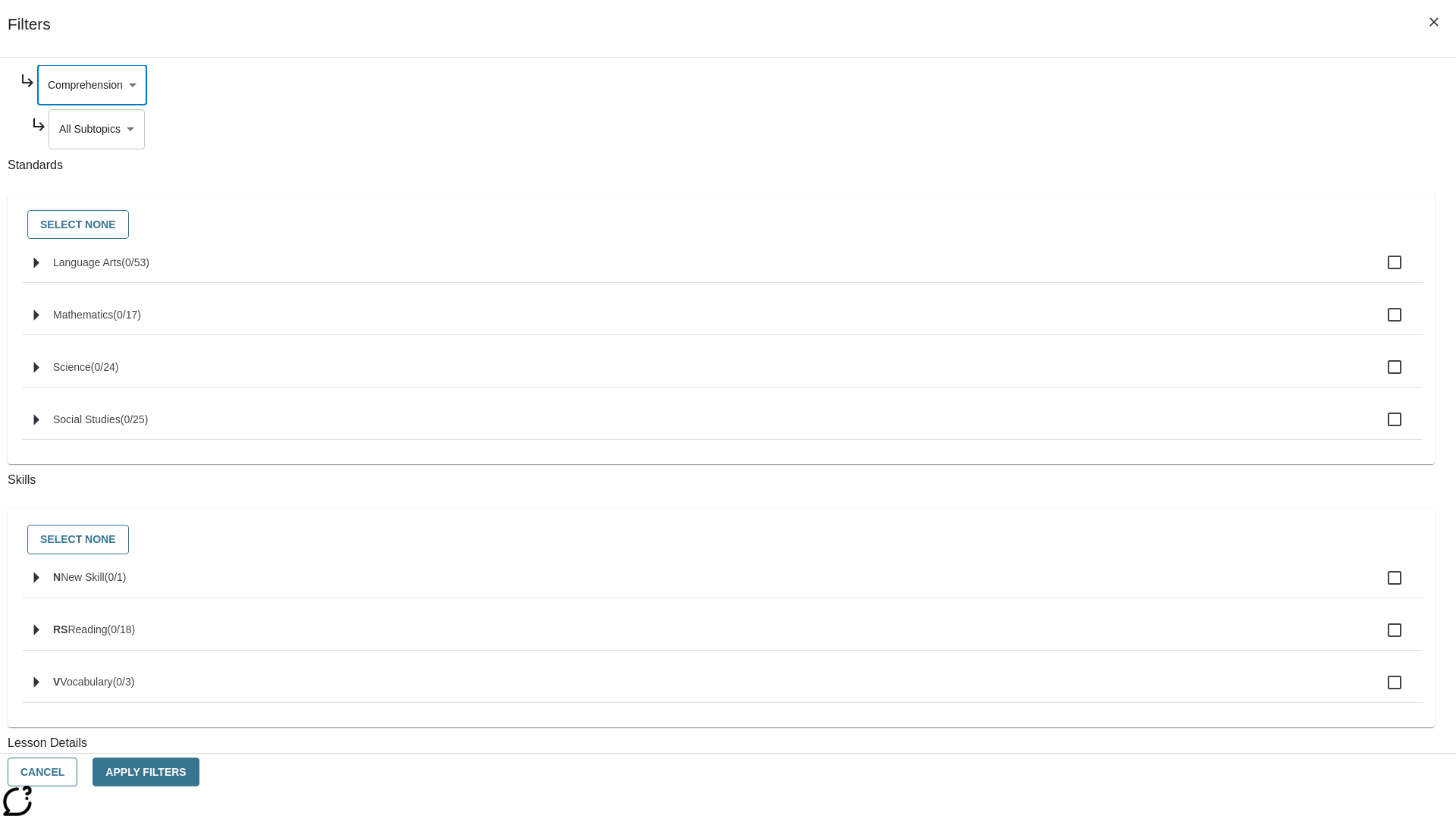
type input "252"
click at [1112, 275] on body "Skip to main content NJ Edition EN Grade 3 2025 Auto Grade 3 Search 0 Tauto Das…" at bounding box center [728, 470] width 1444 height 837
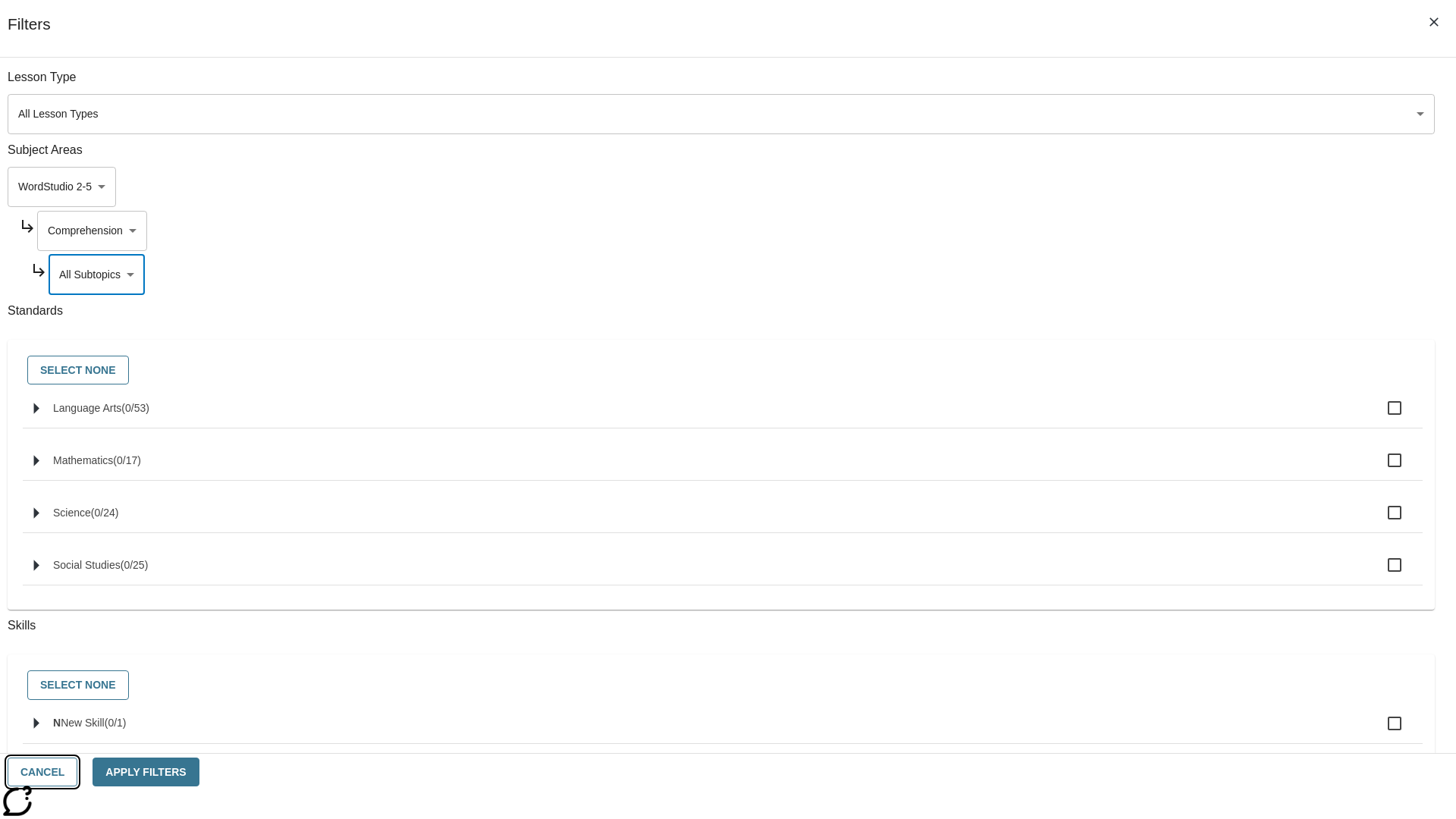
click at [78, 773] on button "Cancel" at bounding box center [43, 773] width 70 height 30
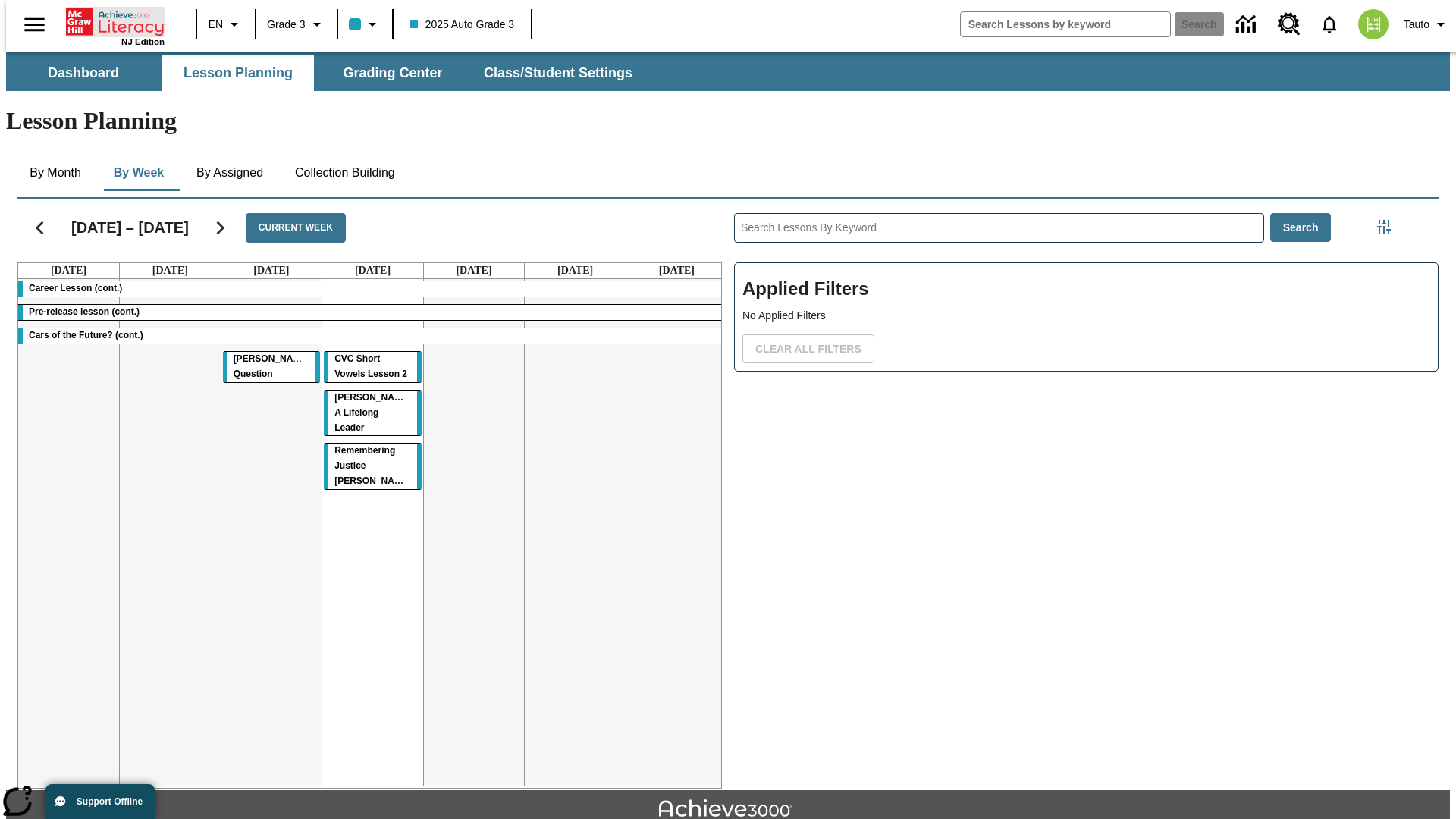
click at [110, 21] on icon "Home" at bounding box center [116, 22] width 101 height 30
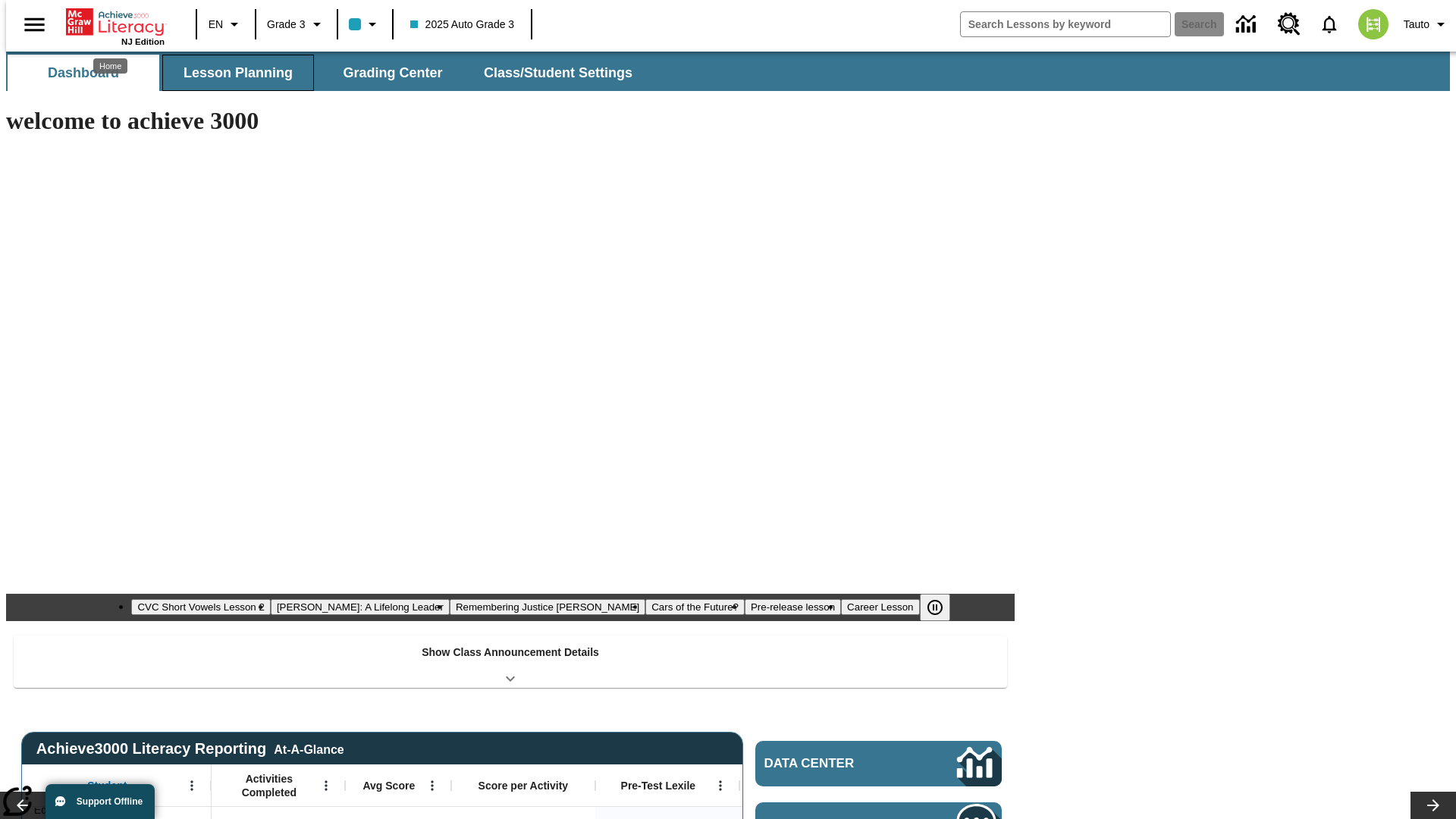
click at [232, 73] on button "Lesson Planning" at bounding box center [237, 73] width 151 height 37
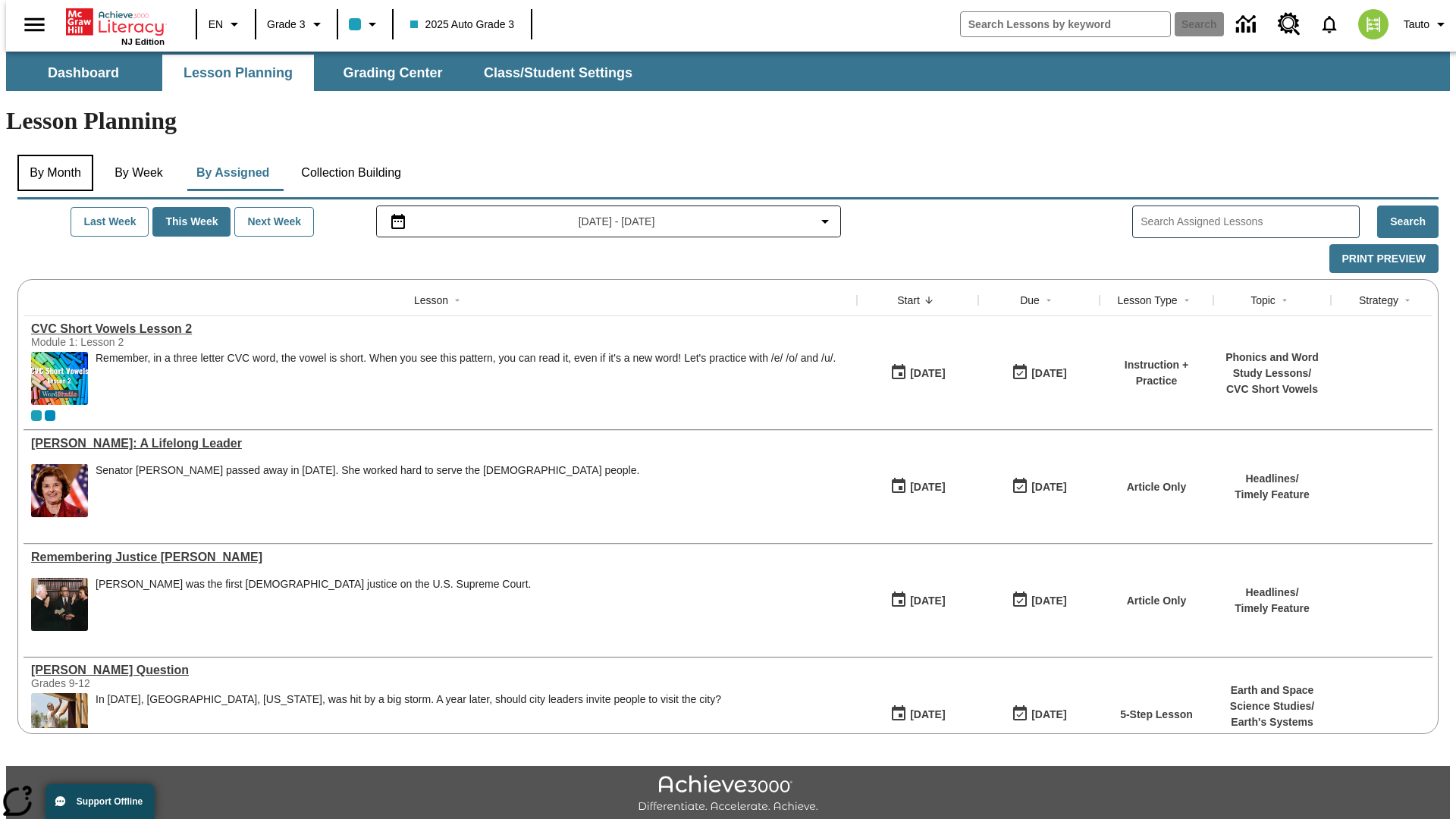
click at [51, 155] on button "By Month" at bounding box center [56, 173] width 76 height 37
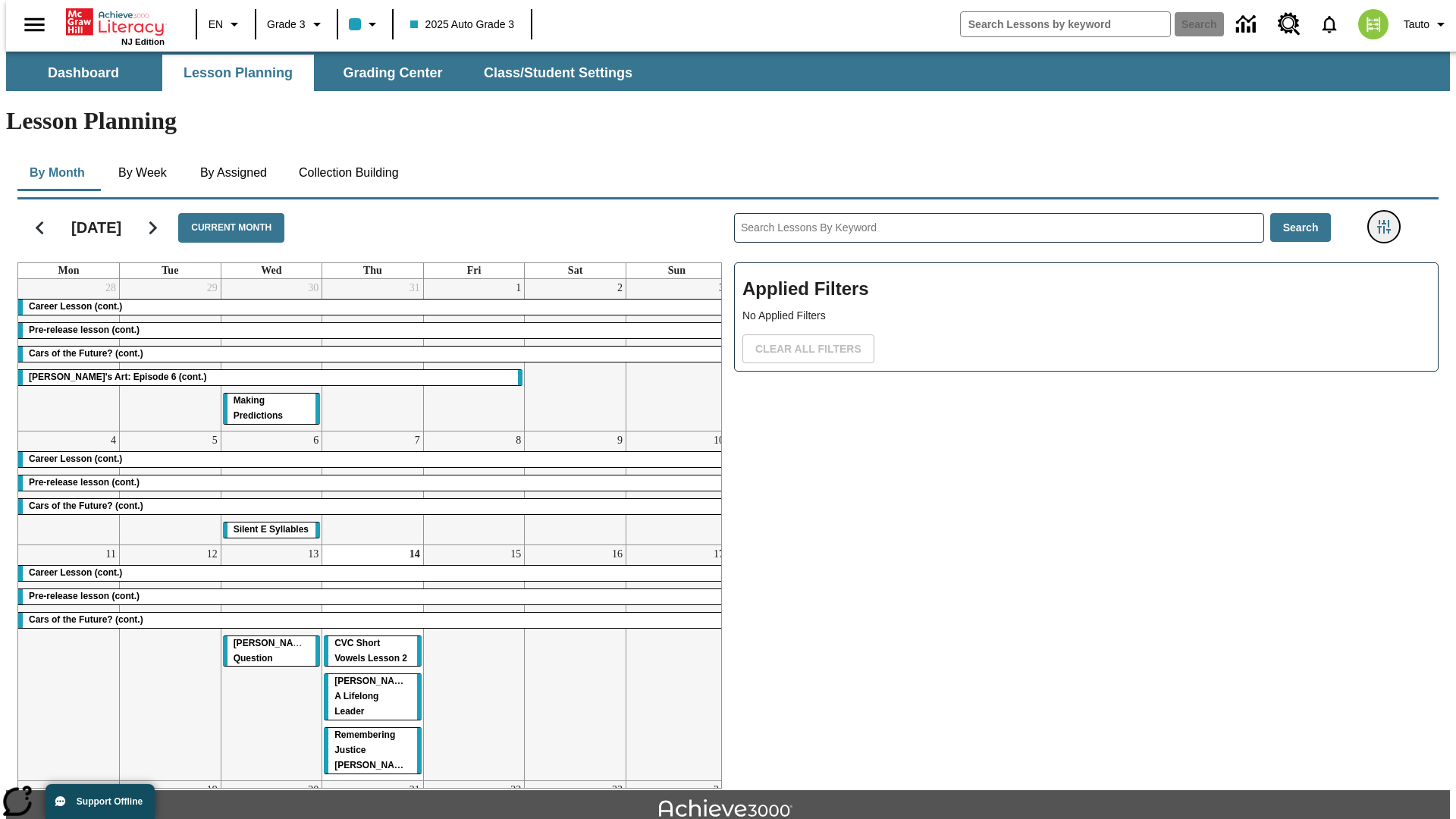
click at [1388, 220] on icon "Filters Side menu" at bounding box center [1384, 227] width 14 height 14
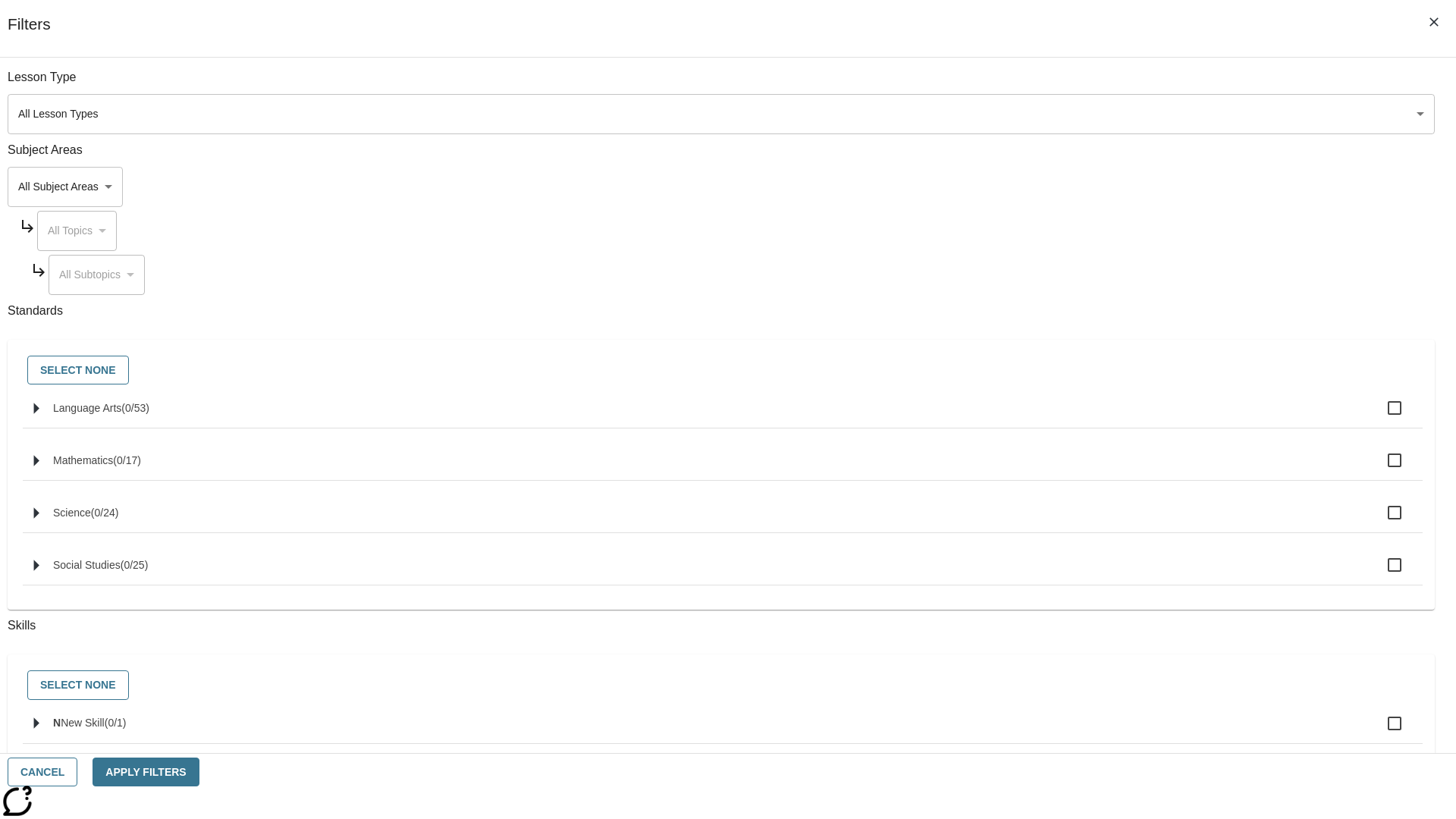
click at [1092, 186] on body "Skip to main content [GEOGRAPHIC_DATA] Edition EN Grade 3 2025 Auto Grade 3 Sea…" at bounding box center [728, 470] width 1444 height 837
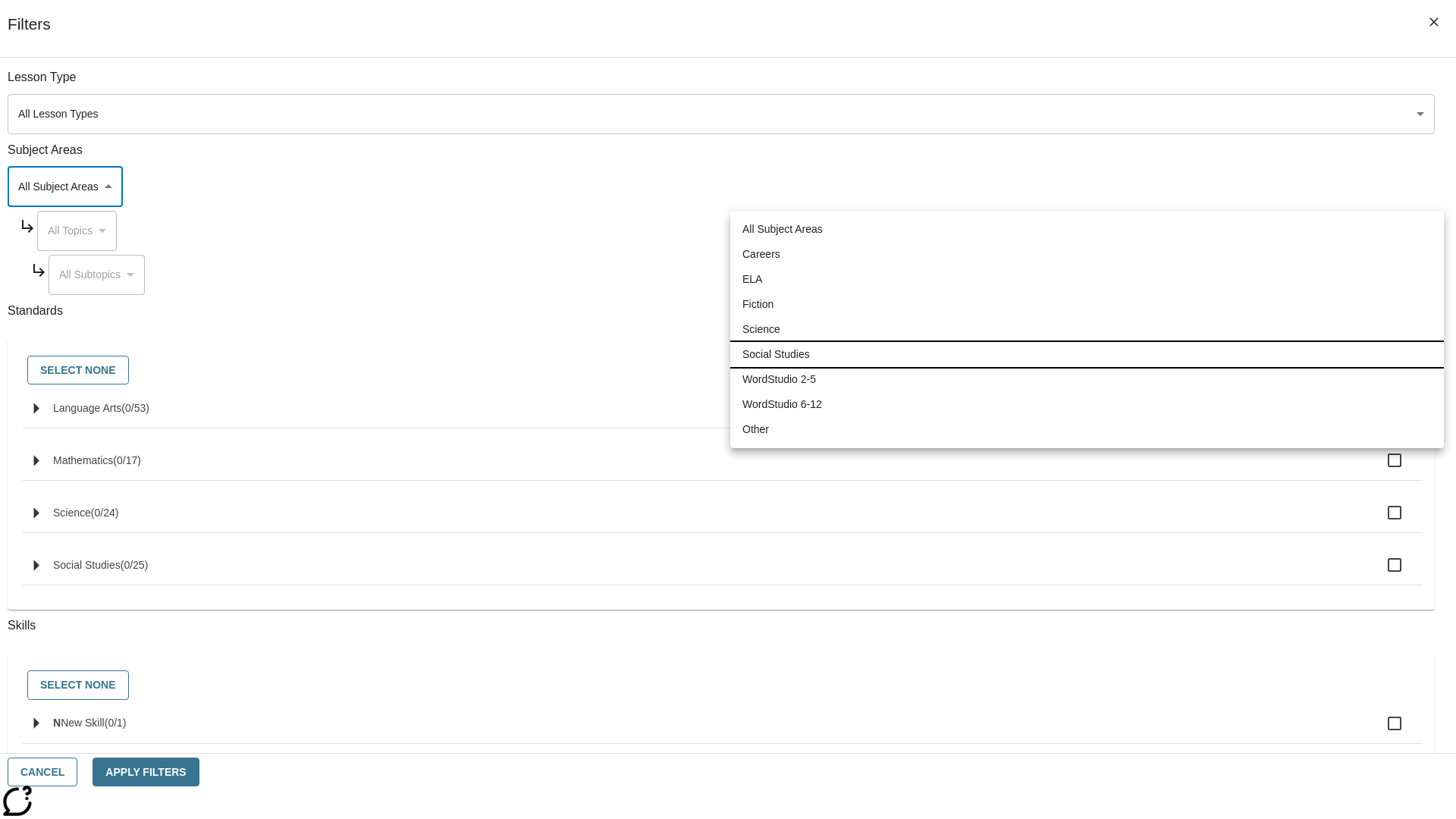
click at [1086, 354] on li "Social Studies" at bounding box center [1087, 355] width 714 height 25
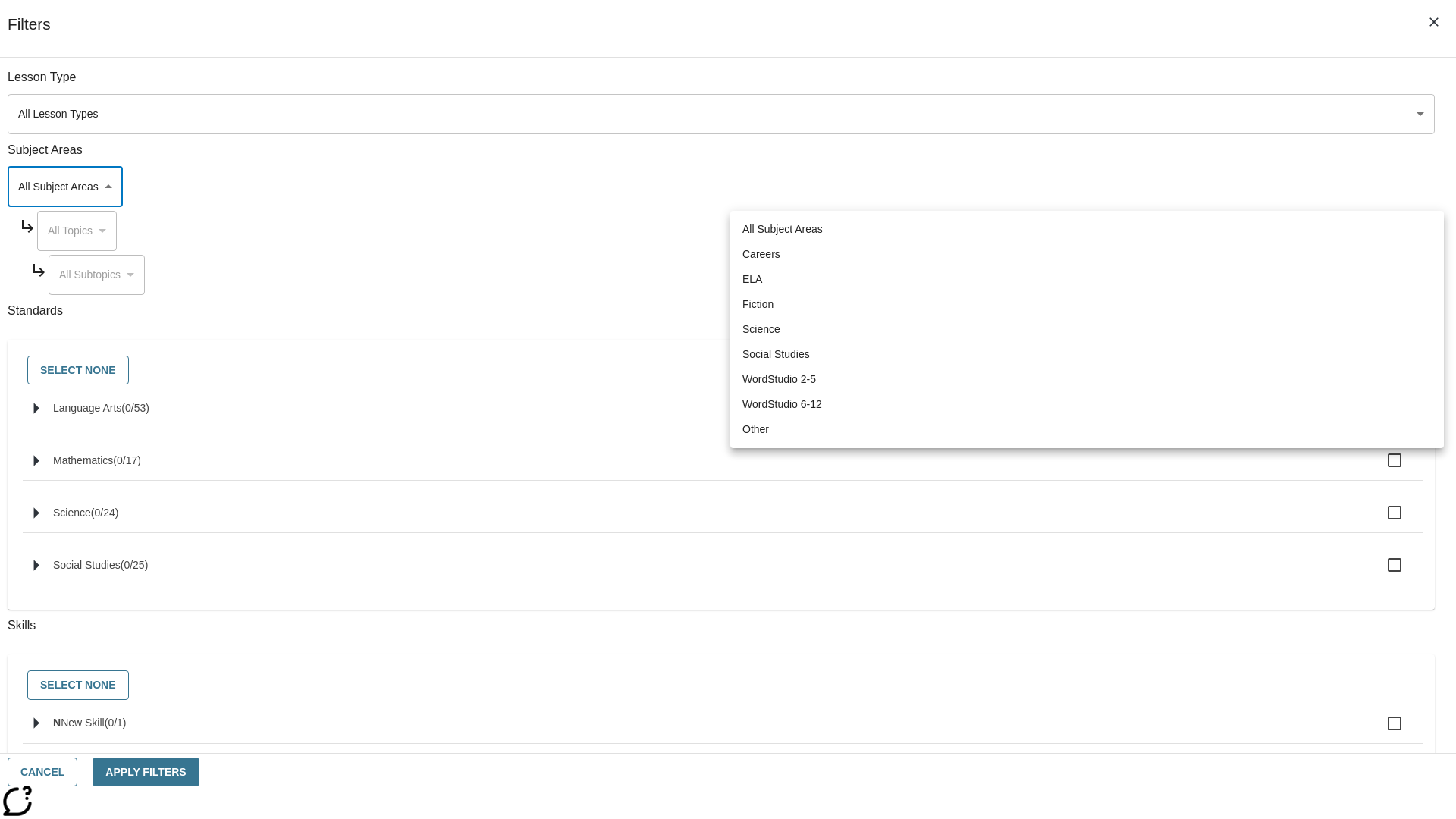
type input "3"
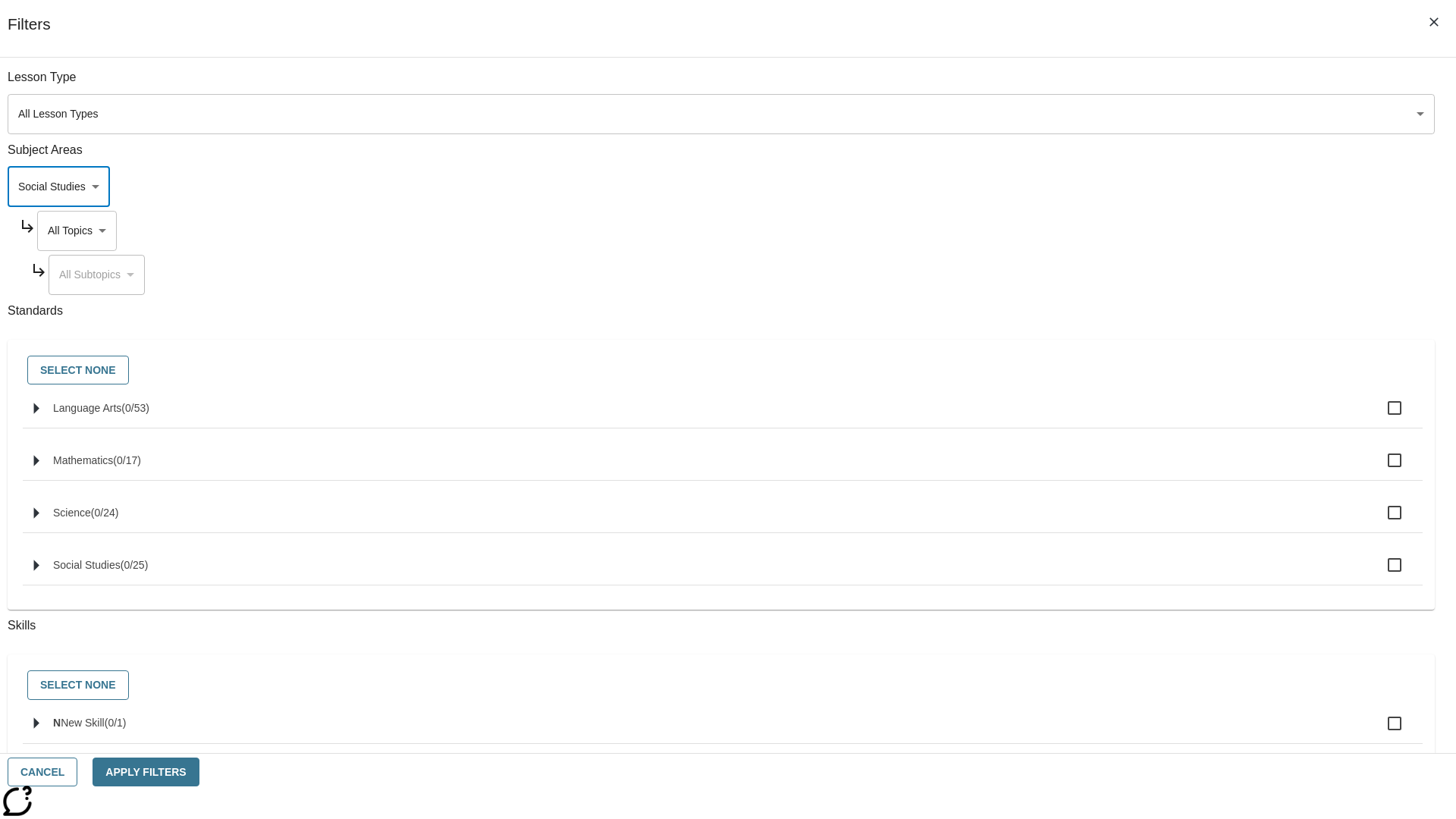
click at [1106, 231] on body "Skip to main content [GEOGRAPHIC_DATA] Edition EN Grade 3 2025 Auto Grade 3 Sea…" at bounding box center [728, 470] width 1444 height 837
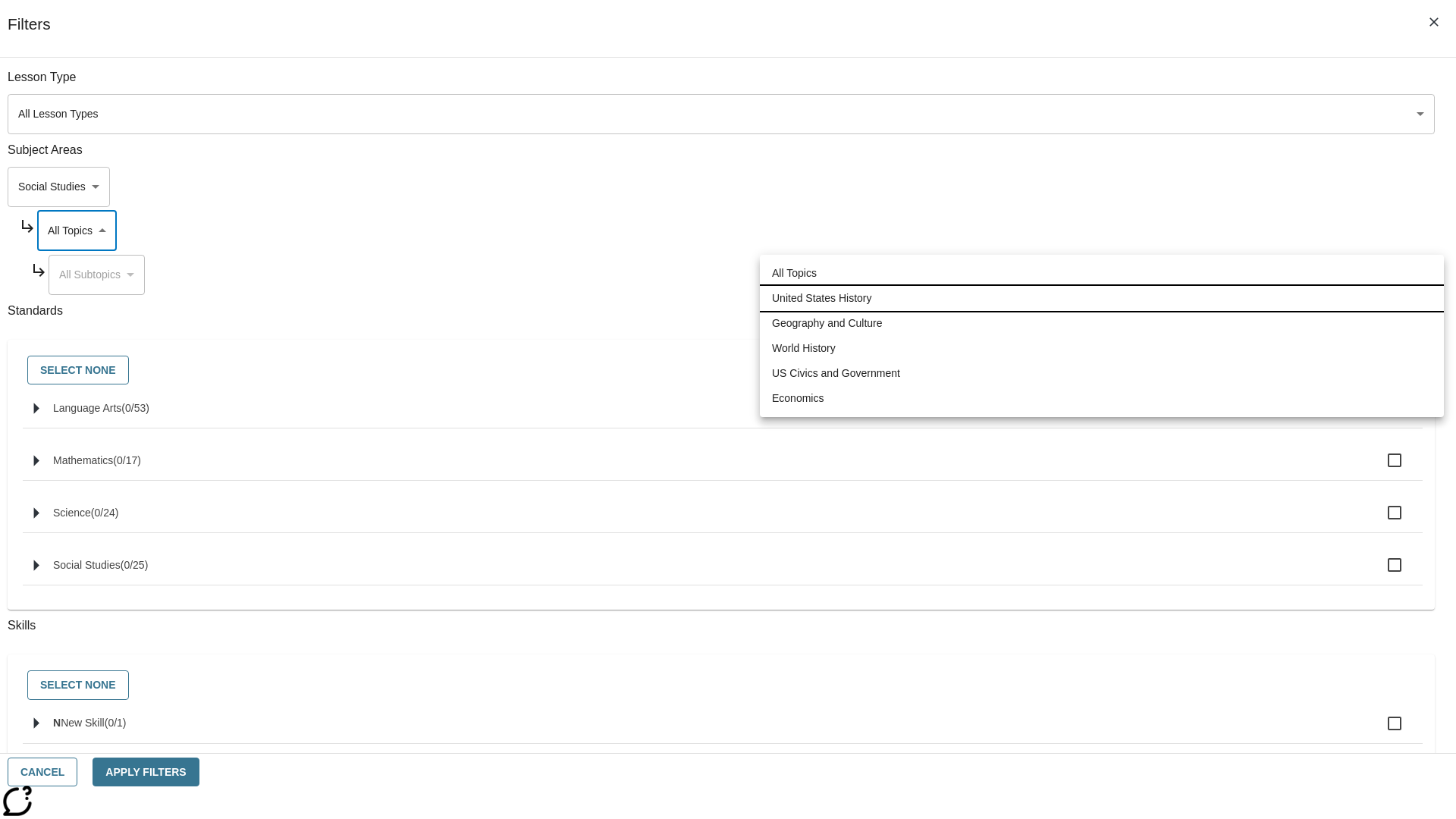
click at [1102, 298] on li "United States History" at bounding box center [1102, 298] width 684 height 25
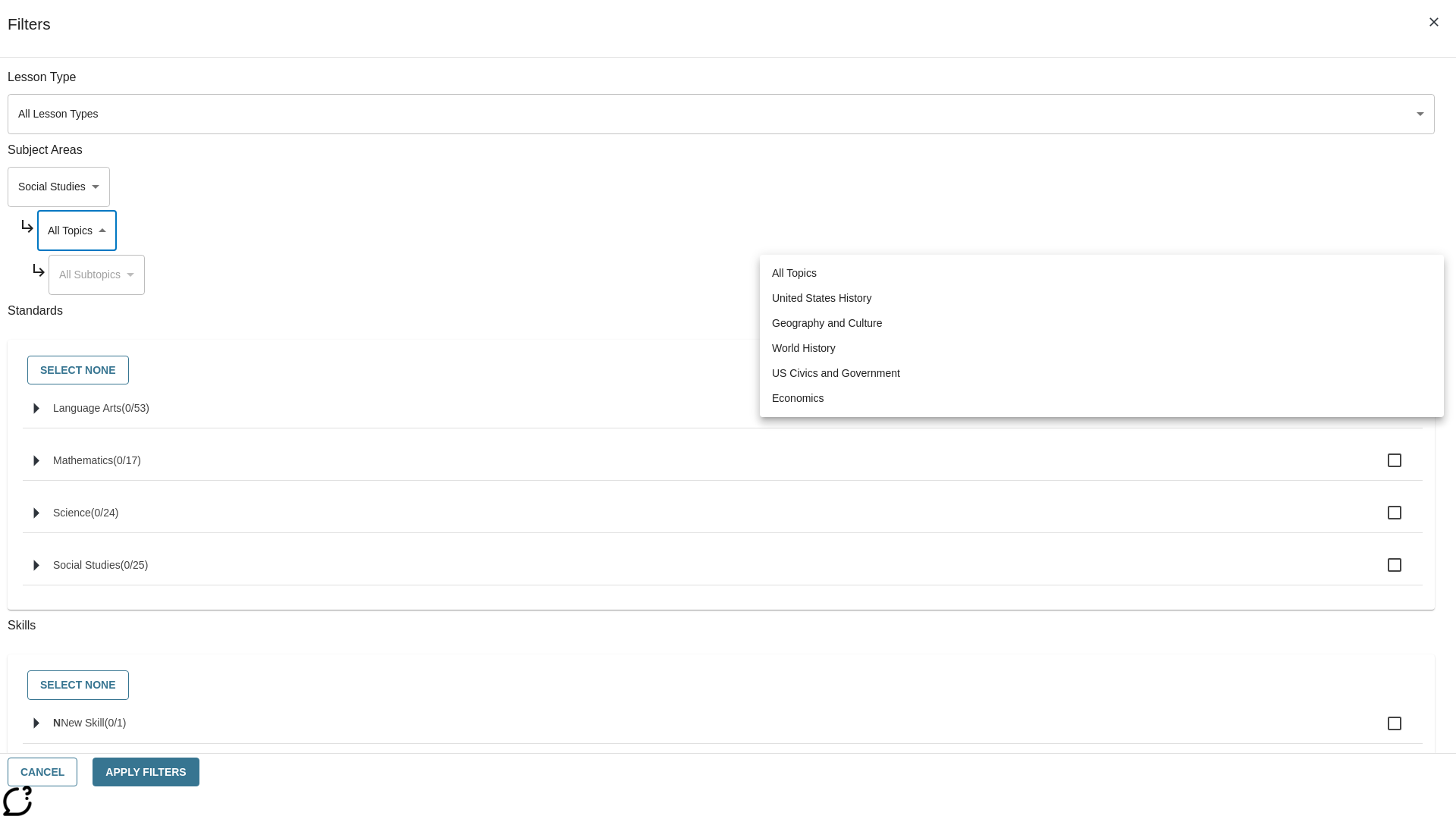
type input "184"
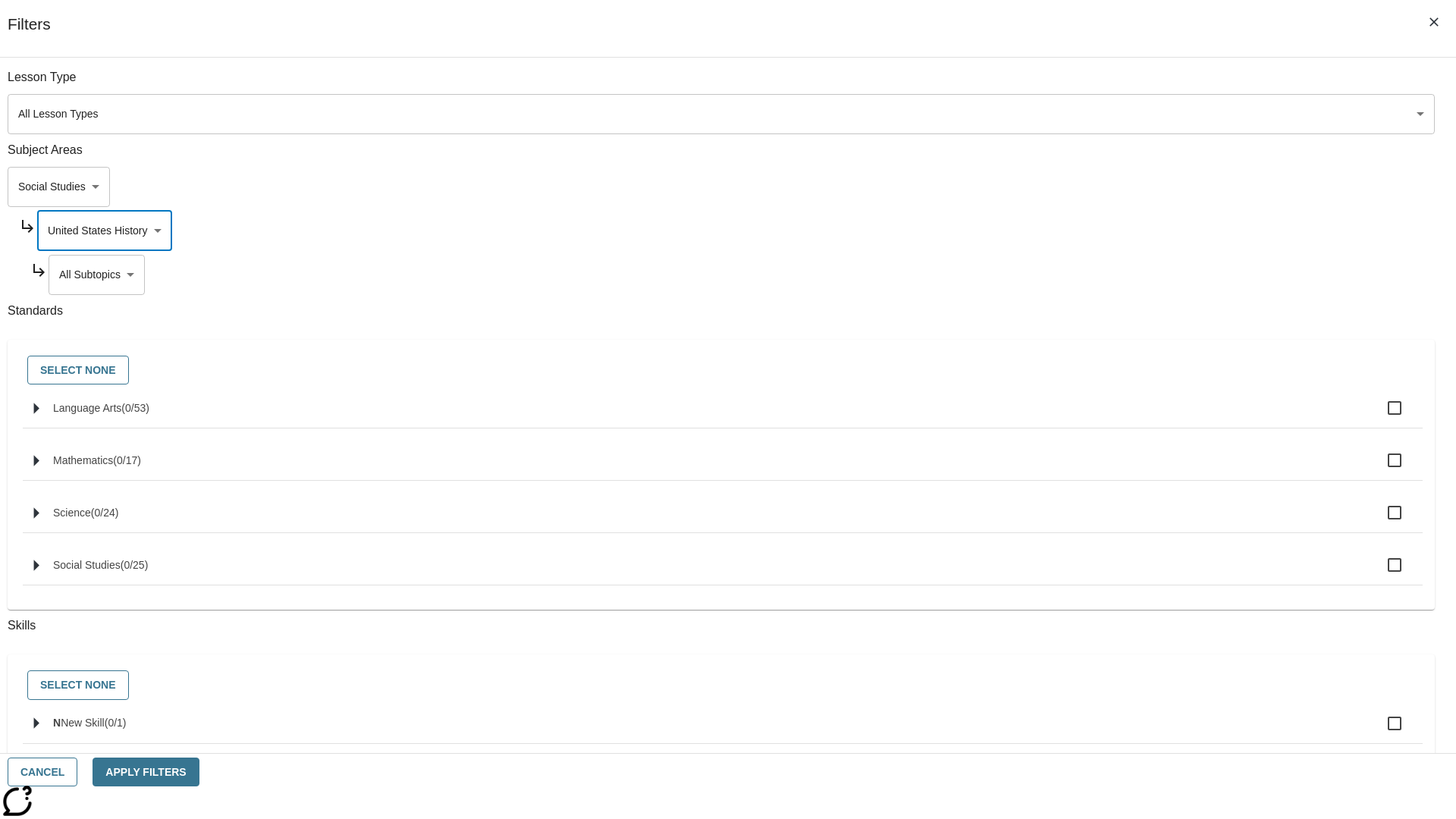
click at [1112, 275] on body "Skip to main content [GEOGRAPHIC_DATA] Edition EN Grade 3 2025 Auto Grade 3 Sea…" at bounding box center [728, 470] width 1444 height 837
click at [1106, 231] on body "Skip to main content [GEOGRAPHIC_DATA] Edition EN Grade 3 2025 Auto Grade 3 Sea…" at bounding box center [728, 470] width 1444 height 837
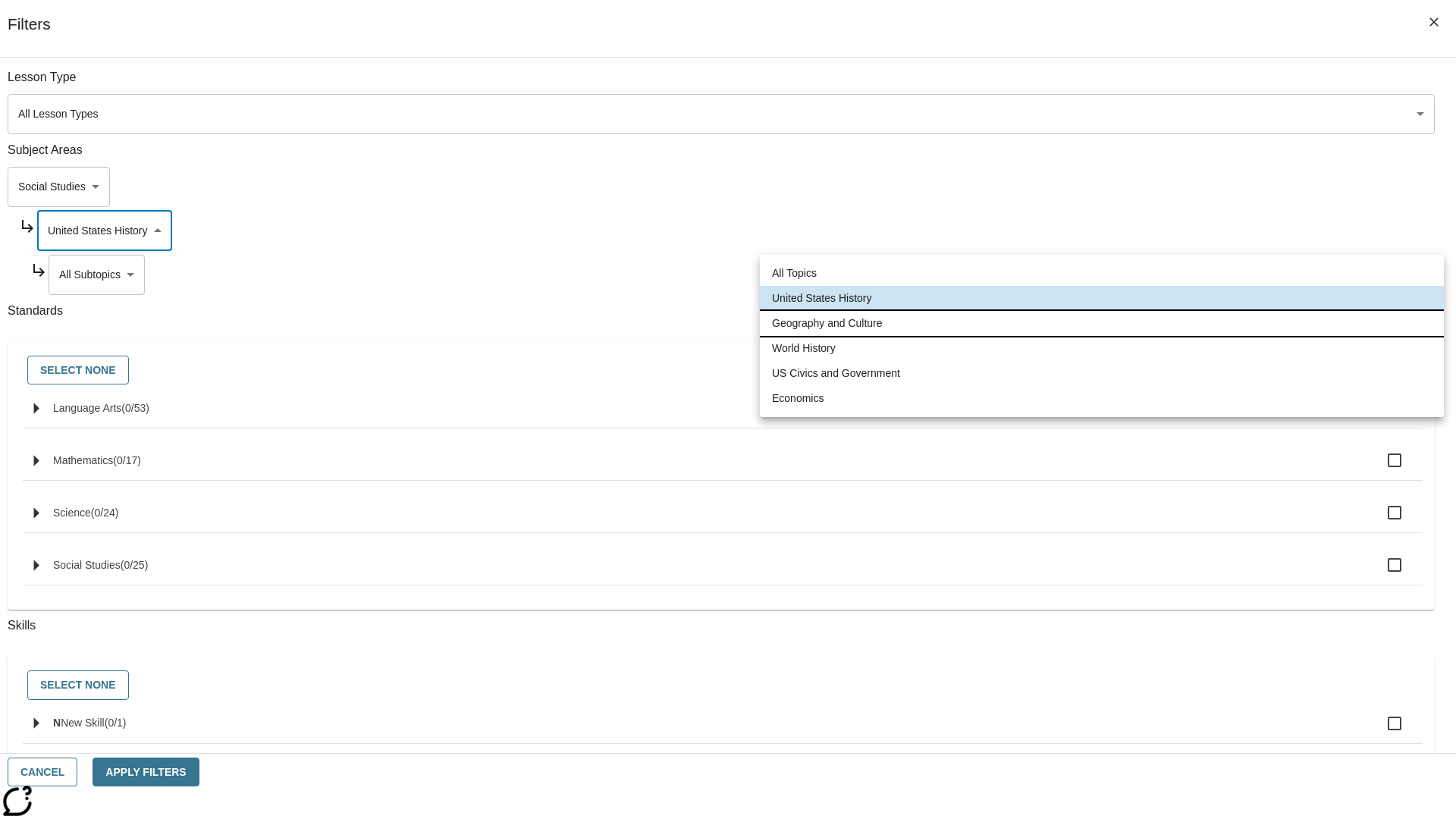
click at [1102, 323] on li "Geography and Culture" at bounding box center [1102, 323] width 684 height 25
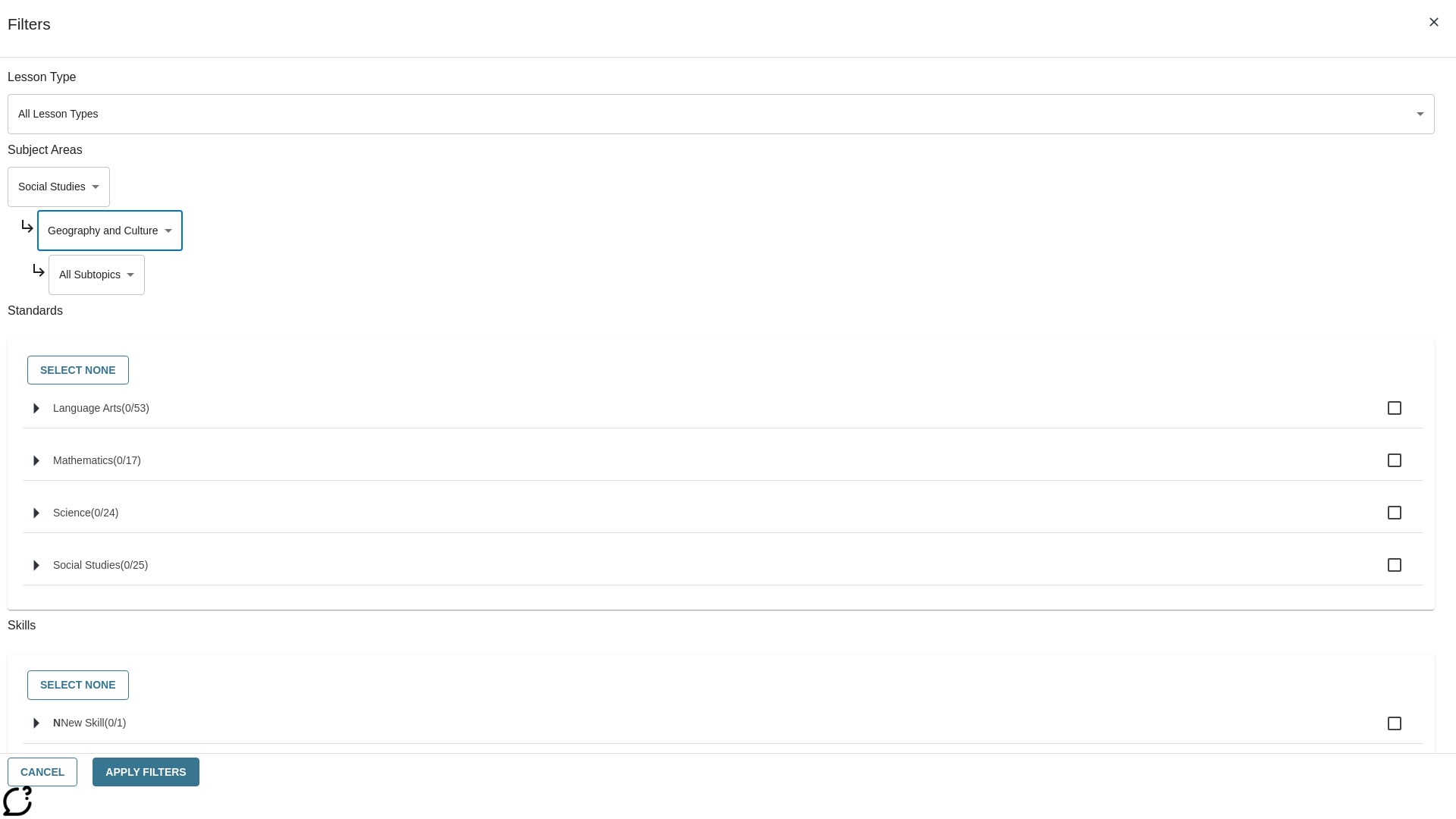
type input "186"
click at [1111, 85] on body "Skip to main content [GEOGRAPHIC_DATA] Edition EN Grade 3 2025 Auto Grade 3 Sea…" at bounding box center [728, 470] width 1444 height 837
click at [1105, 85] on body "Skip to main content [GEOGRAPHIC_DATA] Edition EN Grade 3 2025 Auto Grade 3 Sea…" at bounding box center [728, 470] width 1444 height 837
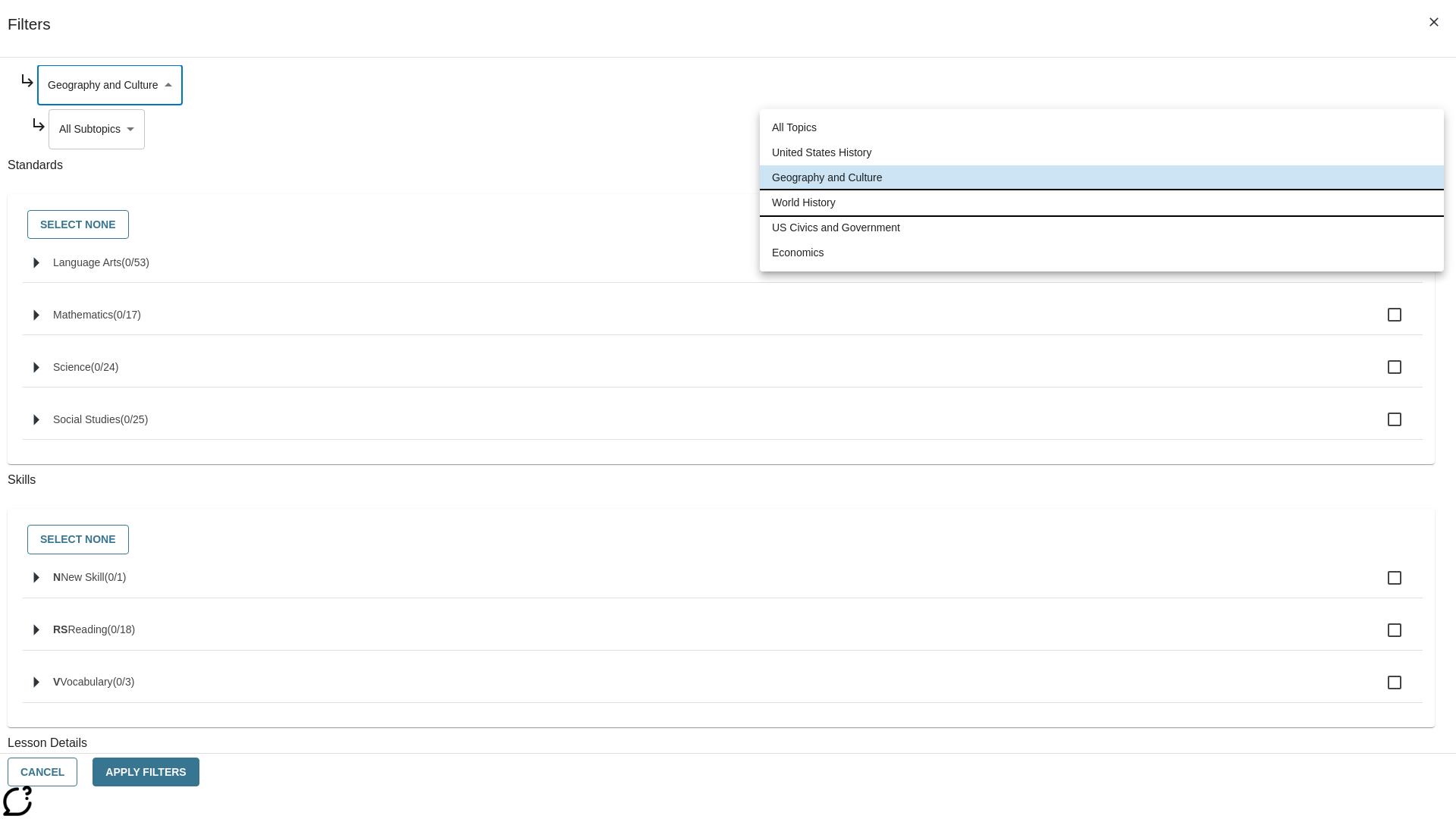
click at [1102, 202] on li "World History" at bounding box center [1102, 202] width 684 height 25
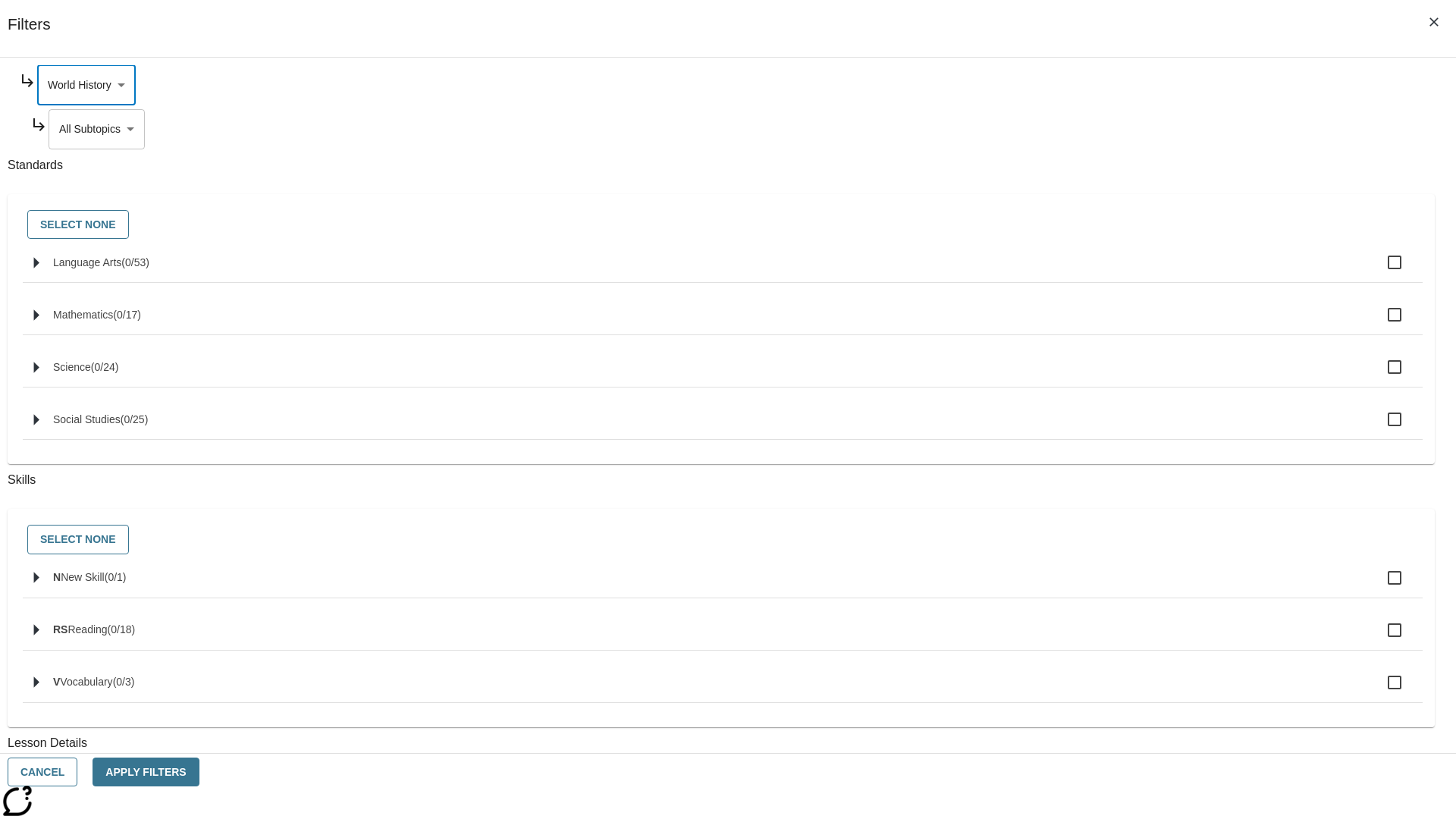
type input "193"
click at [1111, 275] on body "Skip to main content [GEOGRAPHIC_DATA] Edition EN Grade 3 2025 Auto Grade 3 Sea…" at bounding box center [728, 470] width 1444 height 837
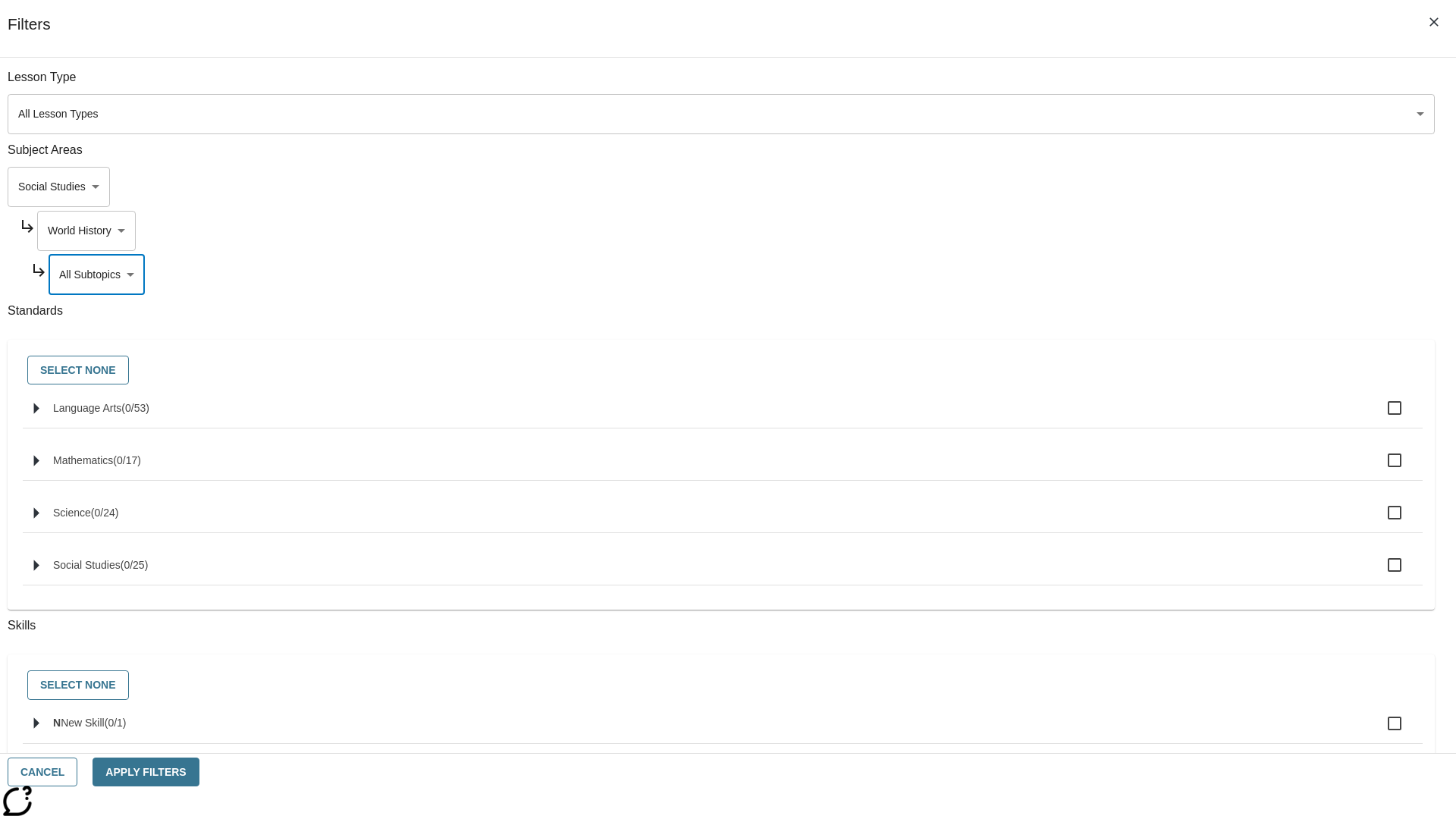
click at [1105, 231] on body "Skip to main content [GEOGRAPHIC_DATA] Edition EN Grade 3 2025 Auto Grade 3 Sea…" at bounding box center [728, 470] width 1444 height 837
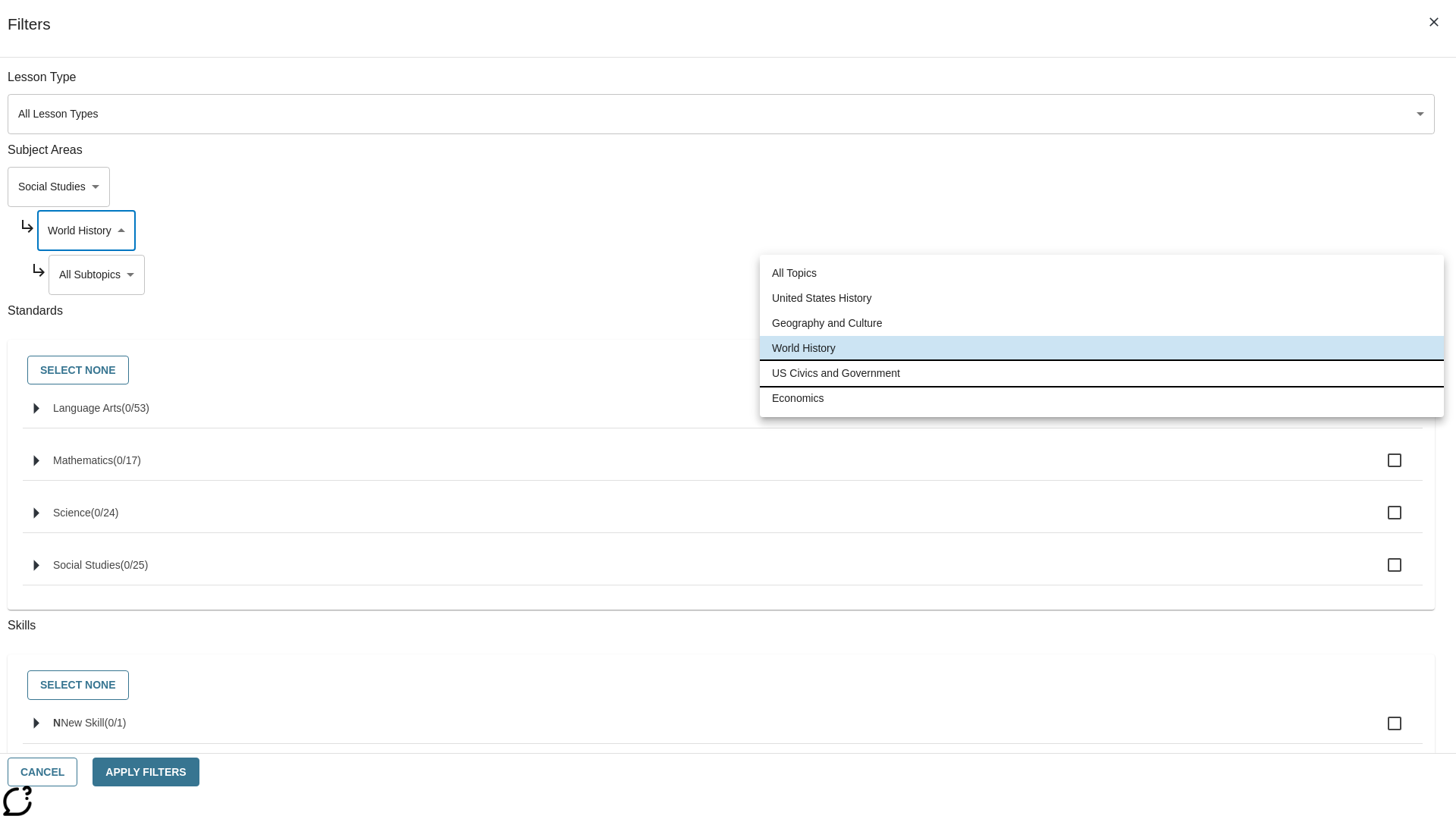
click at [1102, 373] on li "US Civics and Government" at bounding box center [1102, 373] width 684 height 25
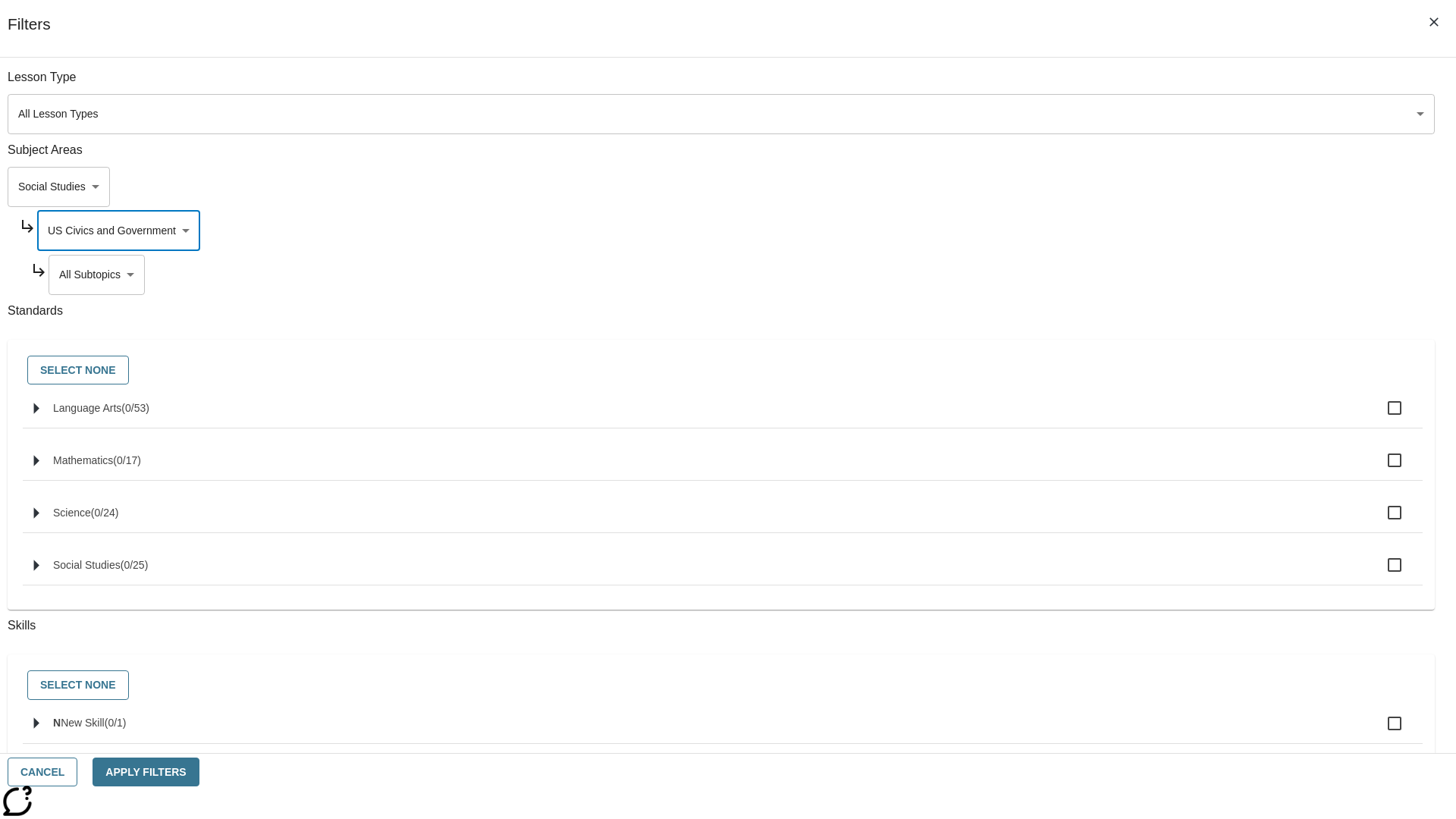
click at [1111, 275] on body "Skip to main content [GEOGRAPHIC_DATA] Edition EN Grade 3 2025 Auto Grade 3 Sea…" at bounding box center [728, 470] width 1444 height 837
click at [1105, 85] on body "Skip to main content [GEOGRAPHIC_DATA] Edition EN Grade 3 2025 Auto Grade 3 Sea…" at bounding box center [728, 470] width 1444 height 837
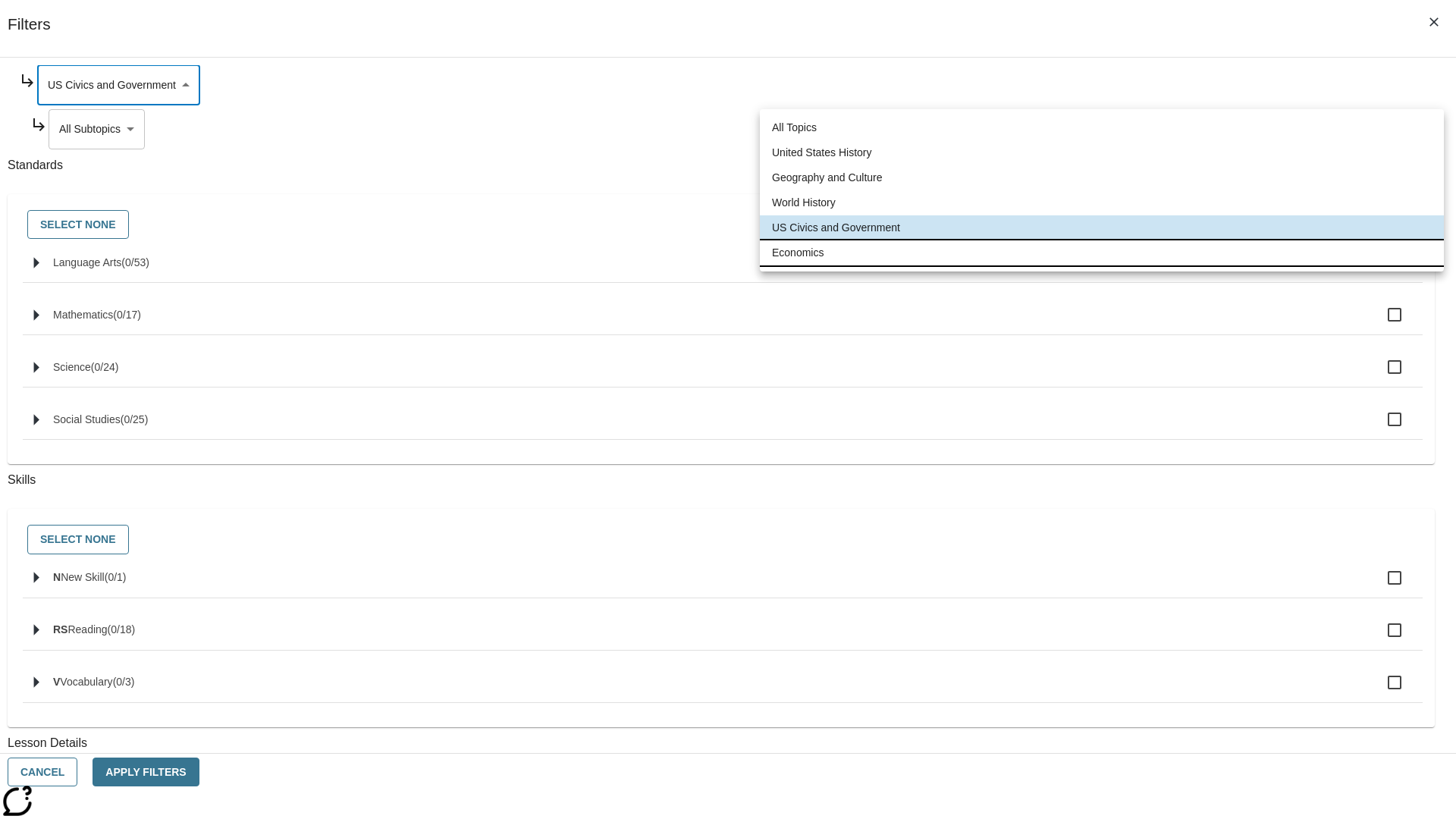
click at [1102, 253] on li "Economics" at bounding box center [1102, 253] width 684 height 25
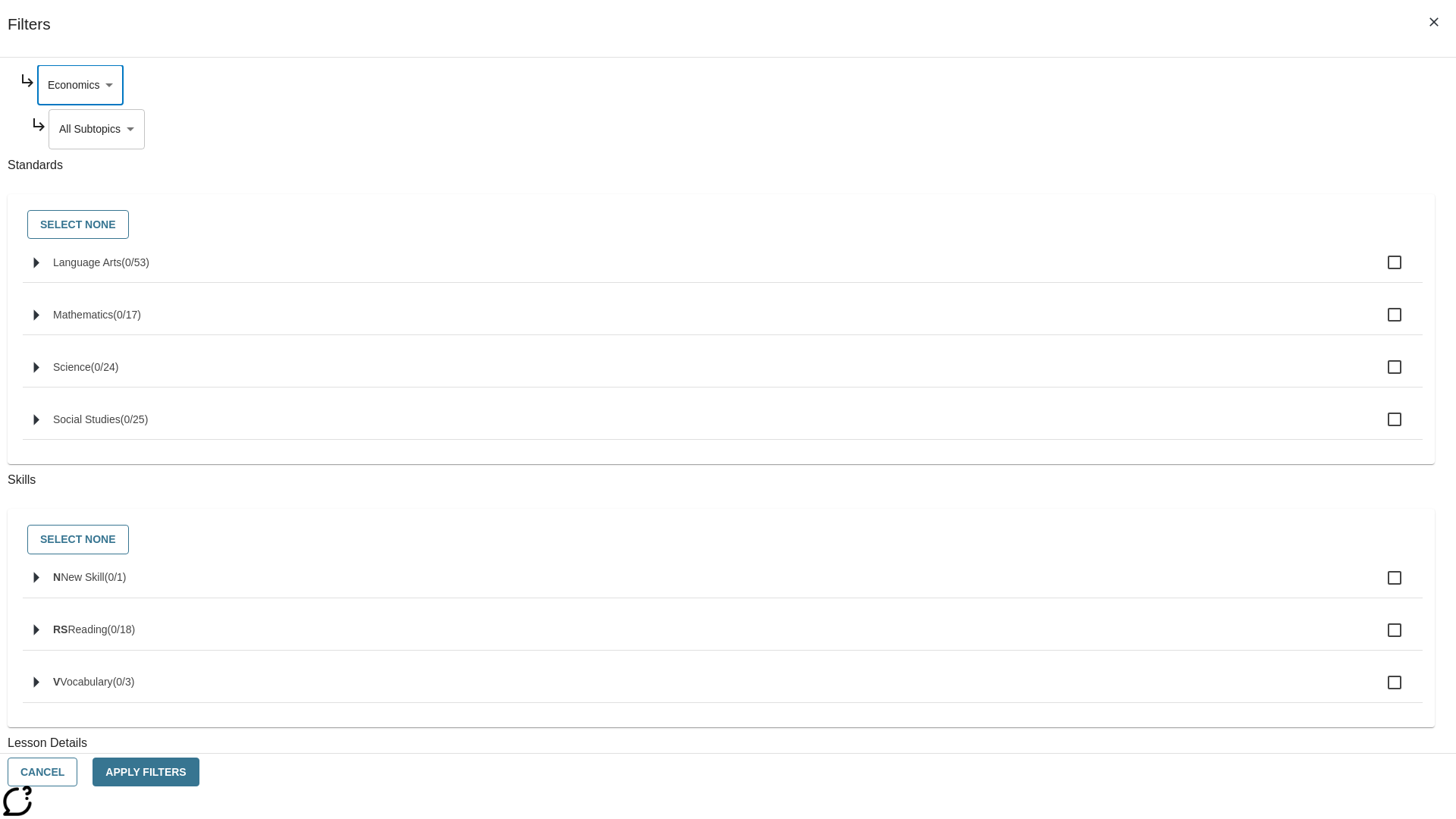
type input "195"
click at [1112, 275] on body "Skip to main content [GEOGRAPHIC_DATA] Edition EN Grade 3 2025 Auto Grade 3 Sea…" at bounding box center [728, 470] width 1444 height 837
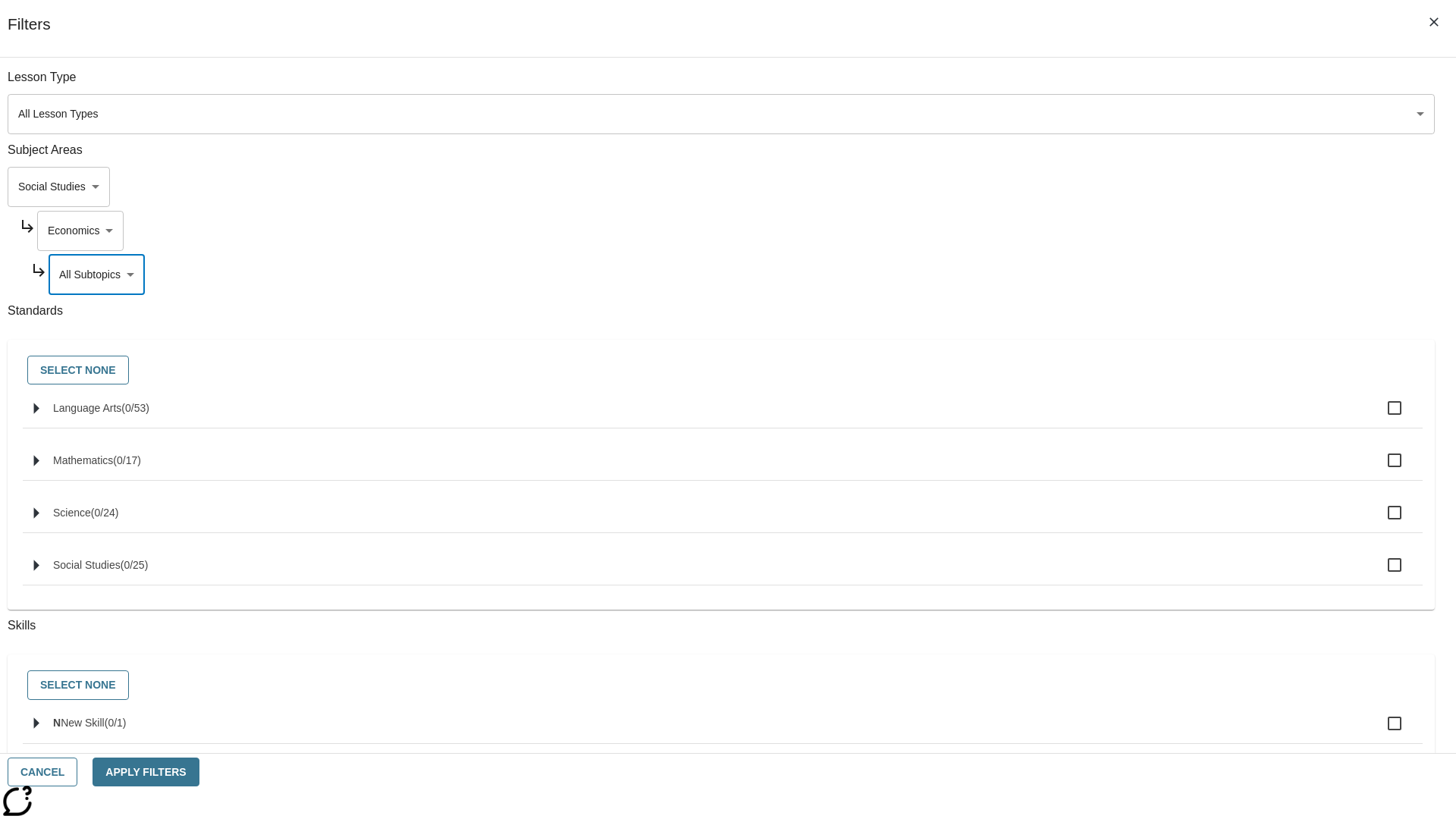
click at [1092, 186] on body "Skip to main content [GEOGRAPHIC_DATA] Edition EN Grade 3 2025 Auto Grade 3 Sea…" at bounding box center [728, 470] width 1444 height 837
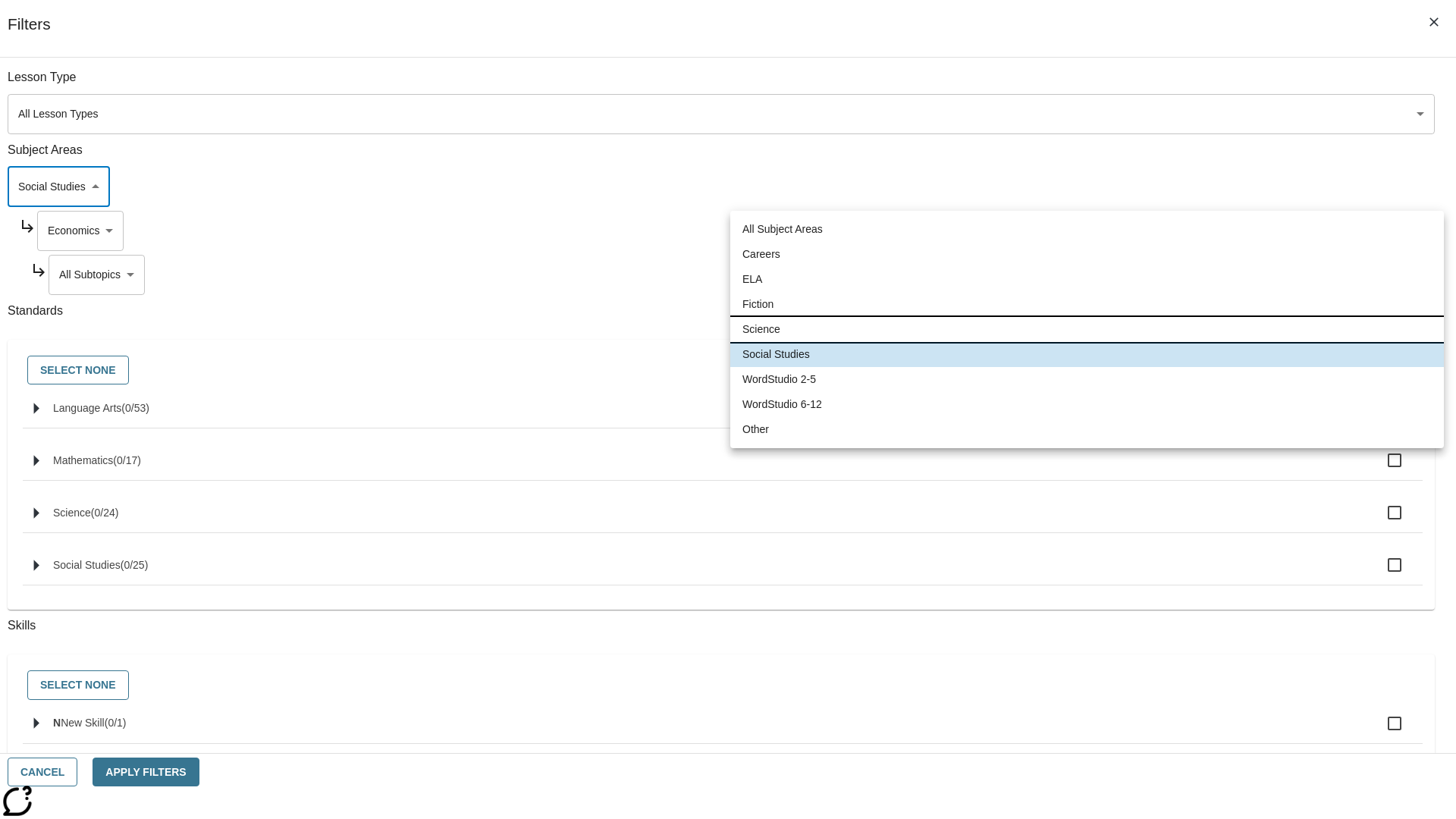
click at [1086, 330] on li "Science" at bounding box center [1087, 330] width 714 height 25
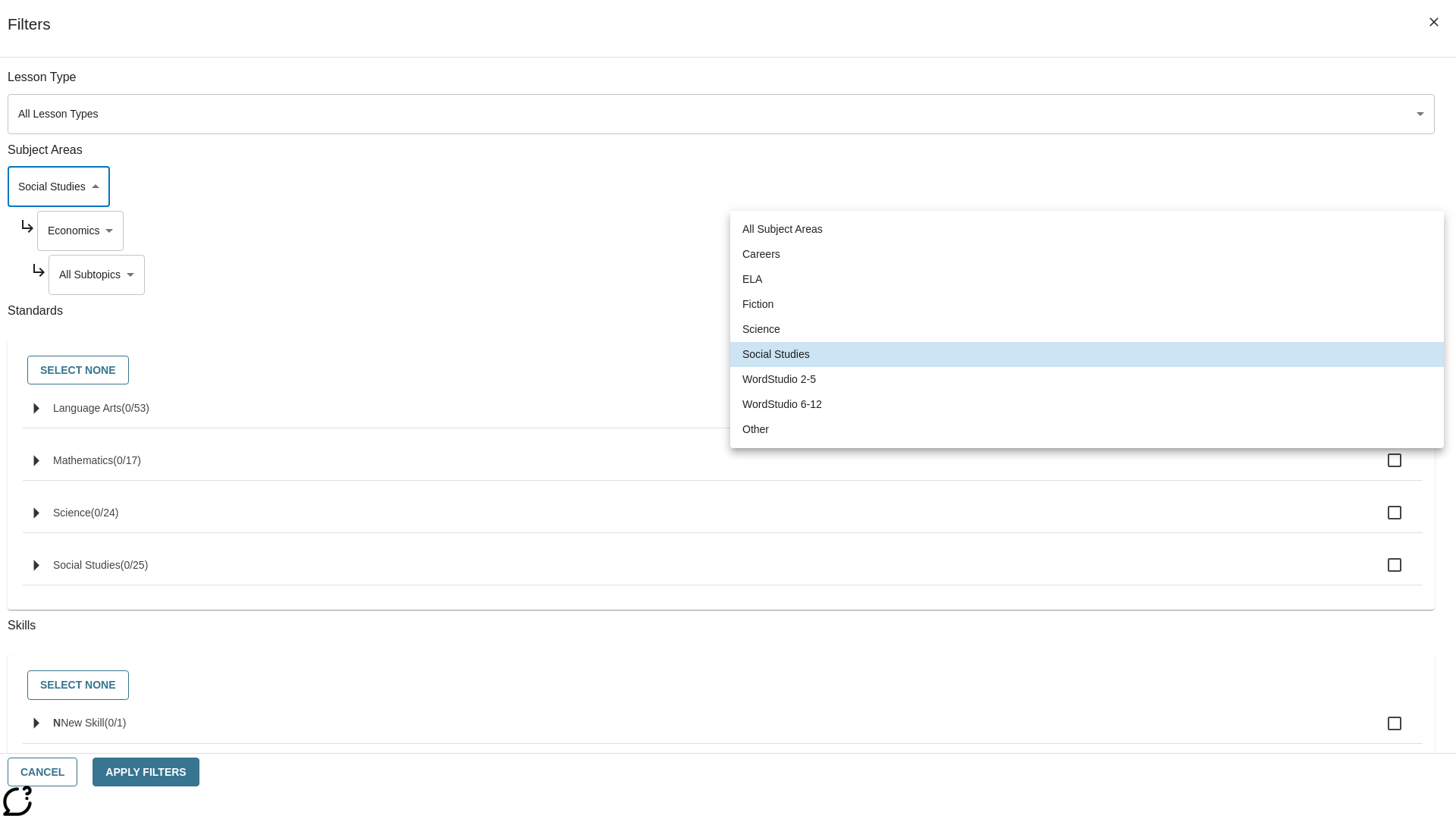
type input "2"
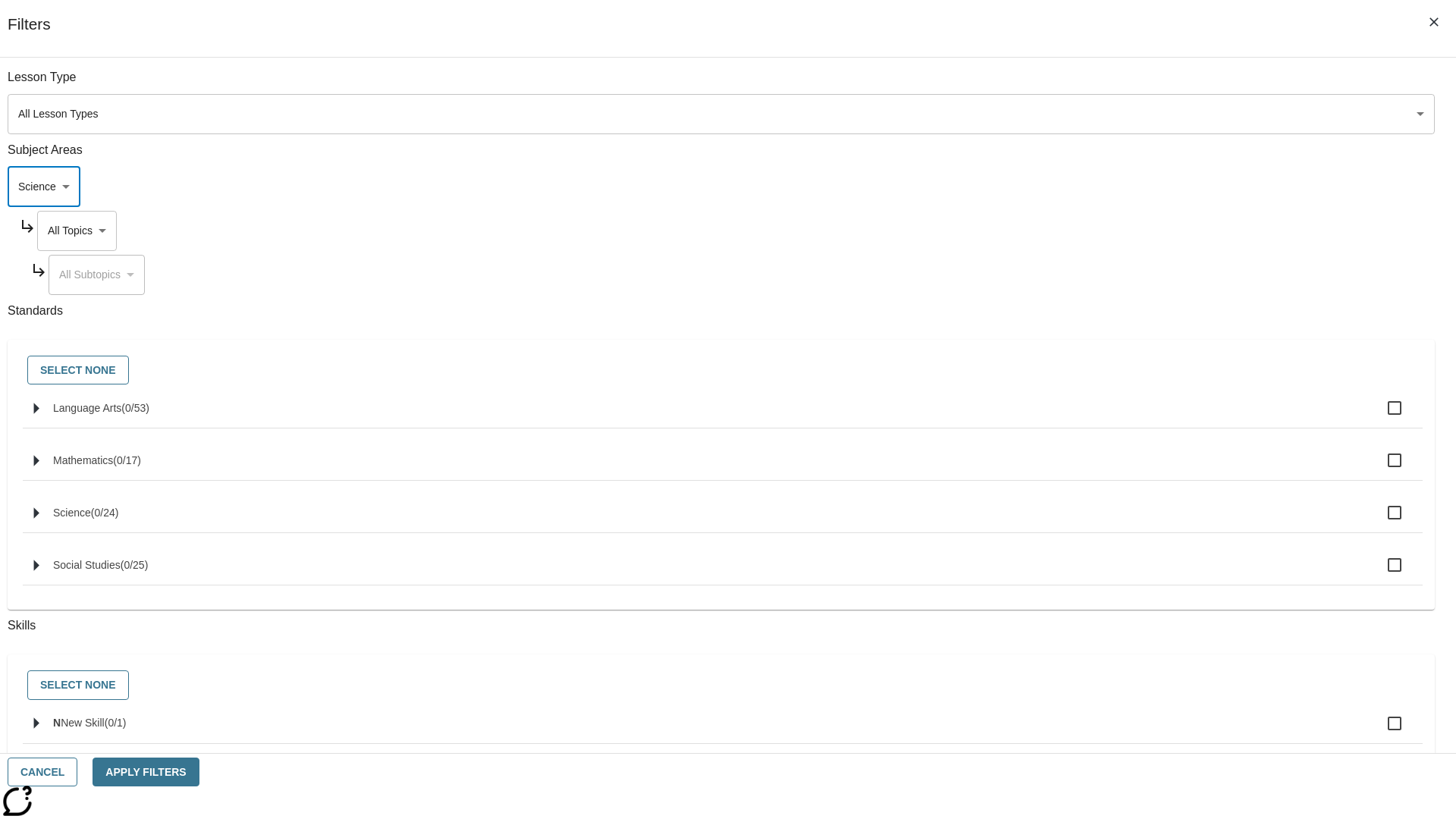
click at [1105, 85] on body "Skip to main content [GEOGRAPHIC_DATA] Edition EN Grade 3 2025 Auto Grade 3 Sea…" at bounding box center [728, 470] width 1444 height 837
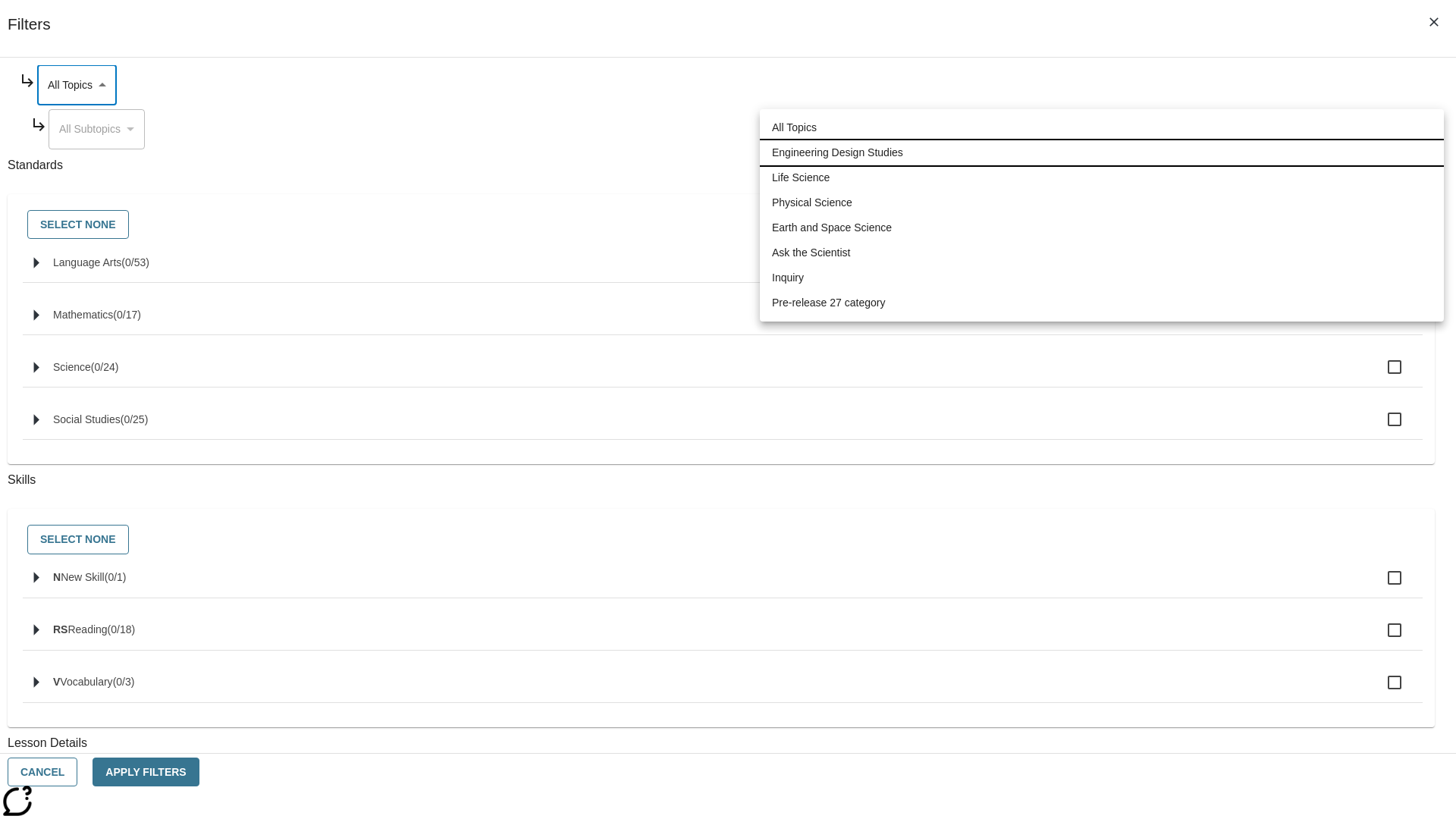
click at [1102, 152] on li "Engineering Design Studies" at bounding box center [1102, 152] width 684 height 25
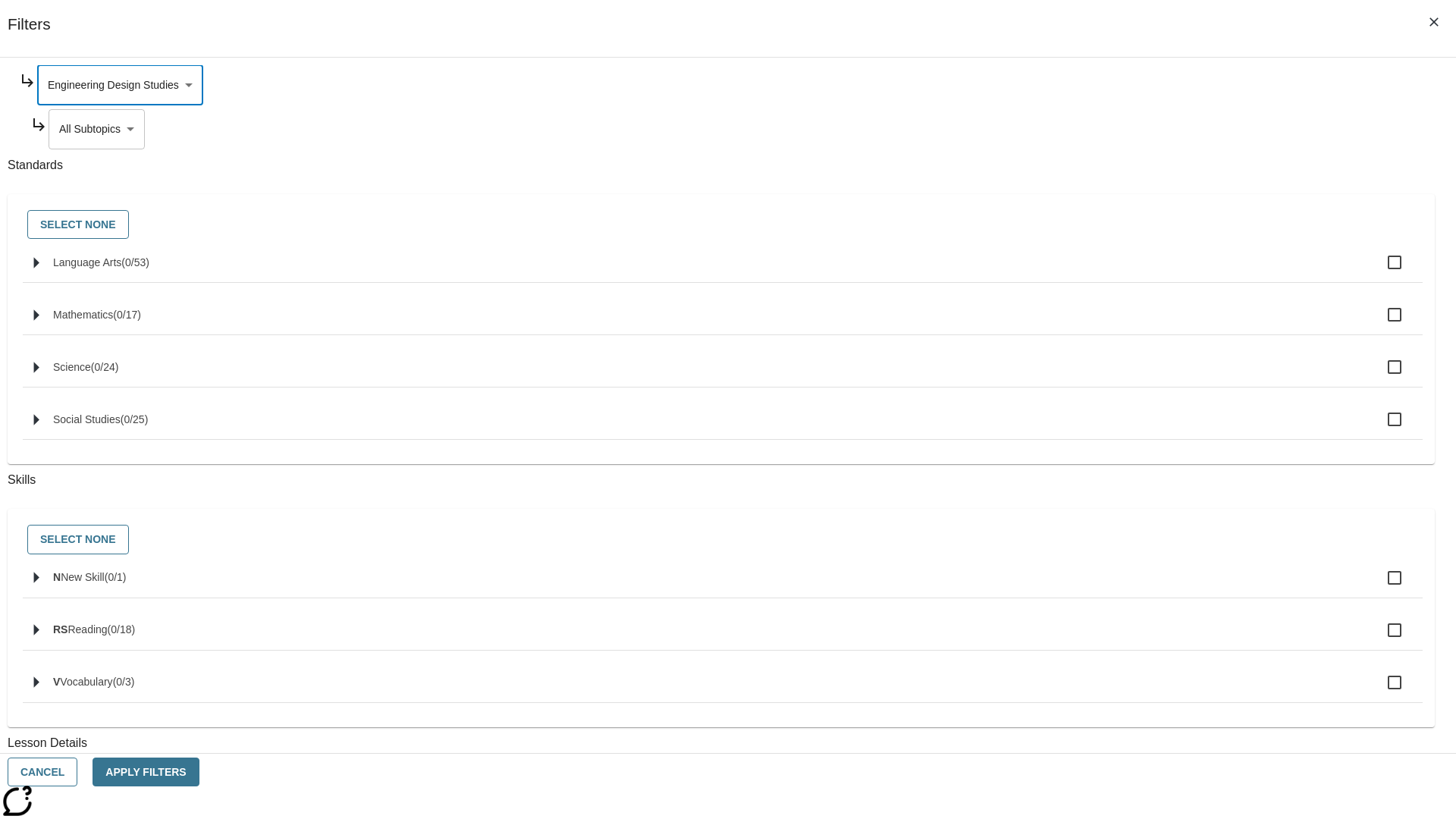
click at [1112, 275] on body "Skip to main content [GEOGRAPHIC_DATA] Edition EN Grade 3 2025 Auto Grade 3 Sea…" at bounding box center [728, 470] width 1444 height 837
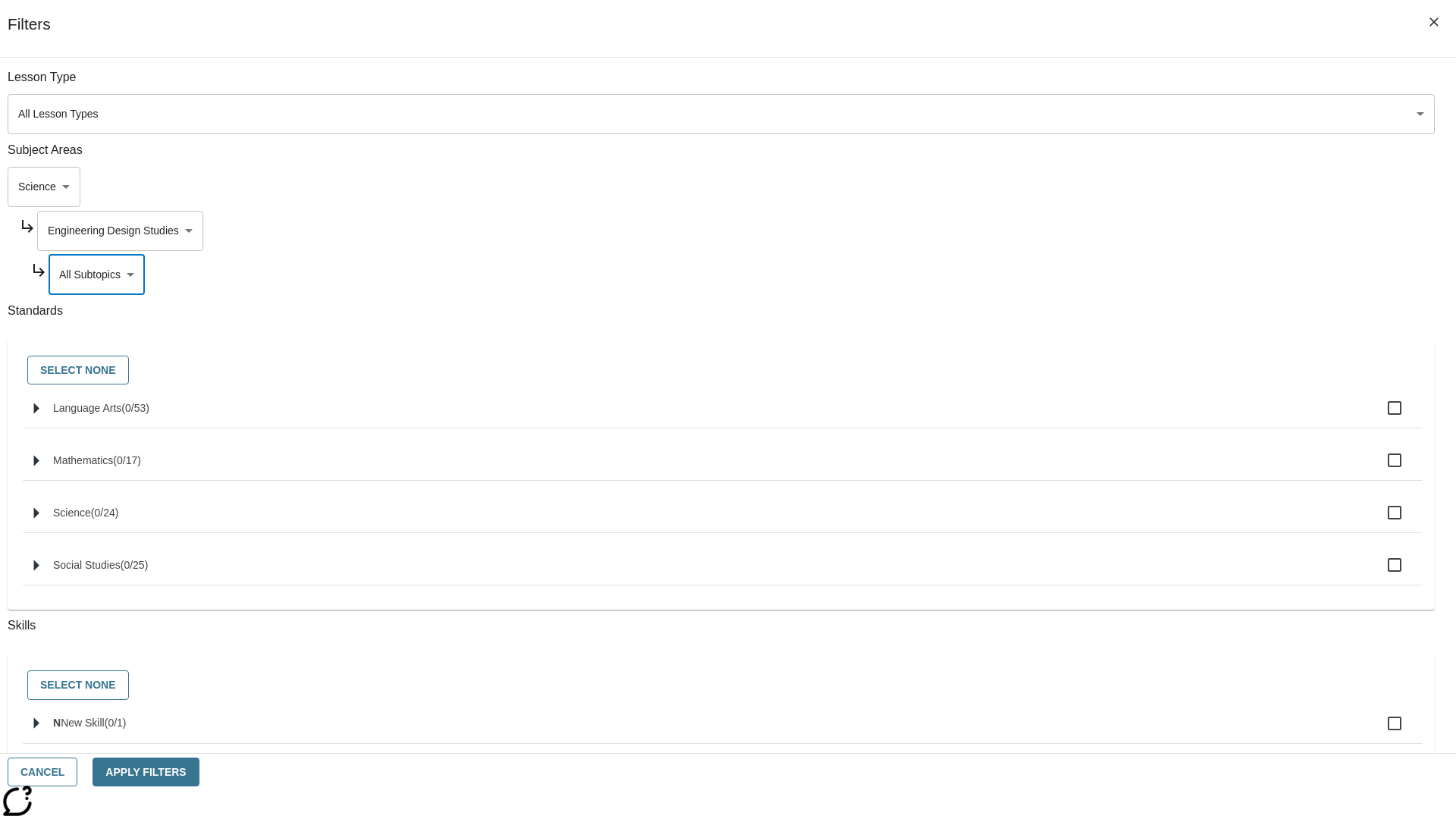
click at [1106, 231] on body "Skip to main content [GEOGRAPHIC_DATA] Edition EN Grade 3 2025 Auto Grade 3 Sea…" at bounding box center [728, 470] width 1444 height 837
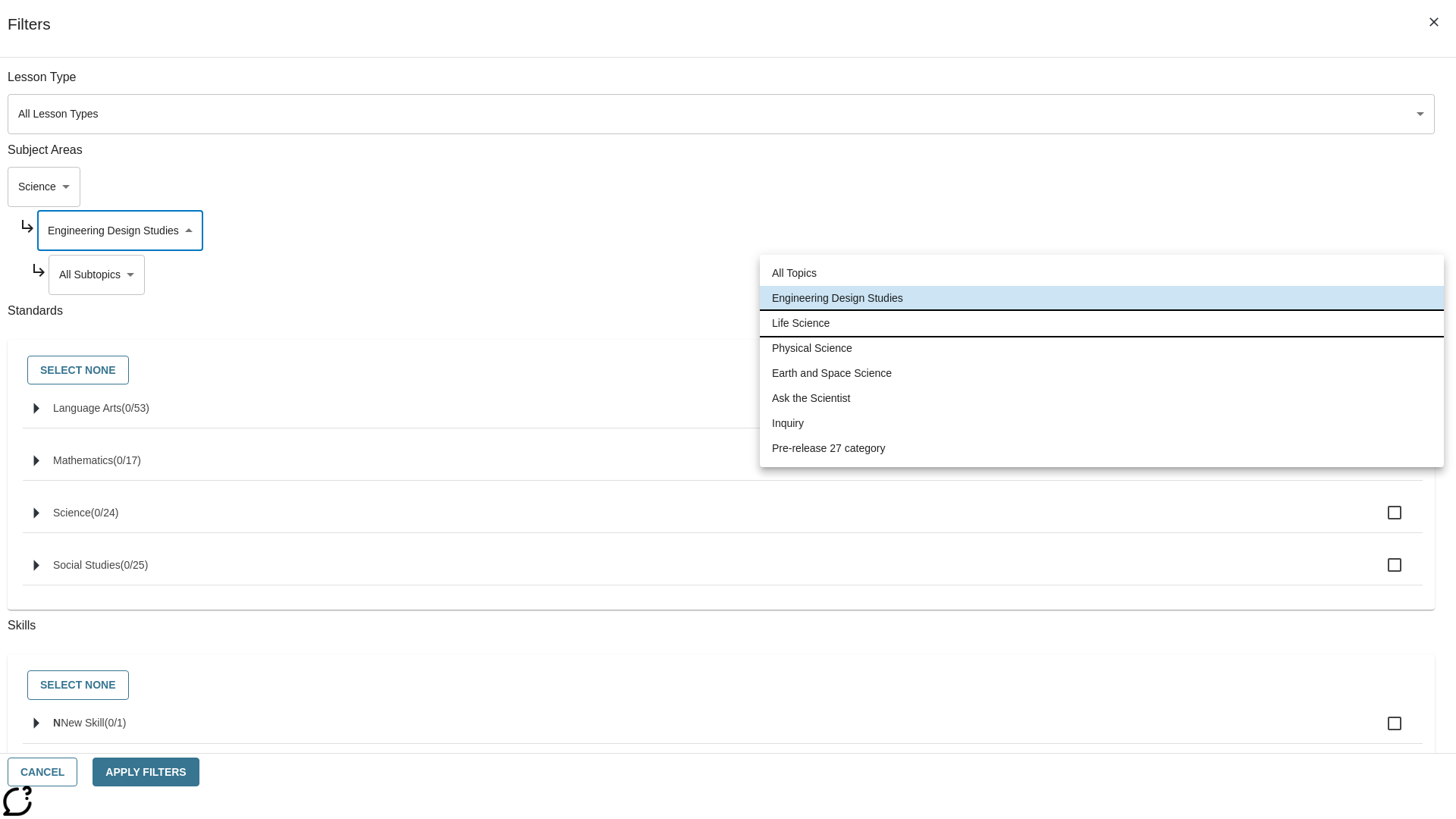
click at [1102, 323] on li "Life Science" at bounding box center [1102, 323] width 684 height 25
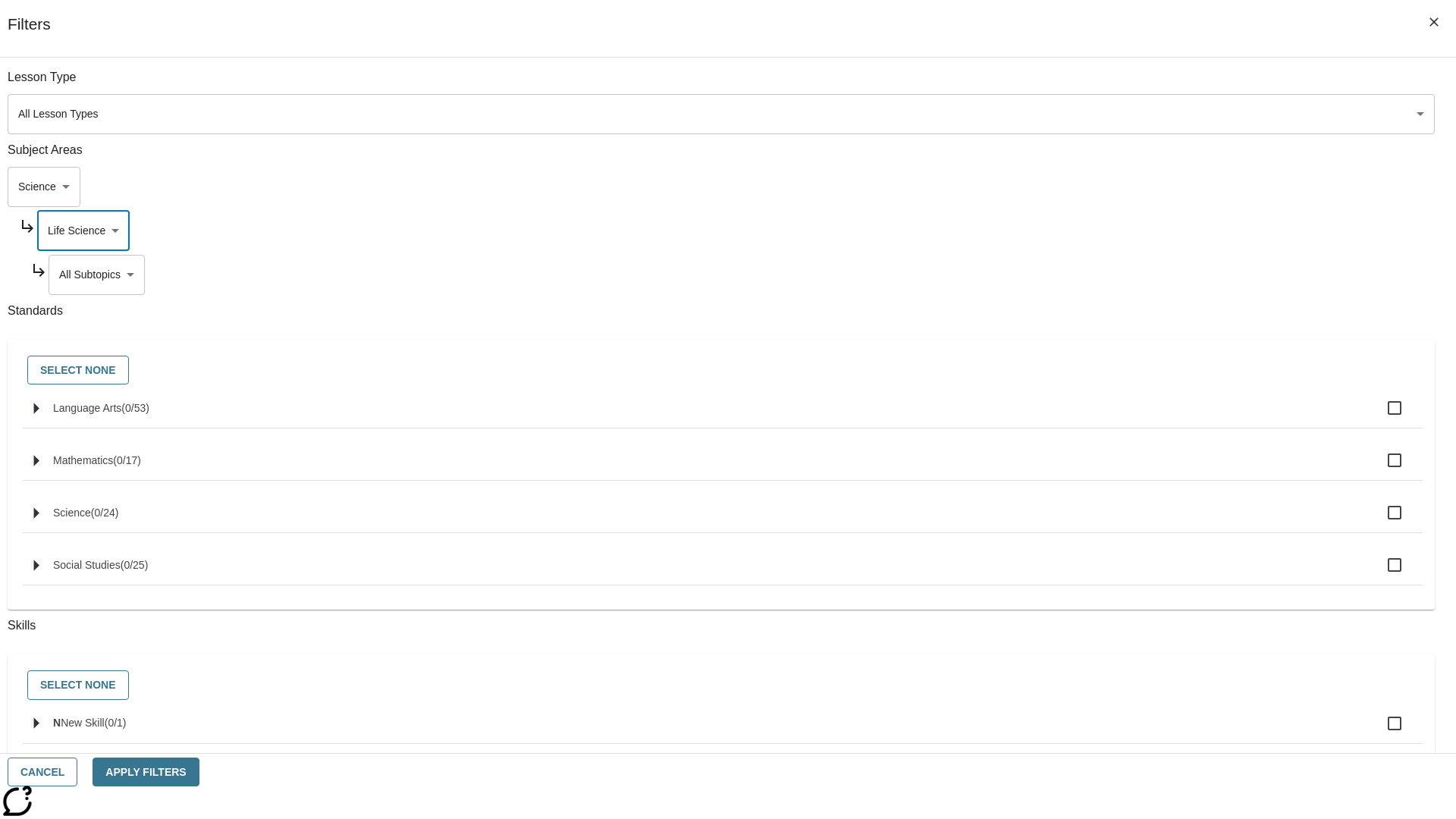
click at [1111, 275] on body "Skip to main content [GEOGRAPHIC_DATA] Edition EN Grade 3 2025 Auto Grade 3 Sea…" at bounding box center [728, 470] width 1444 height 837
click at [1105, 231] on body "Skip to main content [GEOGRAPHIC_DATA] Edition EN Grade 3 2025 Auto Grade 3 Sea…" at bounding box center [728, 470] width 1444 height 837
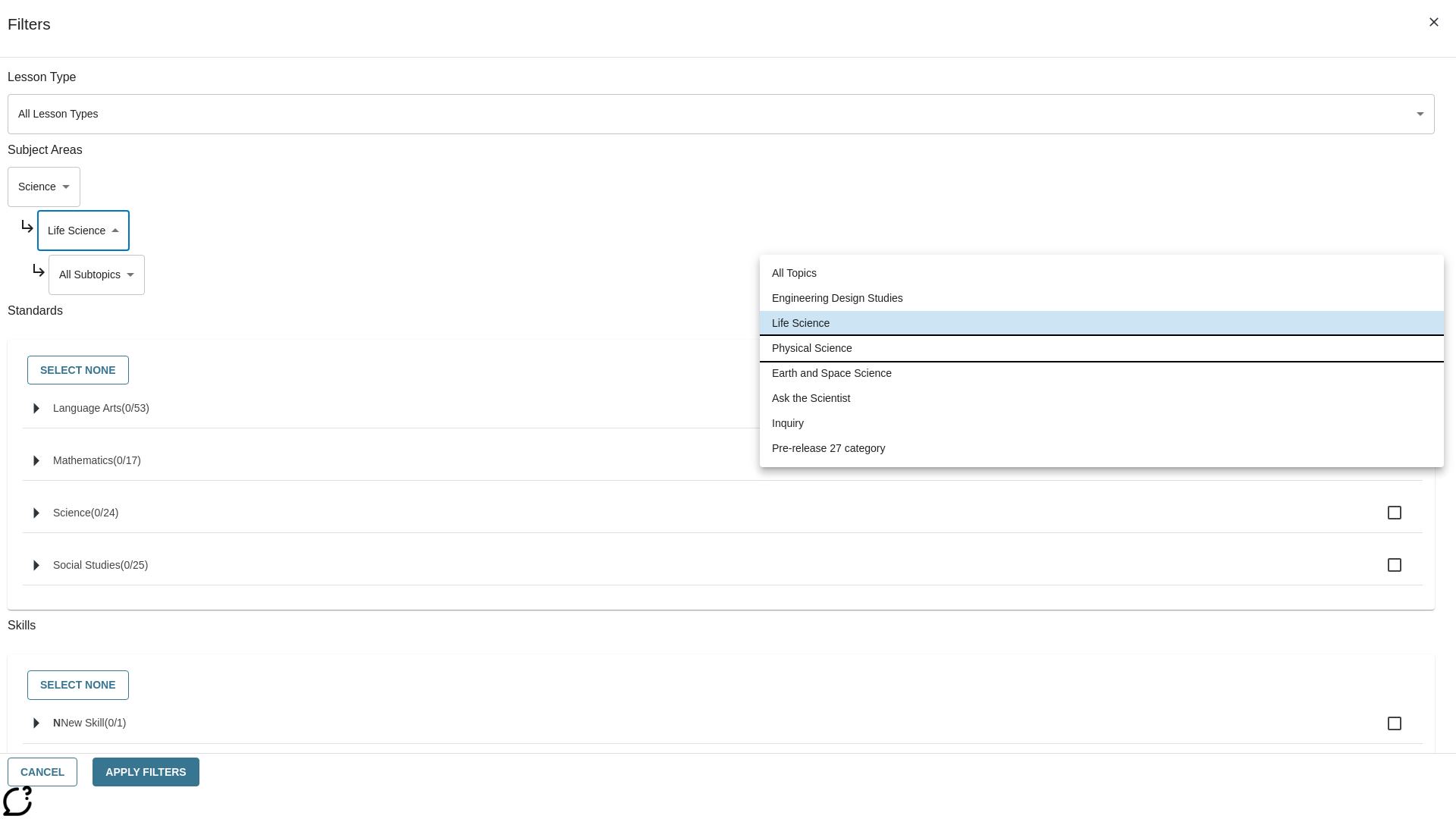
click at [1102, 348] on li "Physical Science" at bounding box center [1102, 349] width 684 height 25
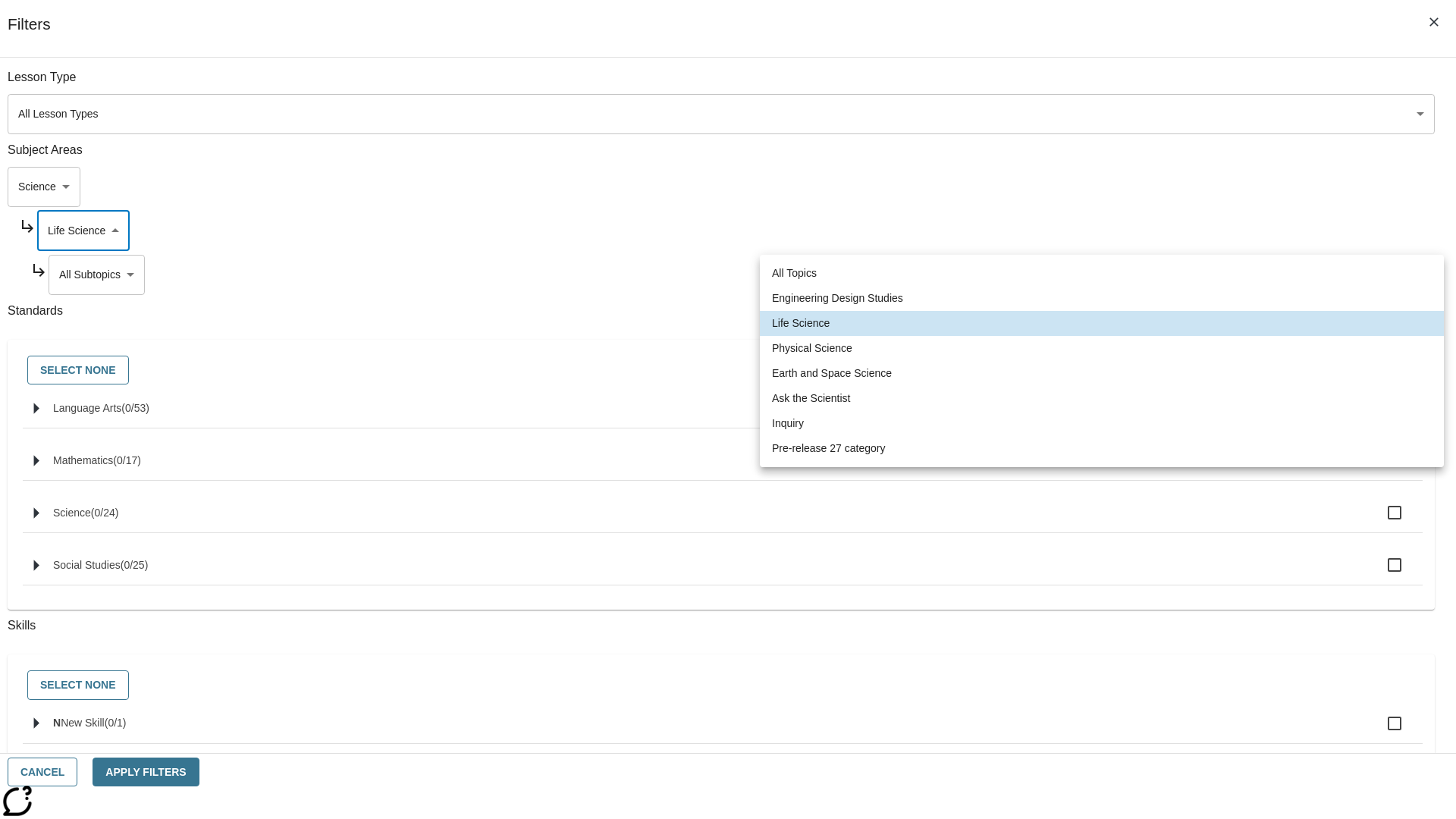
type input "190"
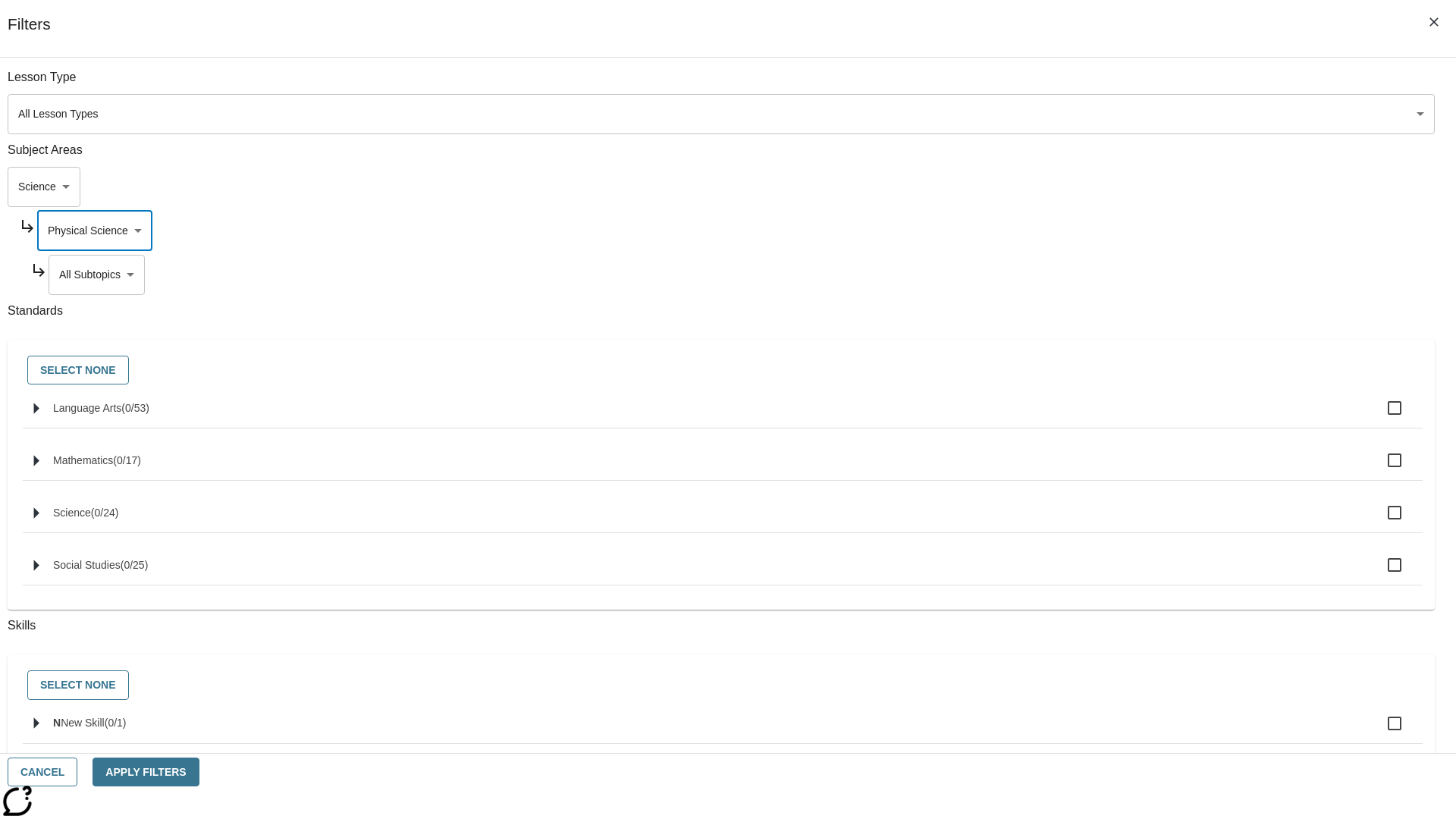
click at [1111, 275] on body "Skip to main content [GEOGRAPHIC_DATA] Edition EN Grade 3 2025 Auto Grade 3 Sea…" at bounding box center [728, 470] width 1444 height 837
click at [1105, 231] on body "Skip to main content [GEOGRAPHIC_DATA] Edition EN Grade 3 2025 Auto Grade 3 Sea…" at bounding box center [728, 470] width 1444 height 837
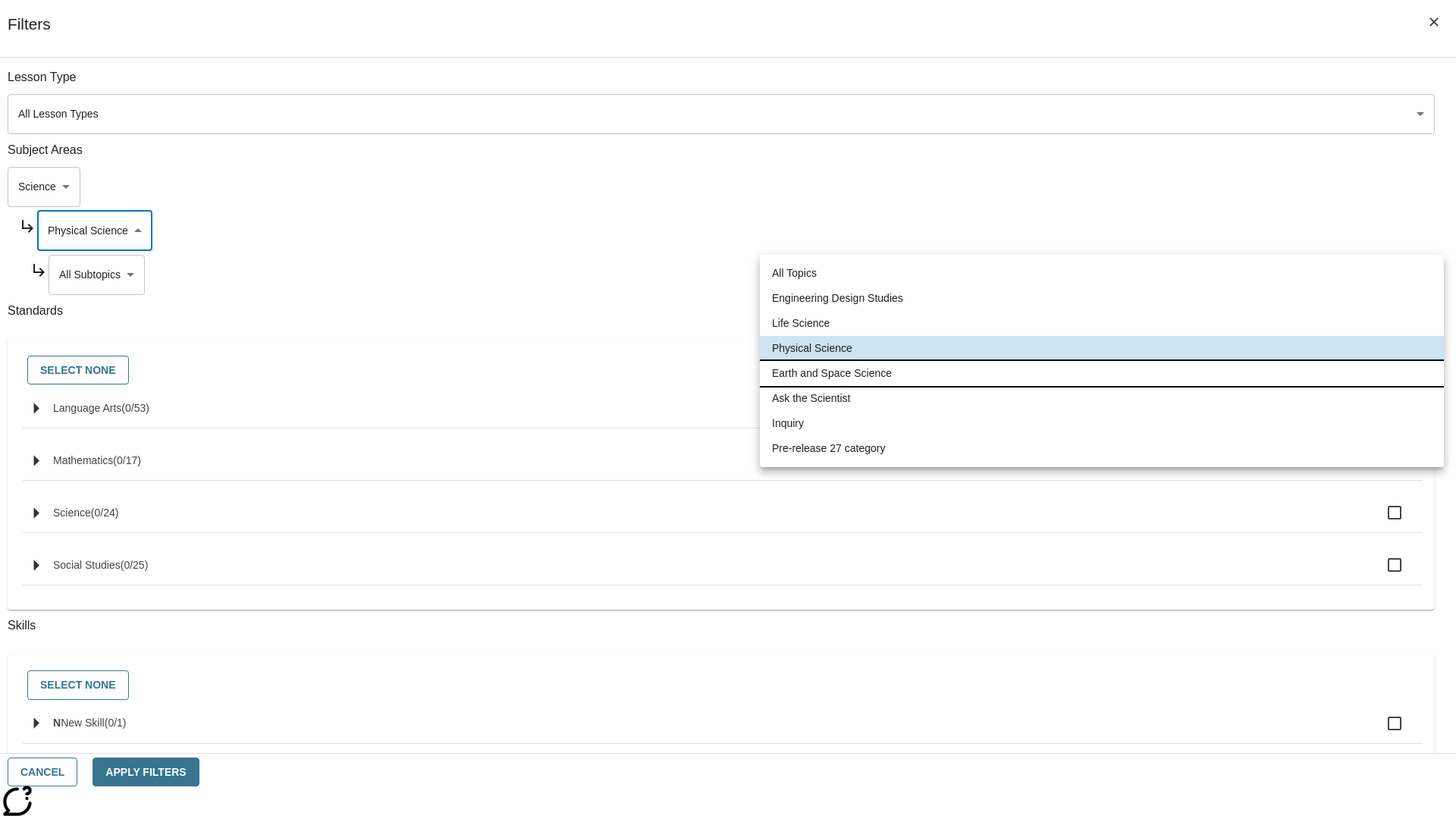
click at [1102, 373] on li "Earth and Space Science" at bounding box center [1102, 373] width 684 height 25
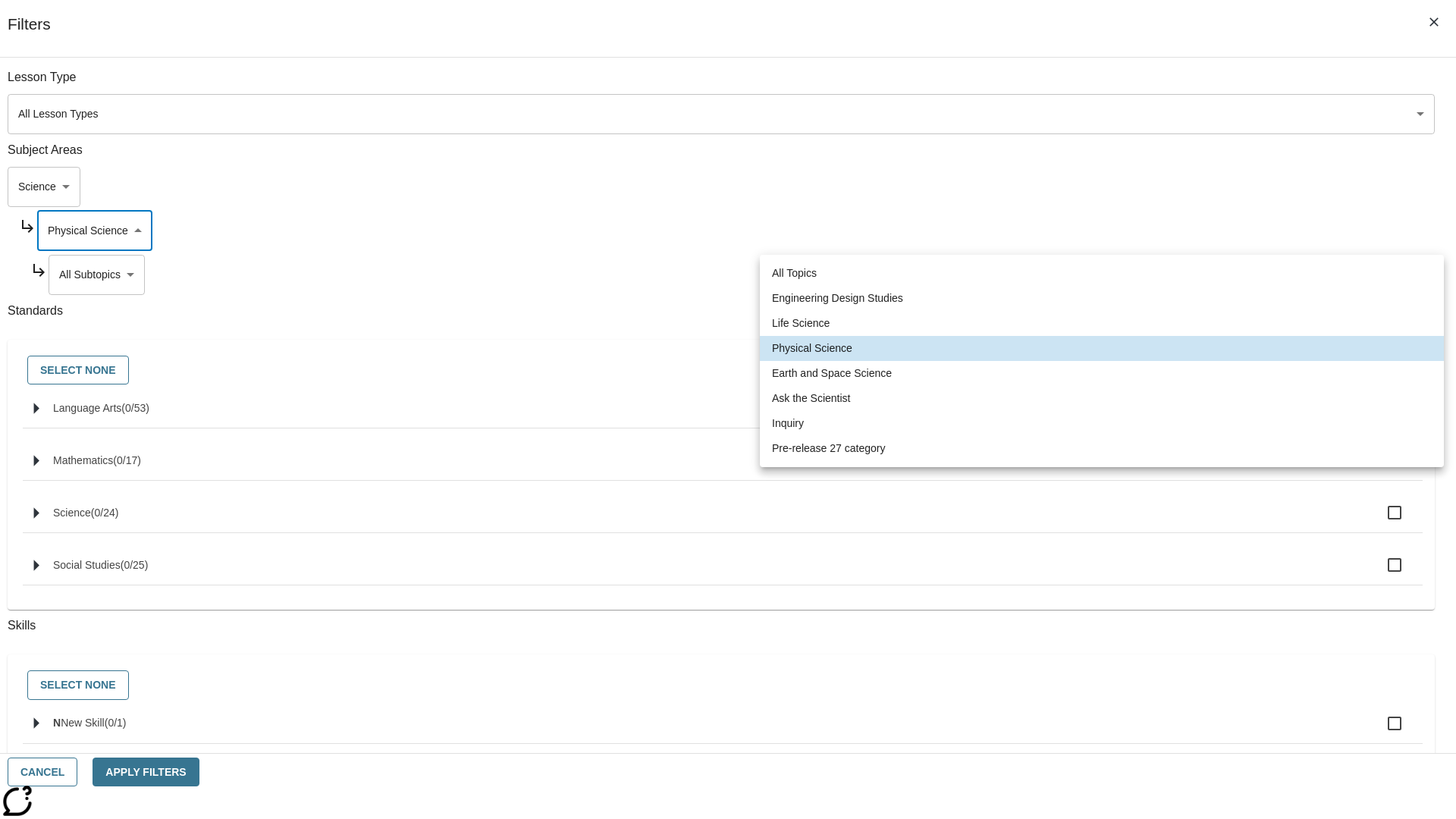
type input "192"
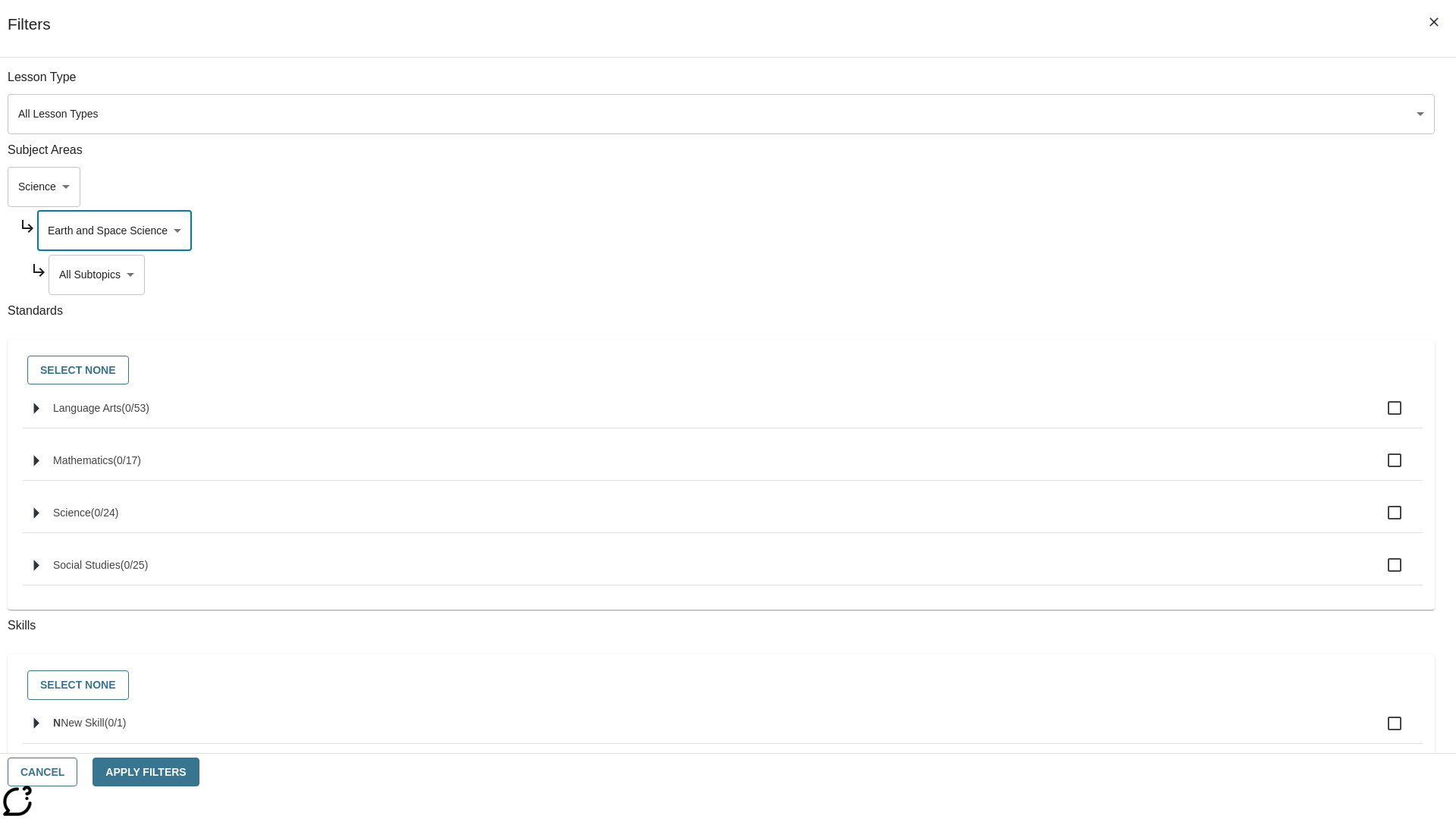
click at [1111, 275] on body "Skip to main content [GEOGRAPHIC_DATA] Edition EN Grade 3 2025 Auto Grade 3 Sea…" at bounding box center [728, 470] width 1444 height 837
click at [1105, 85] on body "Skip to main content [GEOGRAPHIC_DATA] Edition EN Grade 3 2025 Auto Grade 3 Sea…" at bounding box center [728, 470] width 1444 height 837
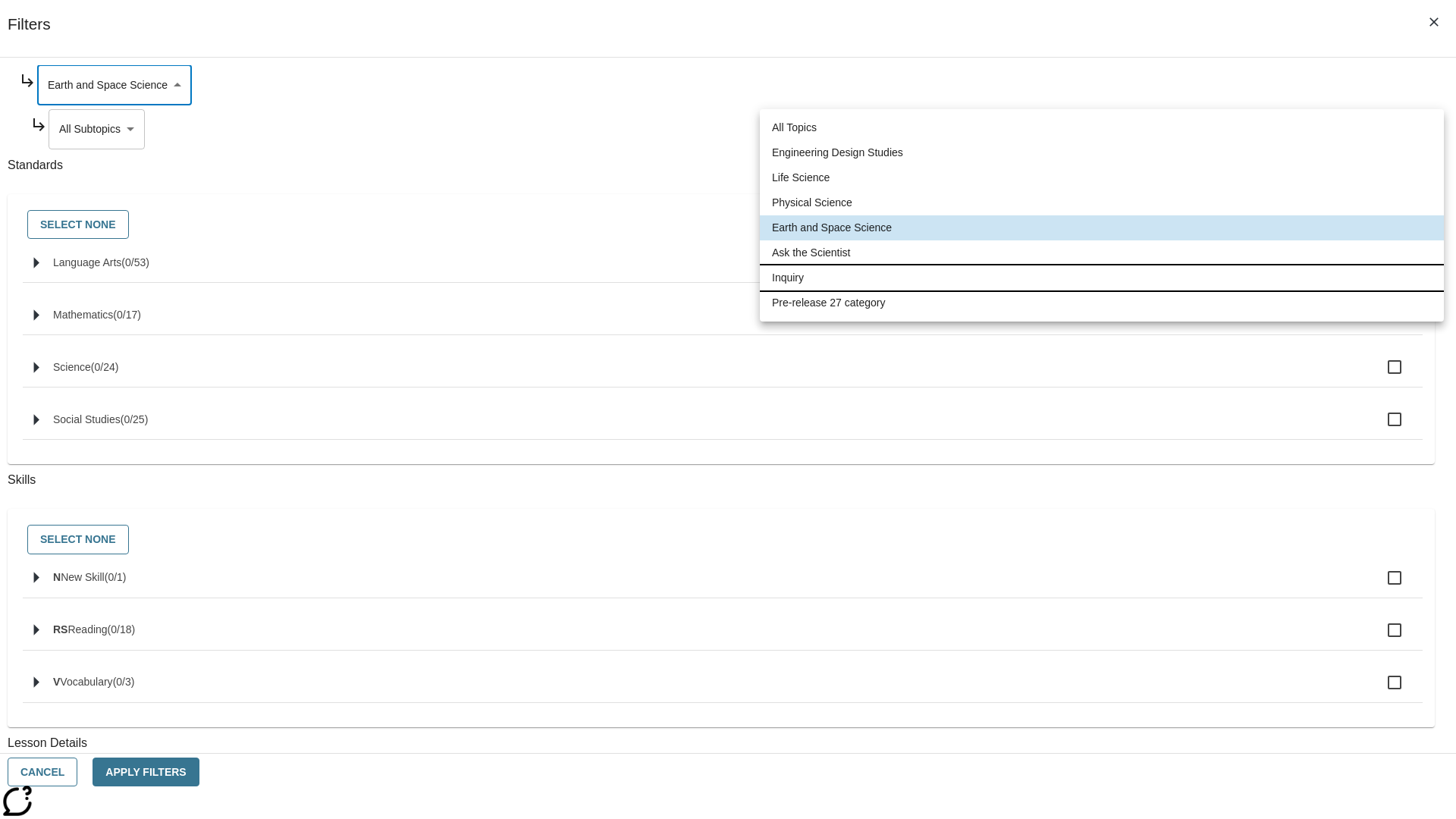
click at [1102, 278] on li "Inquiry" at bounding box center [1102, 278] width 684 height 25
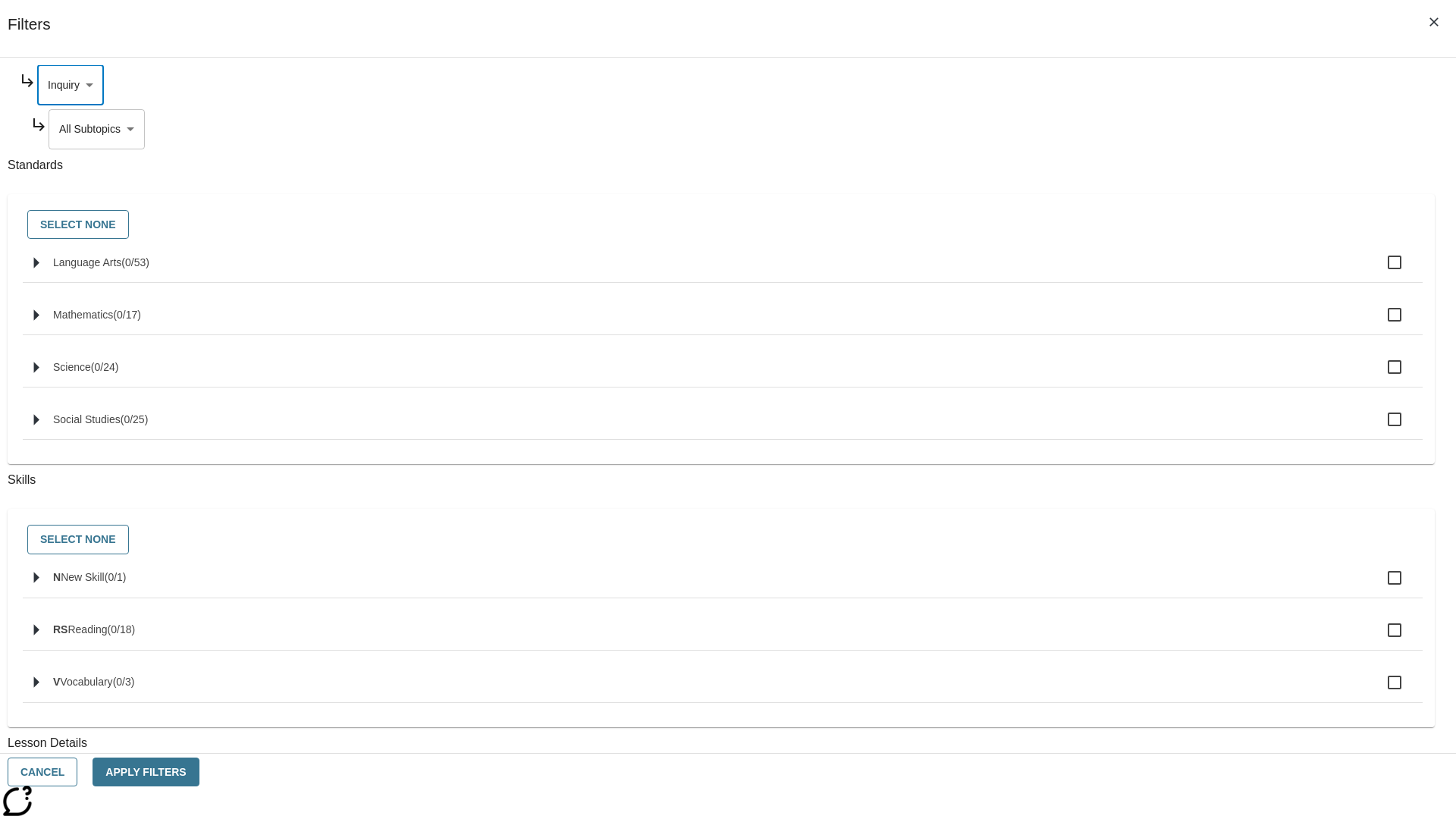
click at [1111, 275] on body "Skip to main content [GEOGRAPHIC_DATA] Edition EN Grade 3 2025 Auto Grade 3 Sea…" at bounding box center [728, 470] width 1444 height 837
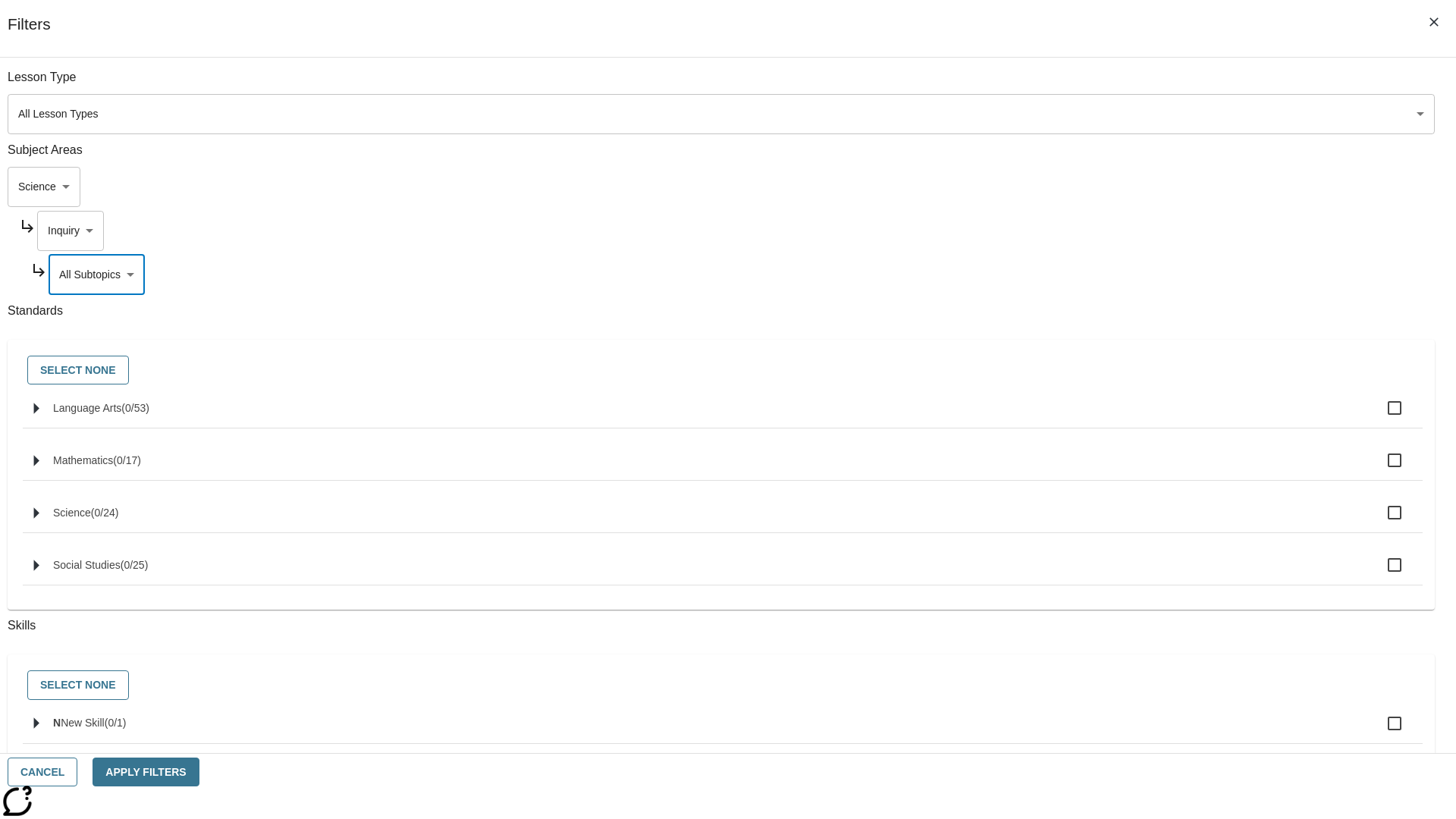
click at [1106, 231] on body "Skip to main content [GEOGRAPHIC_DATA] Edition EN Grade 3 2025 Auto Grade 3 Sea…" at bounding box center [728, 470] width 1444 height 837
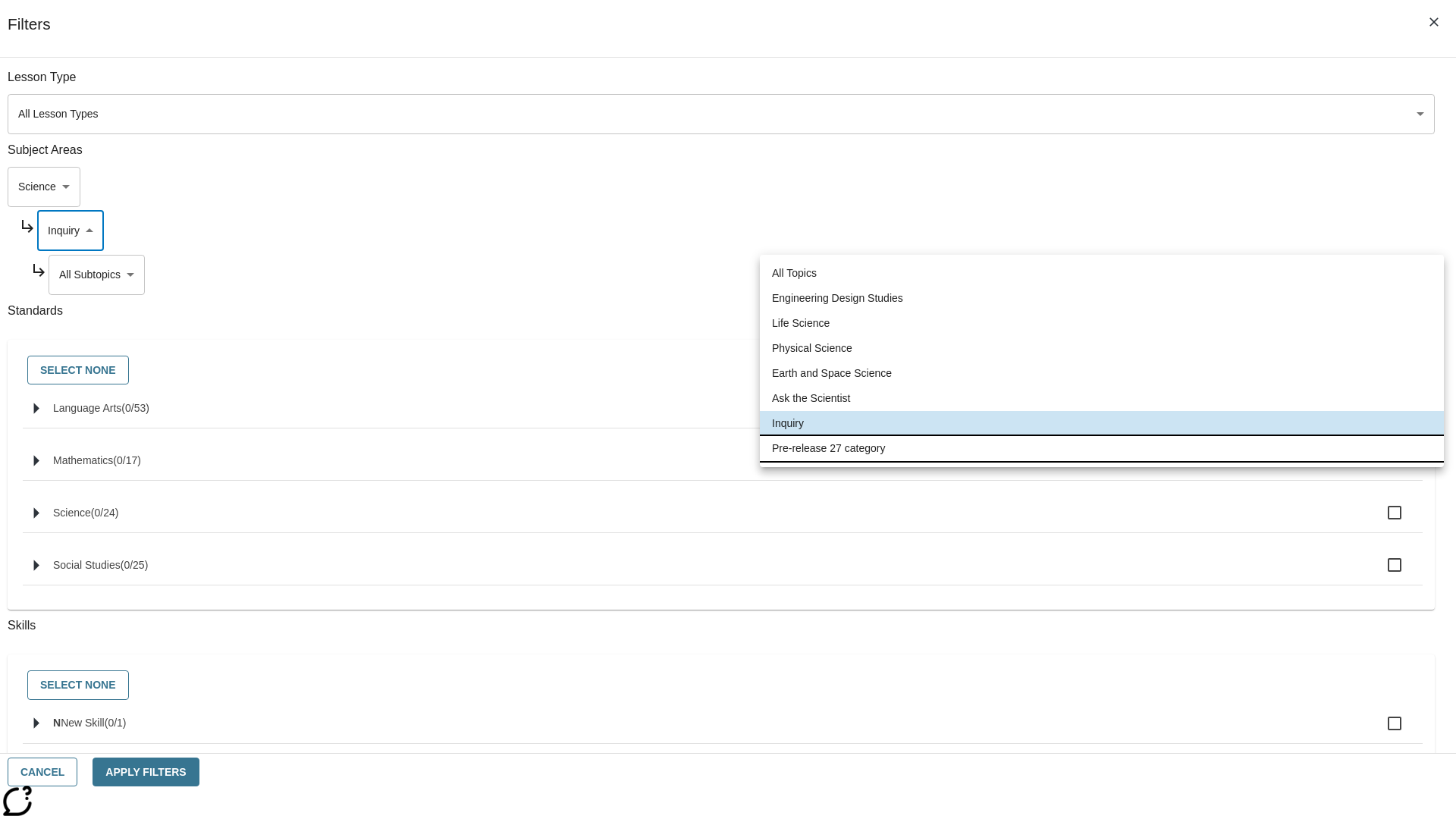
click at [1102, 448] on li "Pre-release 27 category" at bounding box center [1102, 448] width 684 height 25
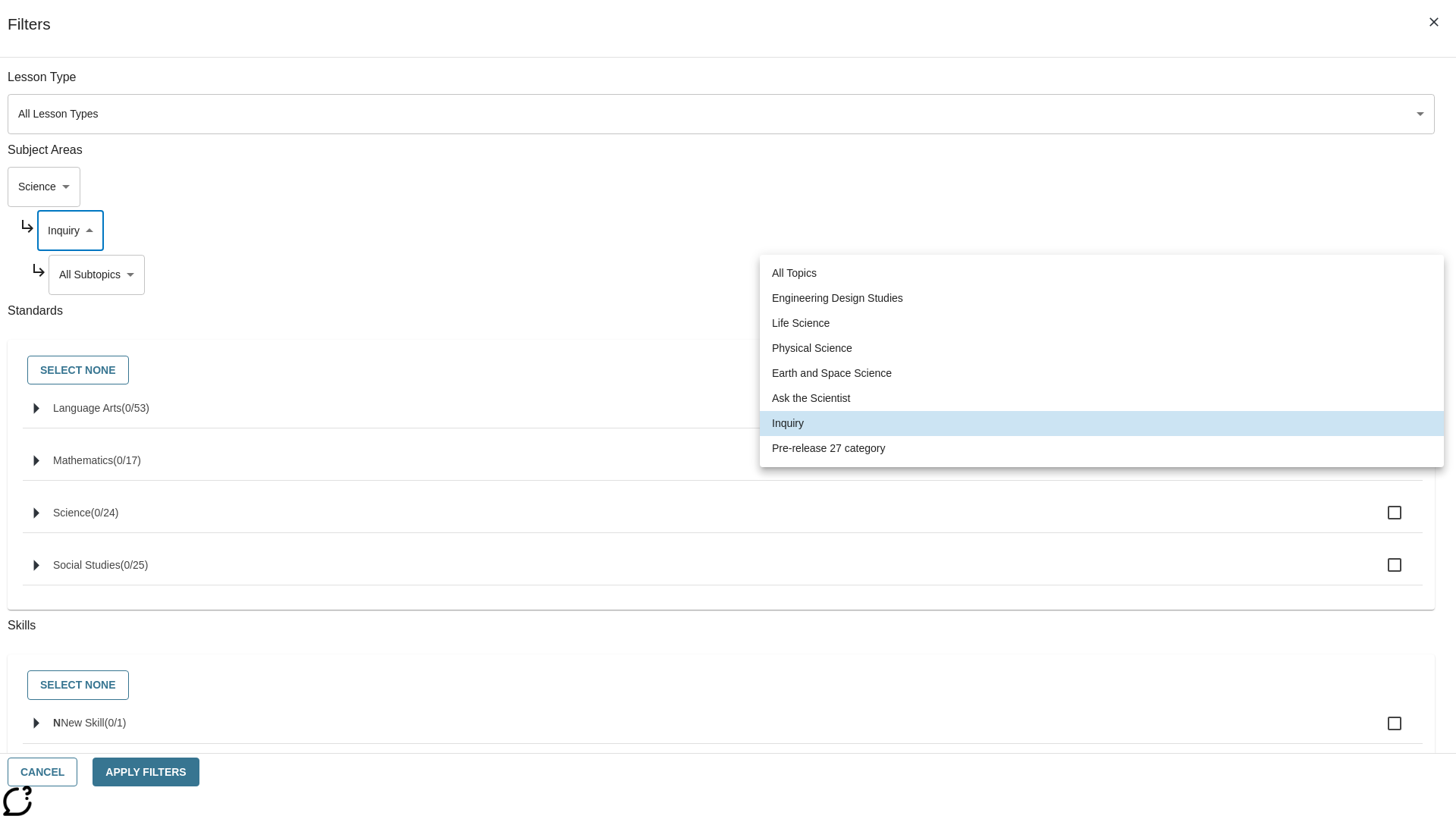
type input "271"
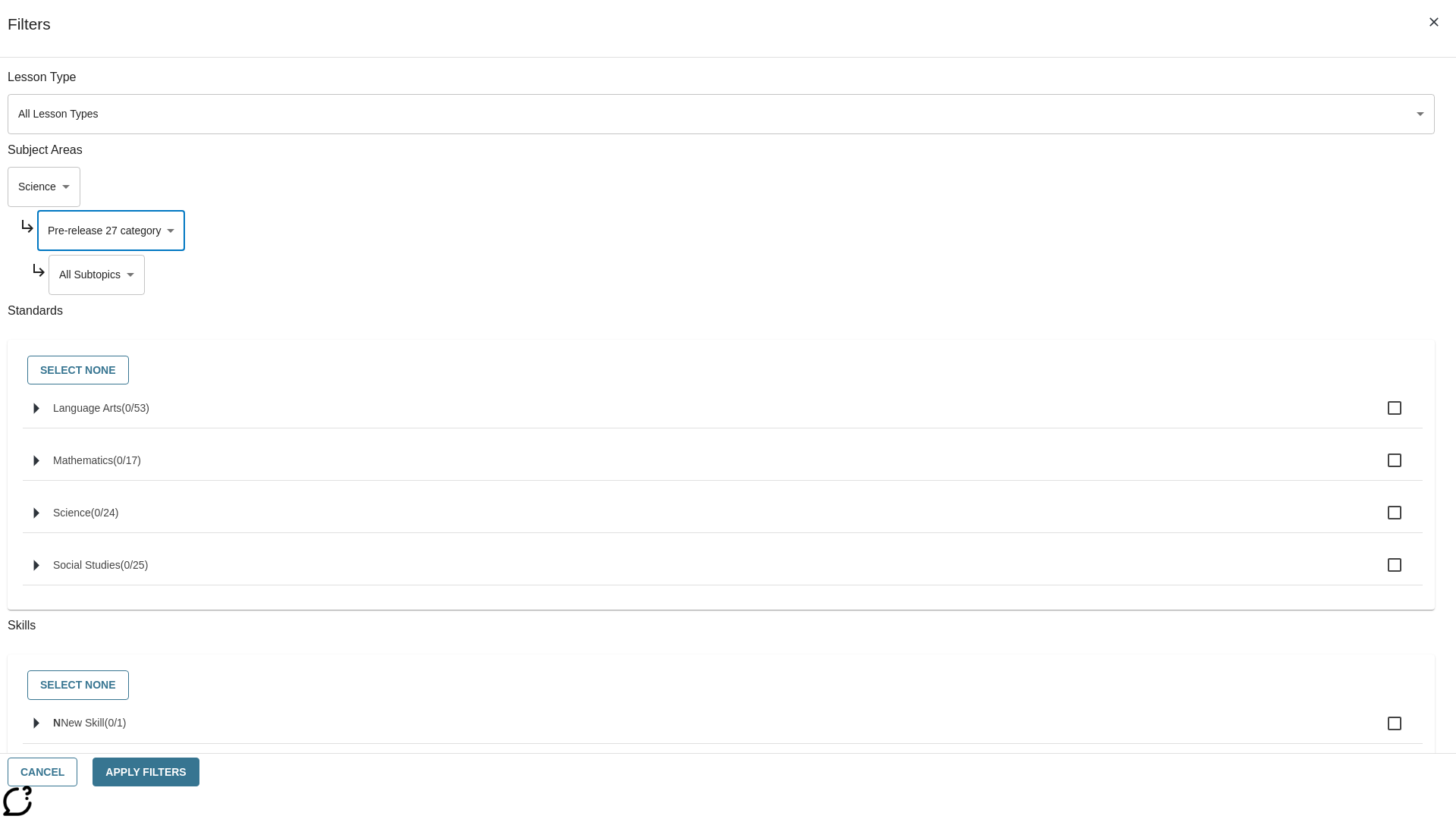
click at [1111, 275] on body "Skip to main content [GEOGRAPHIC_DATA] Edition EN Grade 3 2025 Auto Grade 3 Sea…" at bounding box center [728, 470] width 1444 height 837
click at [1091, 186] on body "Skip to main content [GEOGRAPHIC_DATA] Edition EN Grade 3 2025 Auto Grade 3 Sea…" at bounding box center [728, 470] width 1444 height 837
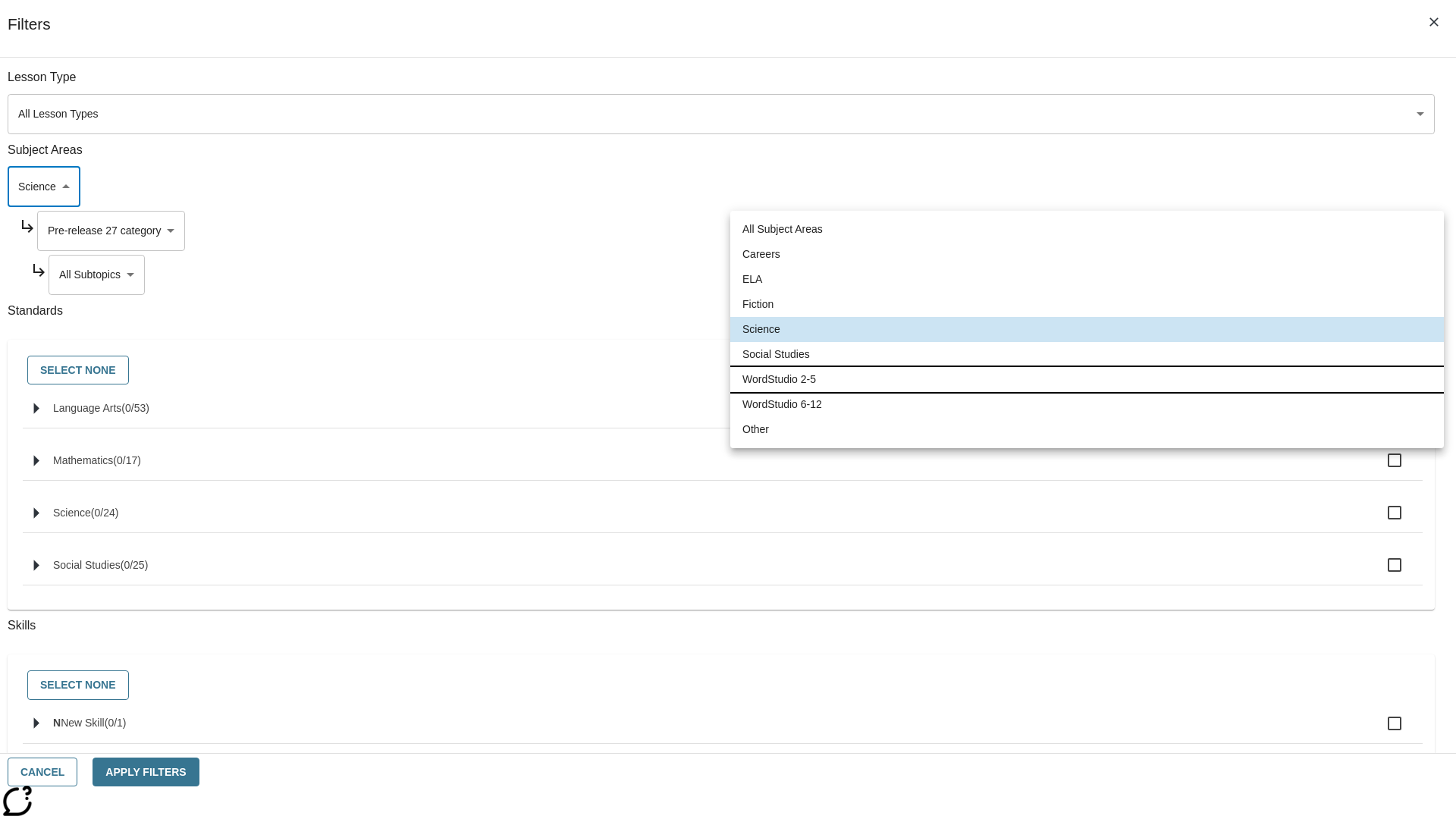
click at [1086, 379] on li "WordStudio 2-5" at bounding box center [1087, 379] width 714 height 25
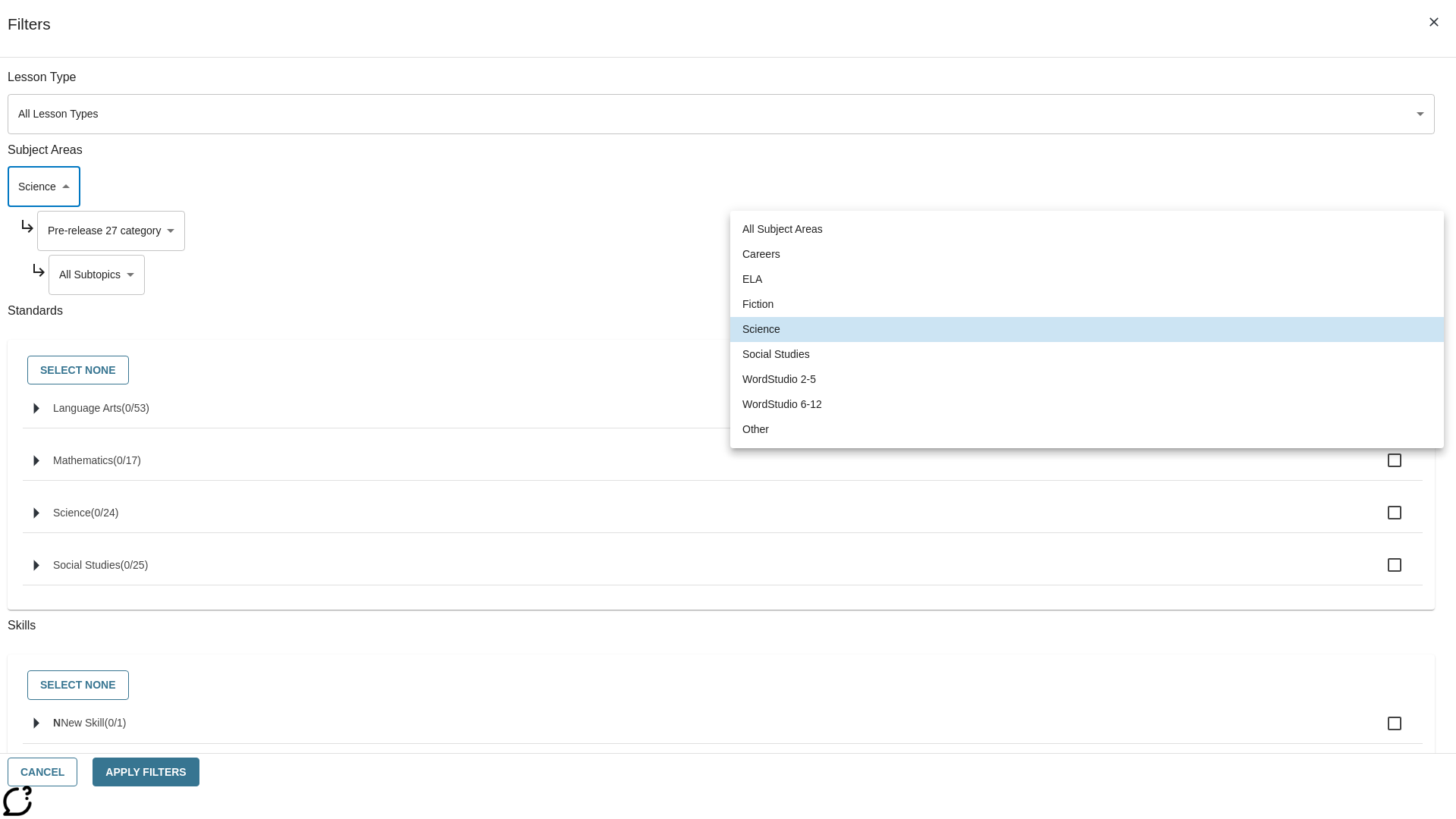
type input "6"
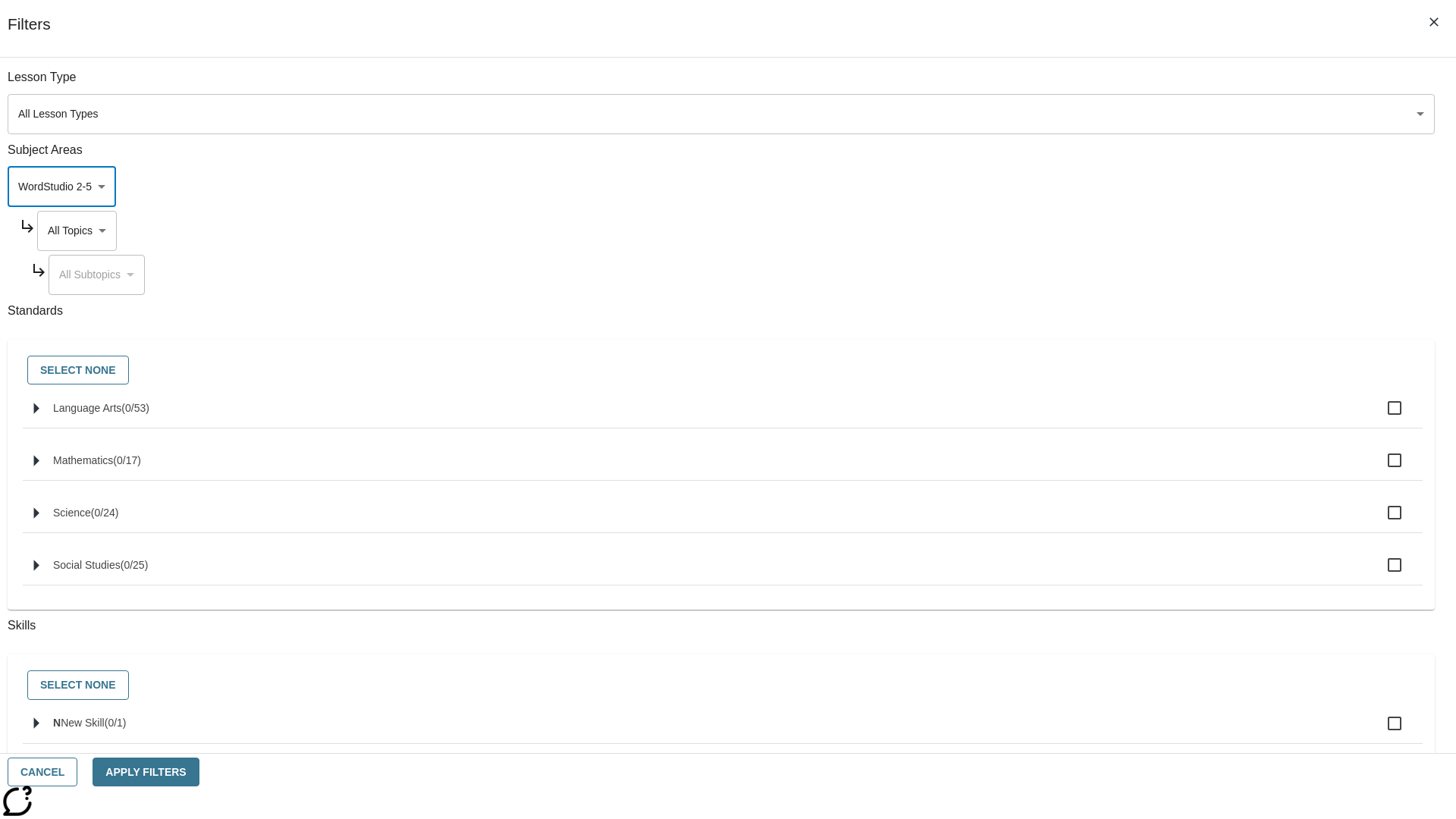
click at [1105, 231] on body "Skip to main content [GEOGRAPHIC_DATA] Edition EN Grade 3 2025 Auto Grade 3 Sea…" at bounding box center [728, 470] width 1444 height 837
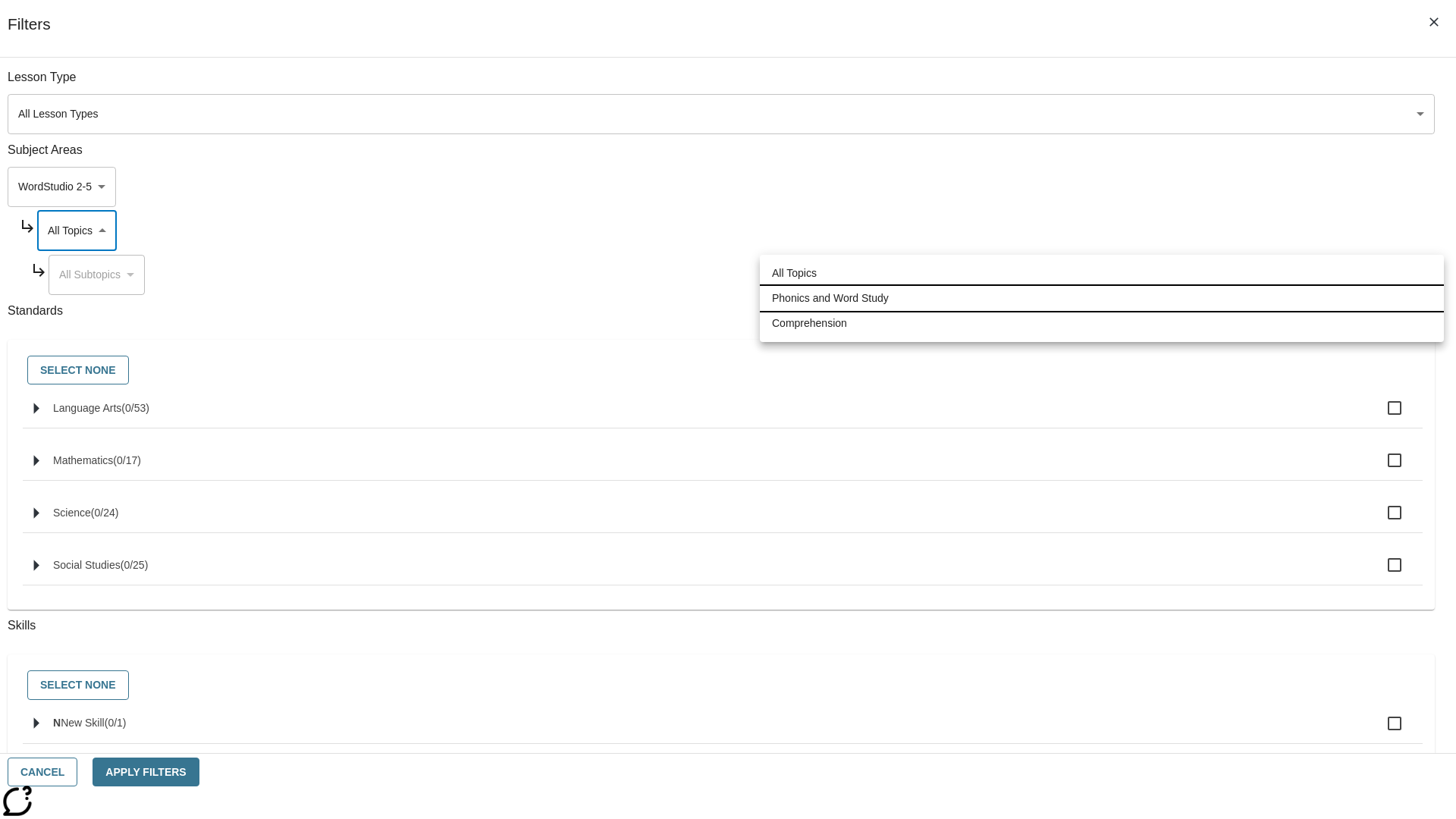
click at [1102, 298] on li "Phonics and Word Study" at bounding box center [1102, 298] width 684 height 25
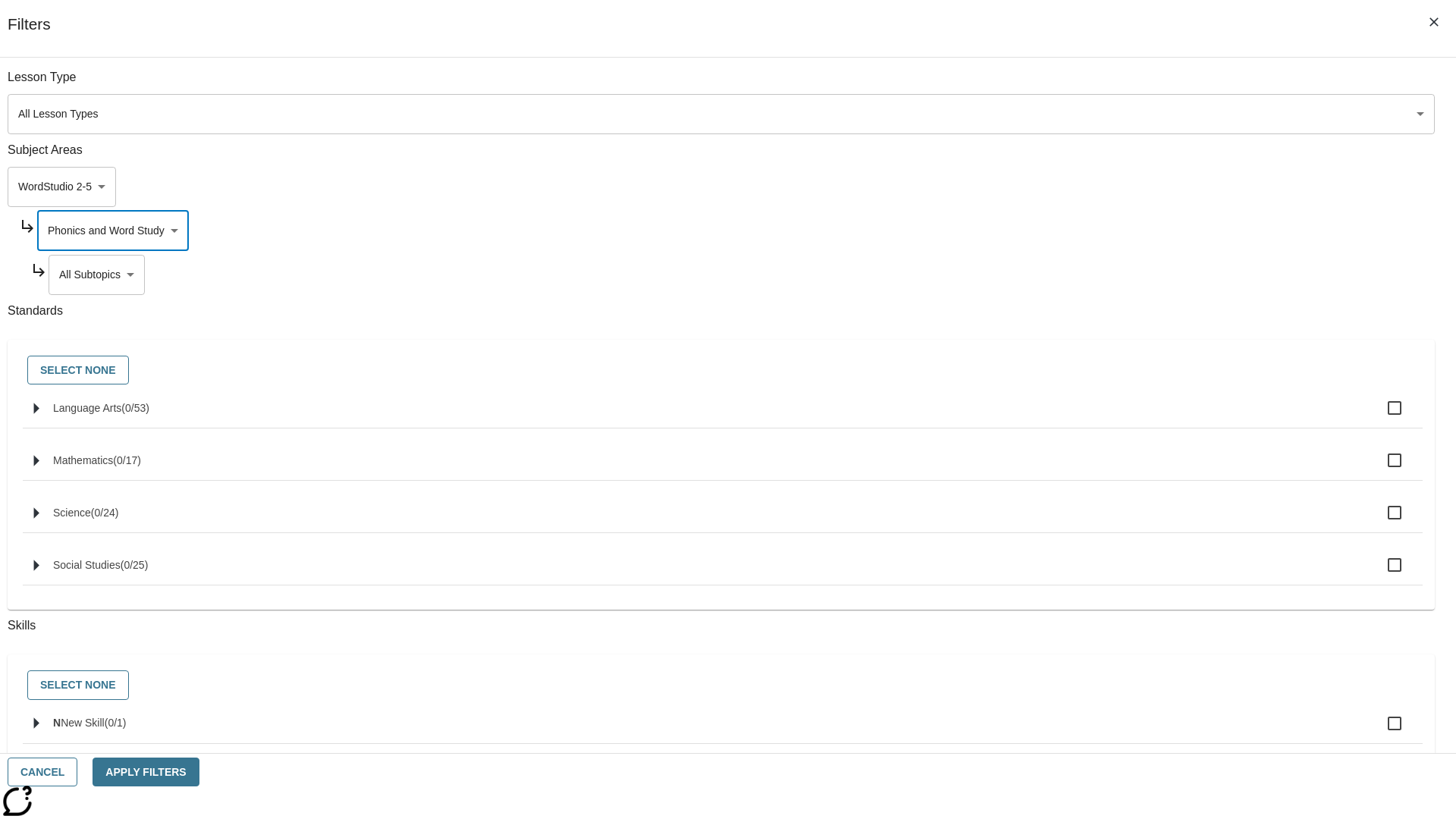
click at [1112, 275] on body "Skip to main content [GEOGRAPHIC_DATA] Edition EN Grade 3 2025 Auto Grade 3 Sea…" at bounding box center [728, 470] width 1444 height 837
click at [1105, 85] on body "Skip to main content [GEOGRAPHIC_DATA] Edition EN Grade 3 2025 Auto Grade 3 Sea…" at bounding box center [728, 470] width 1444 height 837
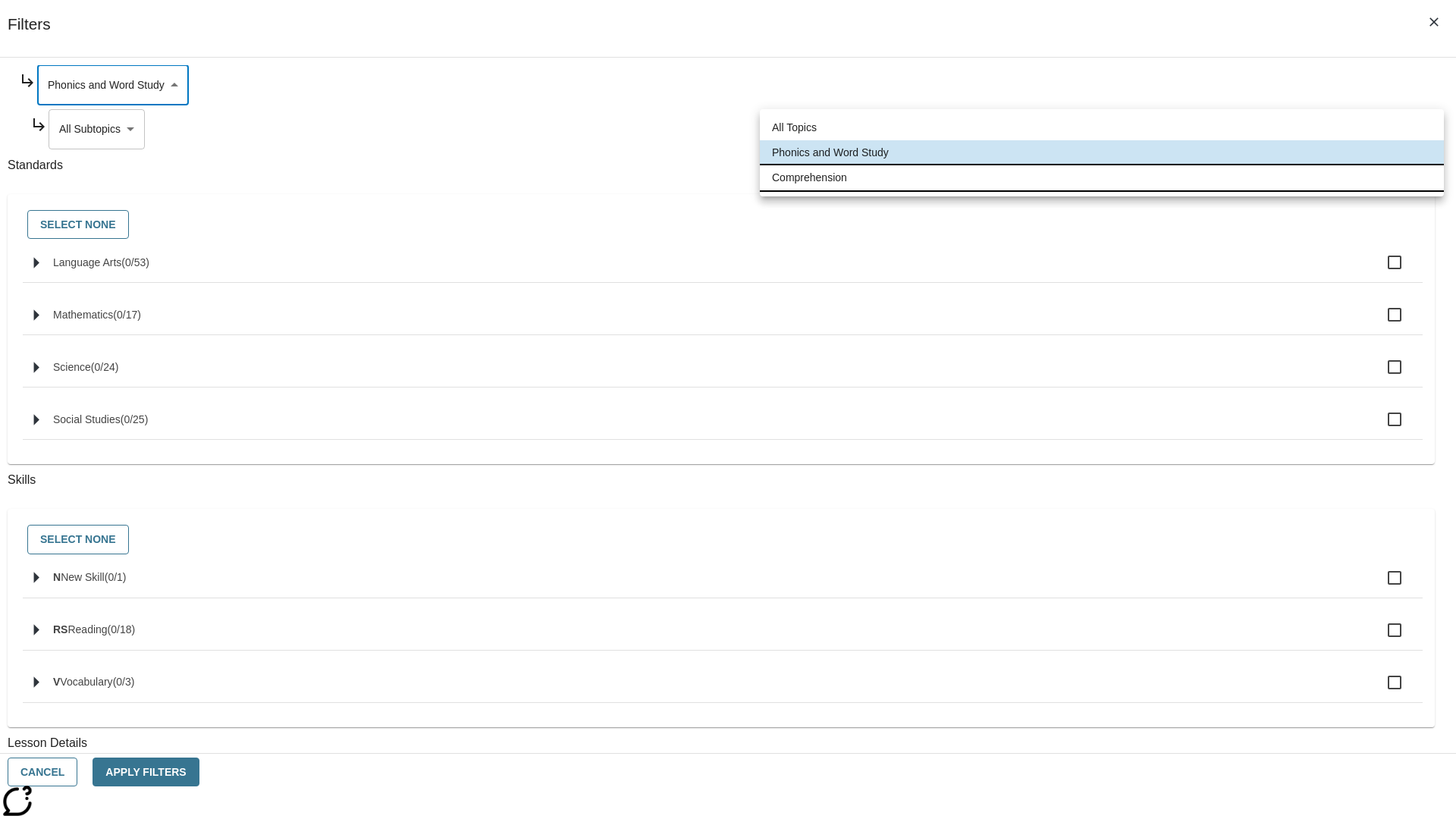
click at [1102, 177] on li "Comprehension" at bounding box center [1102, 177] width 684 height 25
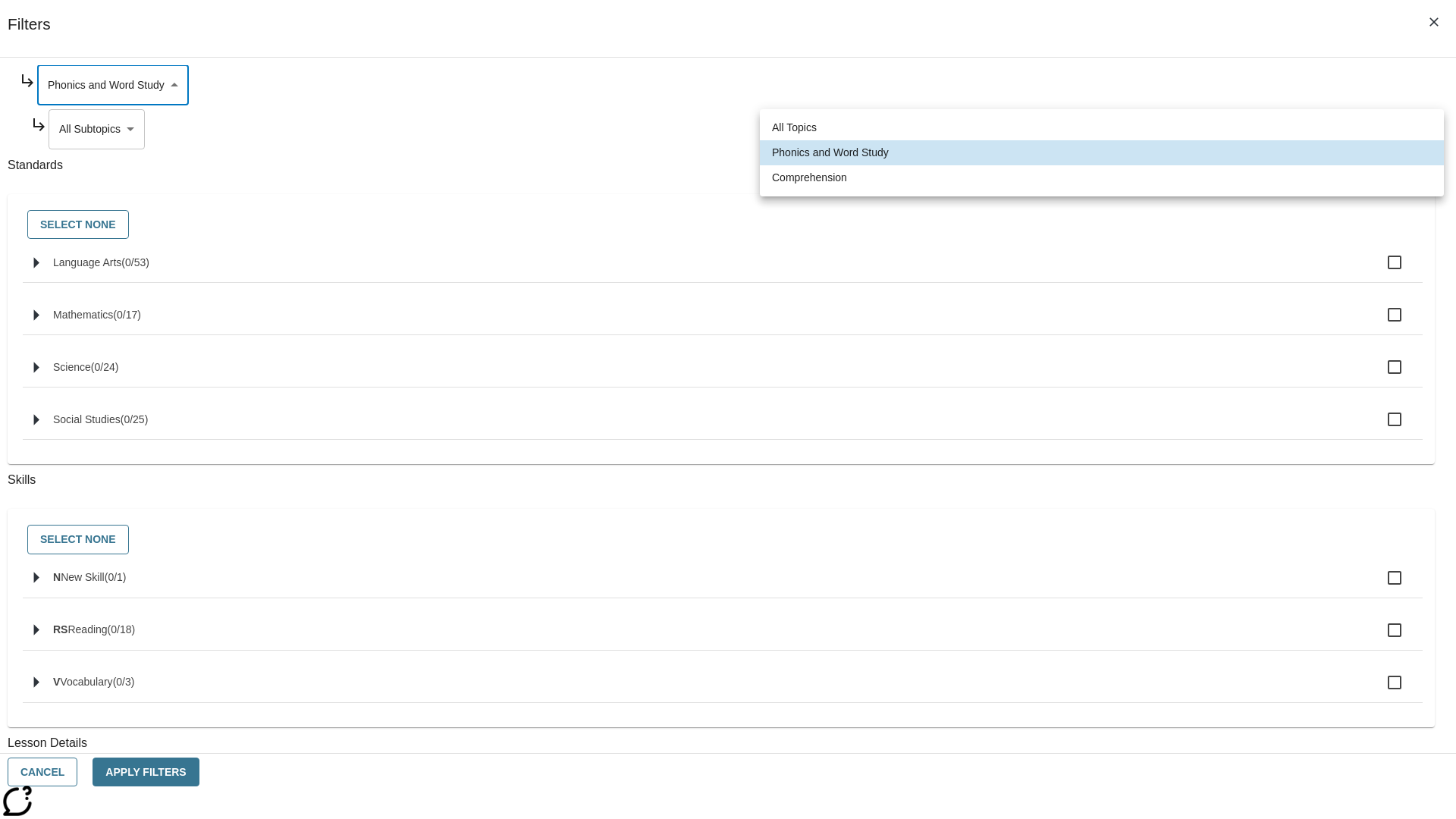
type input "252"
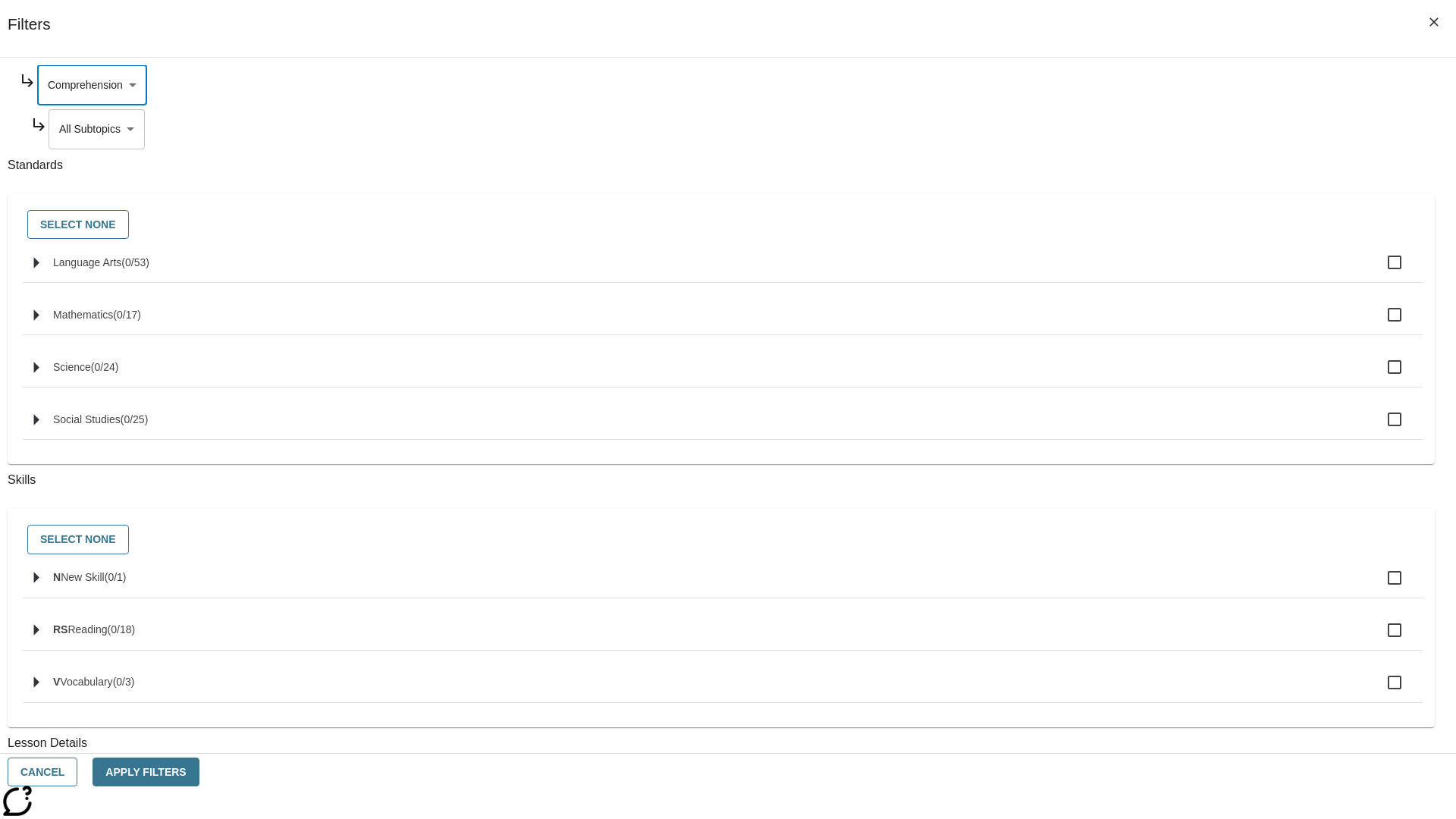
click at [1111, 275] on body "Skip to main content [GEOGRAPHIC_DATA] Edition EN Grade 3 2025 Auto Grade 3 Sea…" at bounding box center [728, 470] width 1444 height 837
